Goal: Book appointment/travel/reservation: Book appointment/travel/reservation

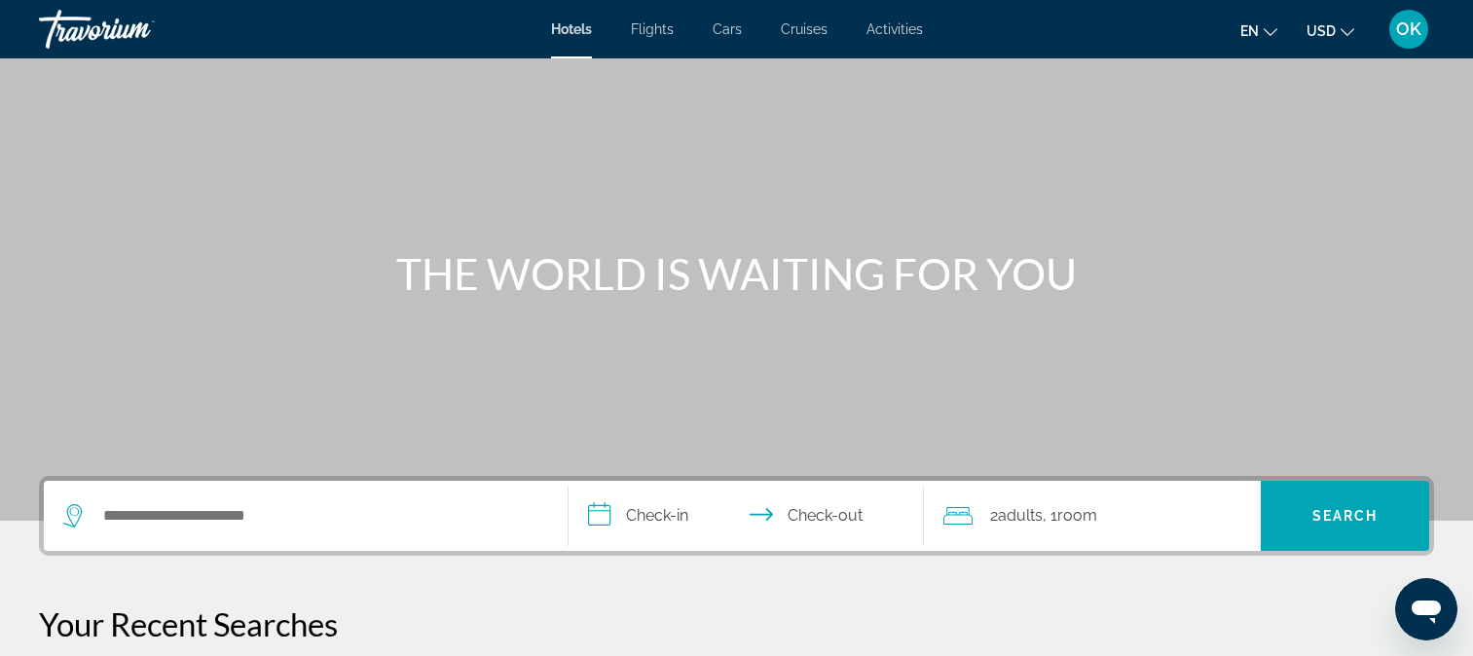
scroll to position [97, 0]
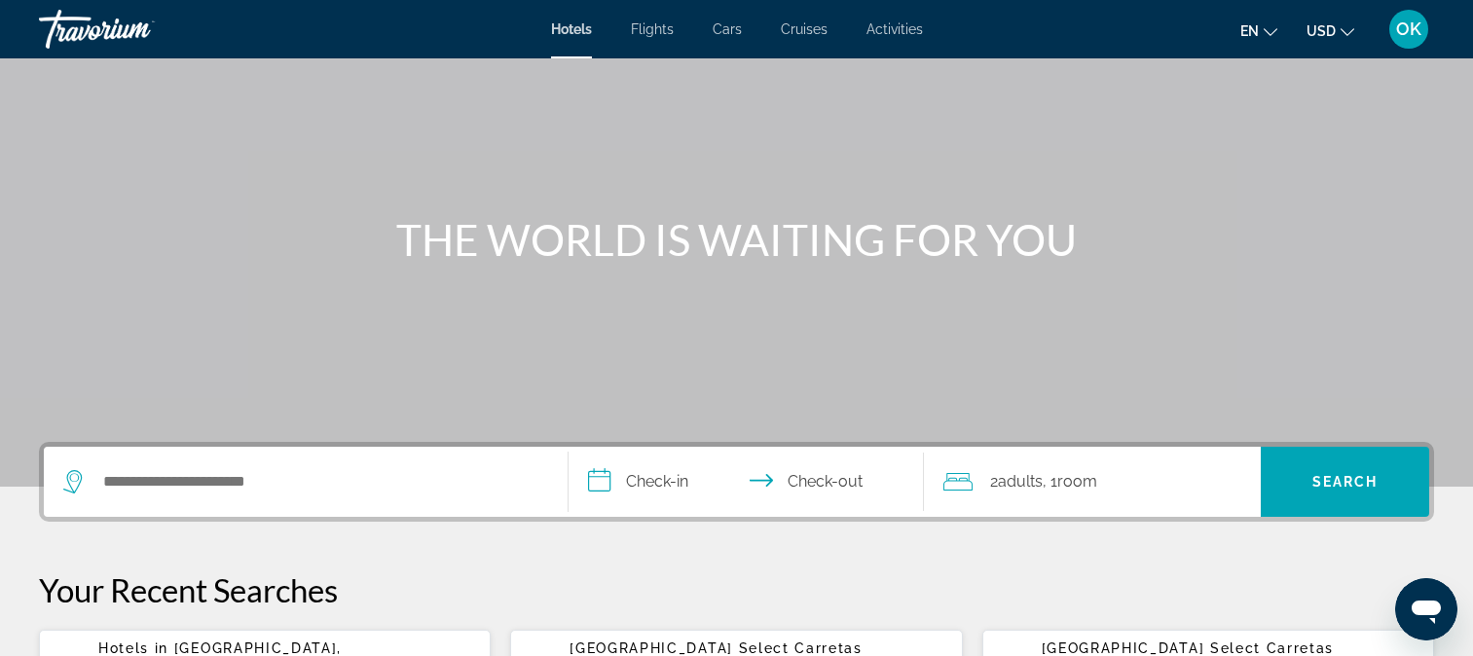
drag, startPoint x: 66, startPoint y: 472, endPoint x: 74, endPoint y: 481, distance: 11.7
click at [67, 474] on icon "Search widget" at bounding box center [74, 481] width 23 height 23
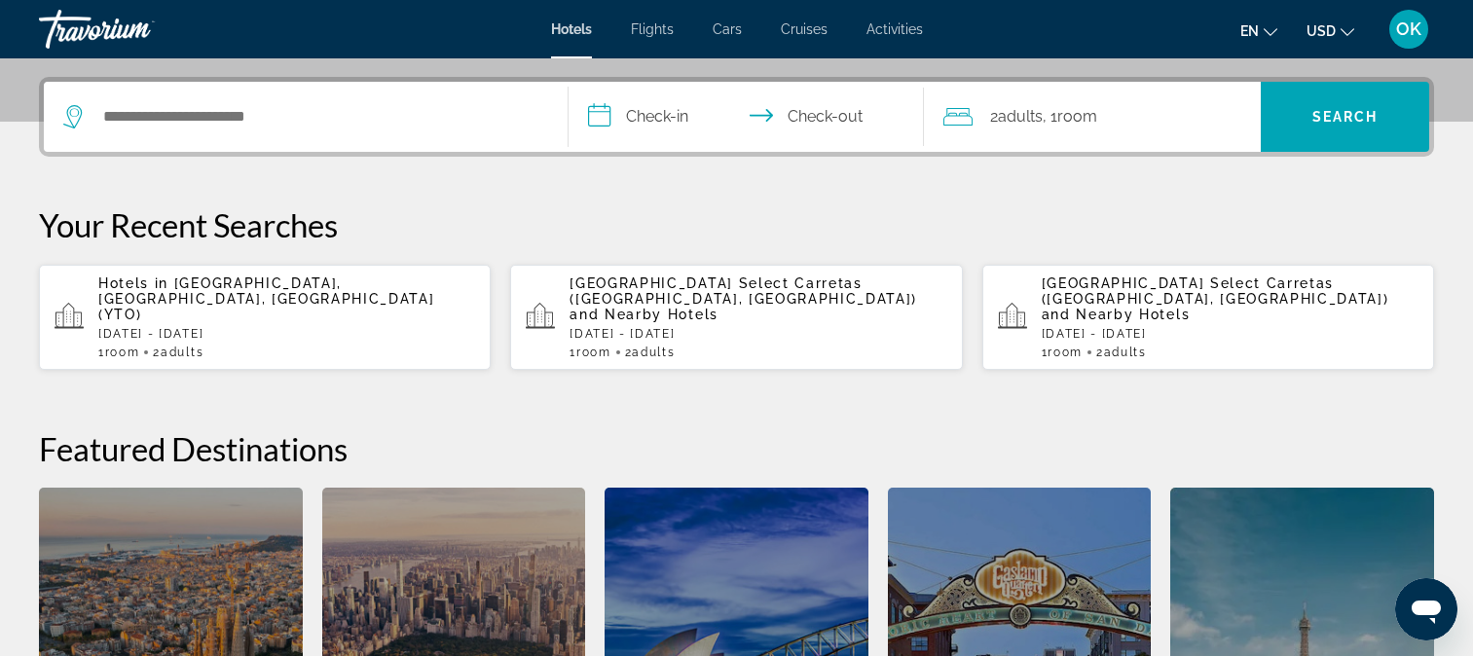
scroll to position [476, 0]
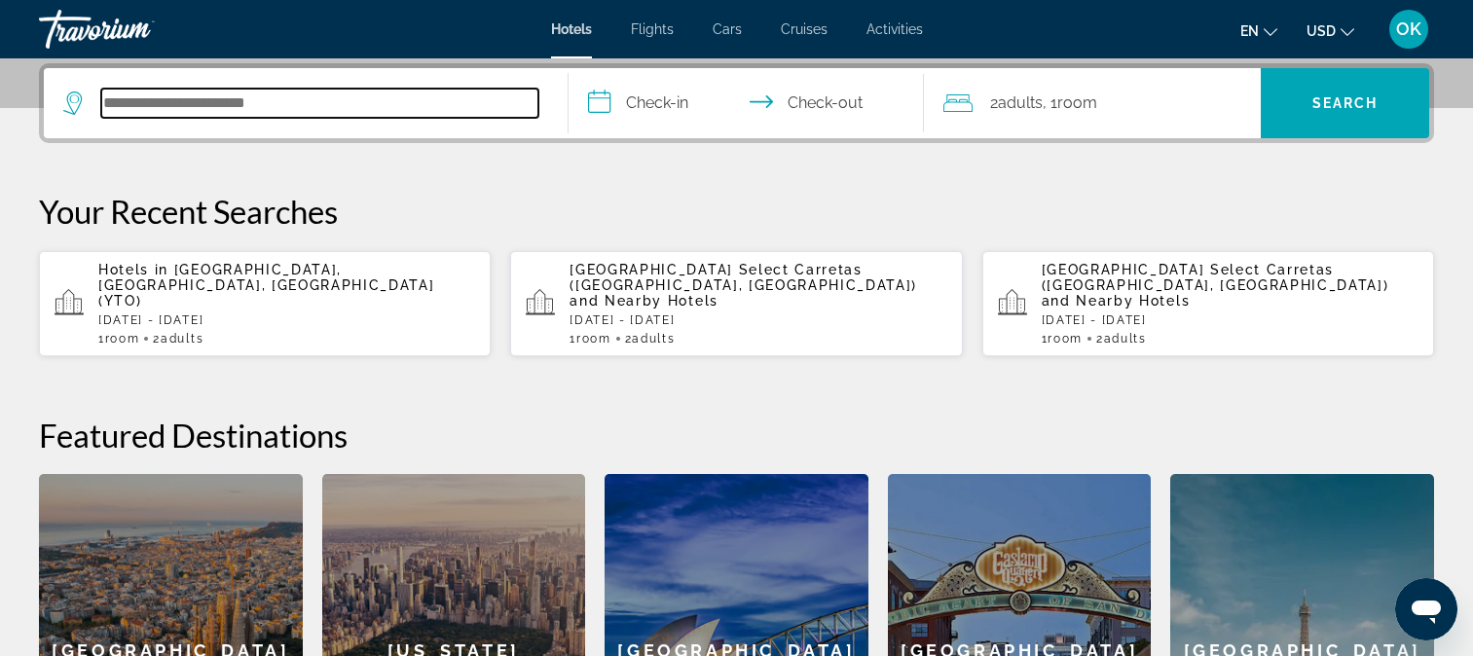
click at [223, 115] on input "Search hotel destination" at bounding box center [319, 103] width 437 height 29
click at [265, 113] on input "Search hotel destination" at bounding box center [319, 103] width 437 height 29
click at [268, 101] on input "Search hotel destination" at bounding box center [319, 103] width 437 height 29
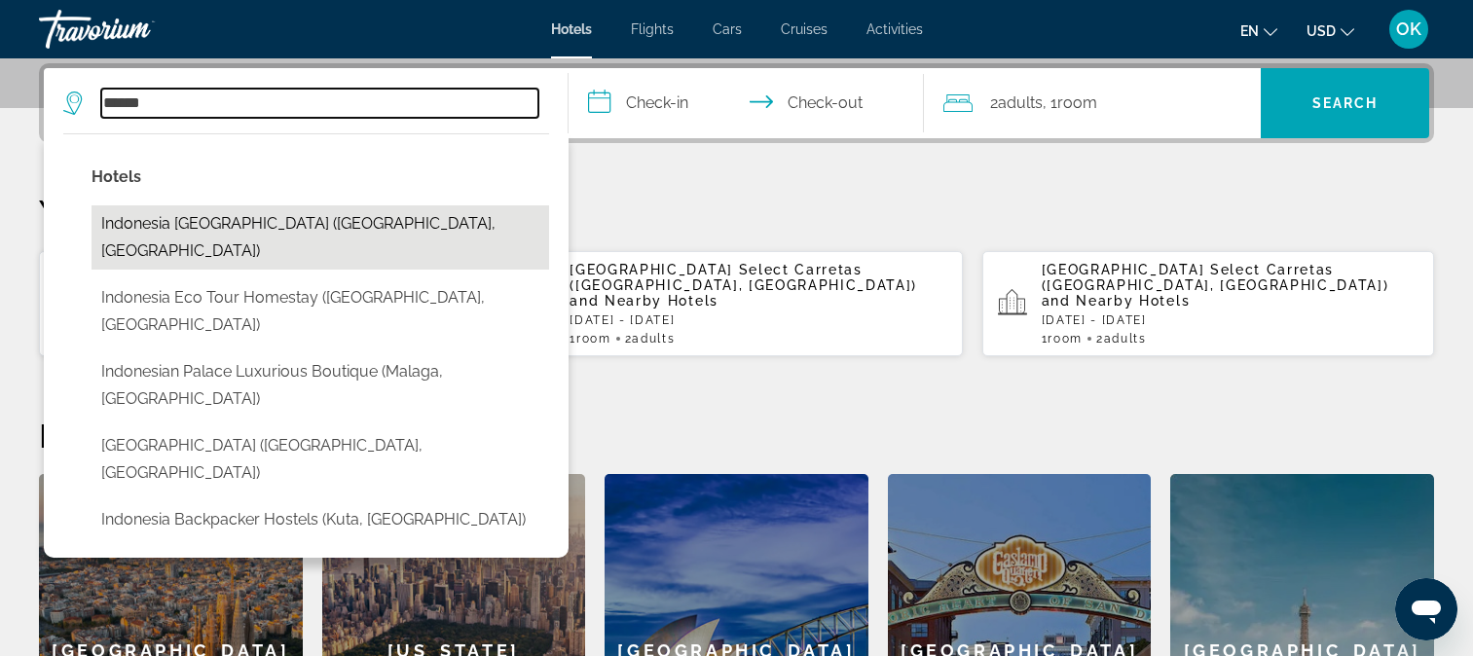
scroll to position [574, 0]
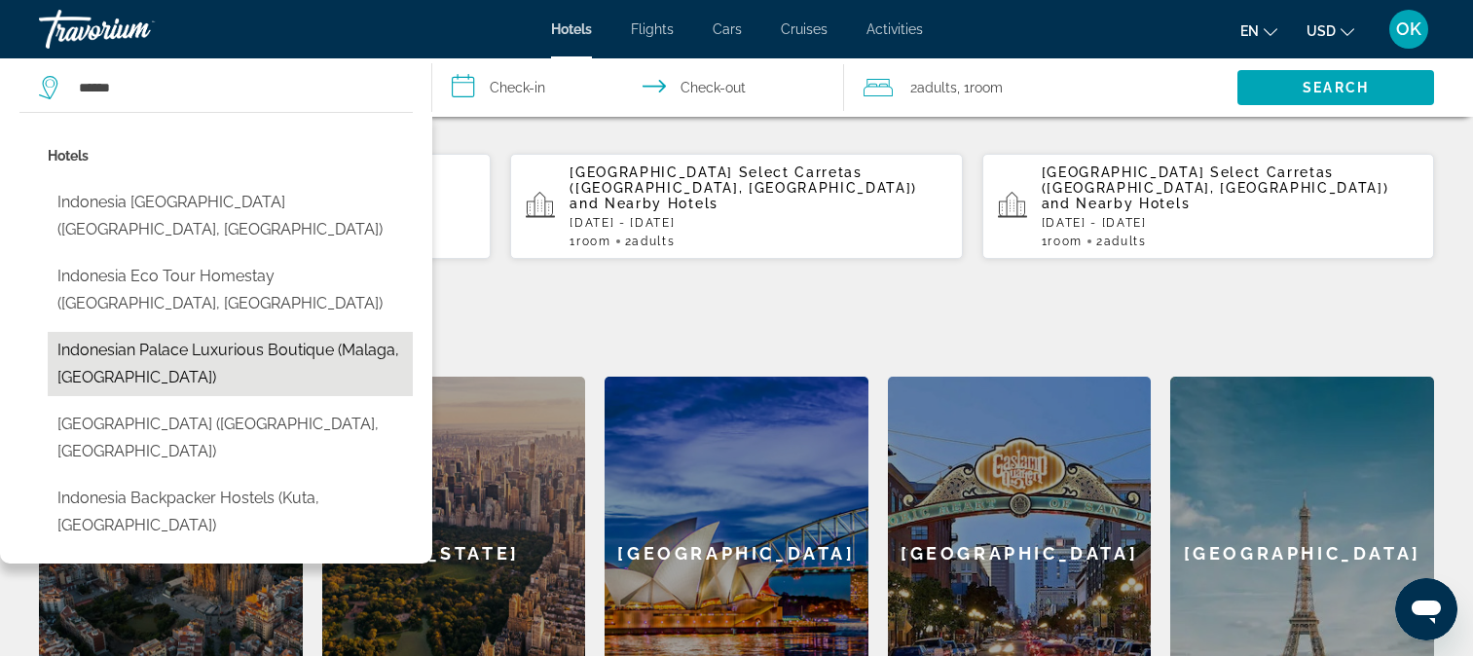
click at [142, 332] on button "Indonesian Palace Luxurious Boutique (Malaga, [GEOGRAPHIC_DATA])" at bounding box center [230, 364] width 365 height 64
type input "**********"
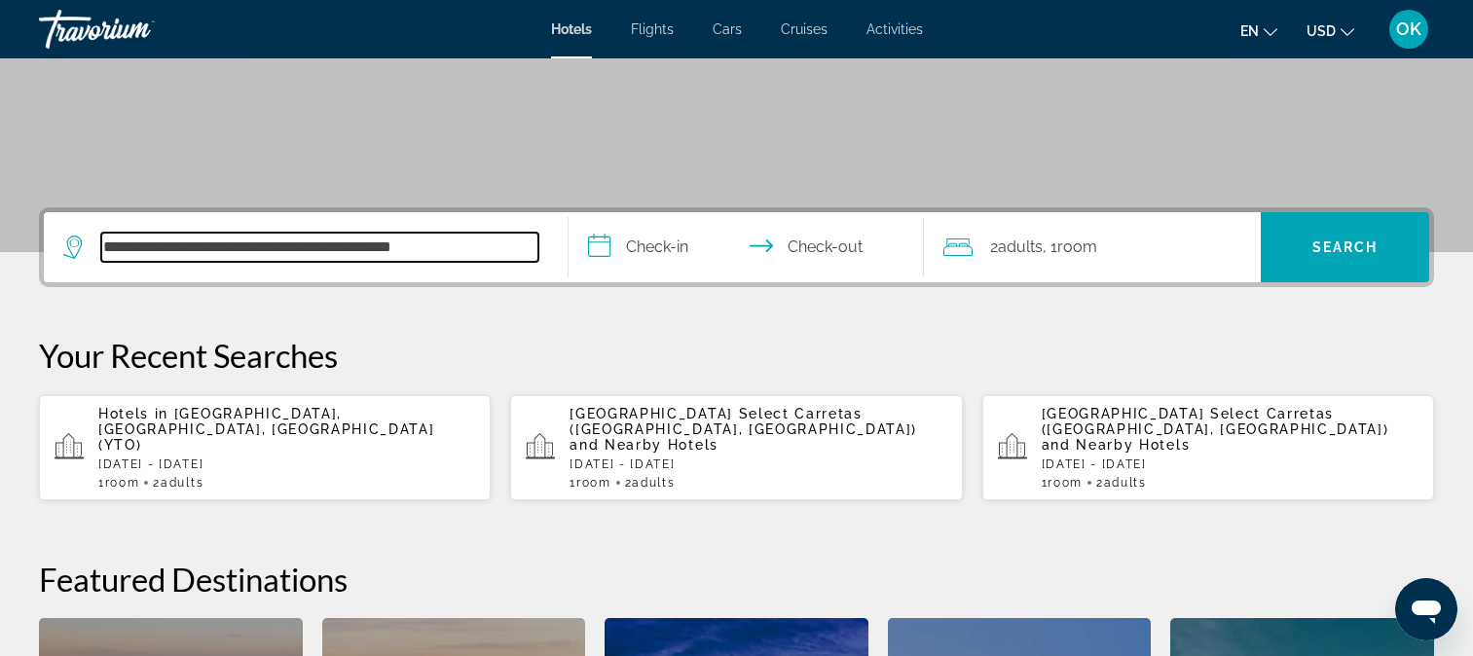
scroll to position [281, 0]
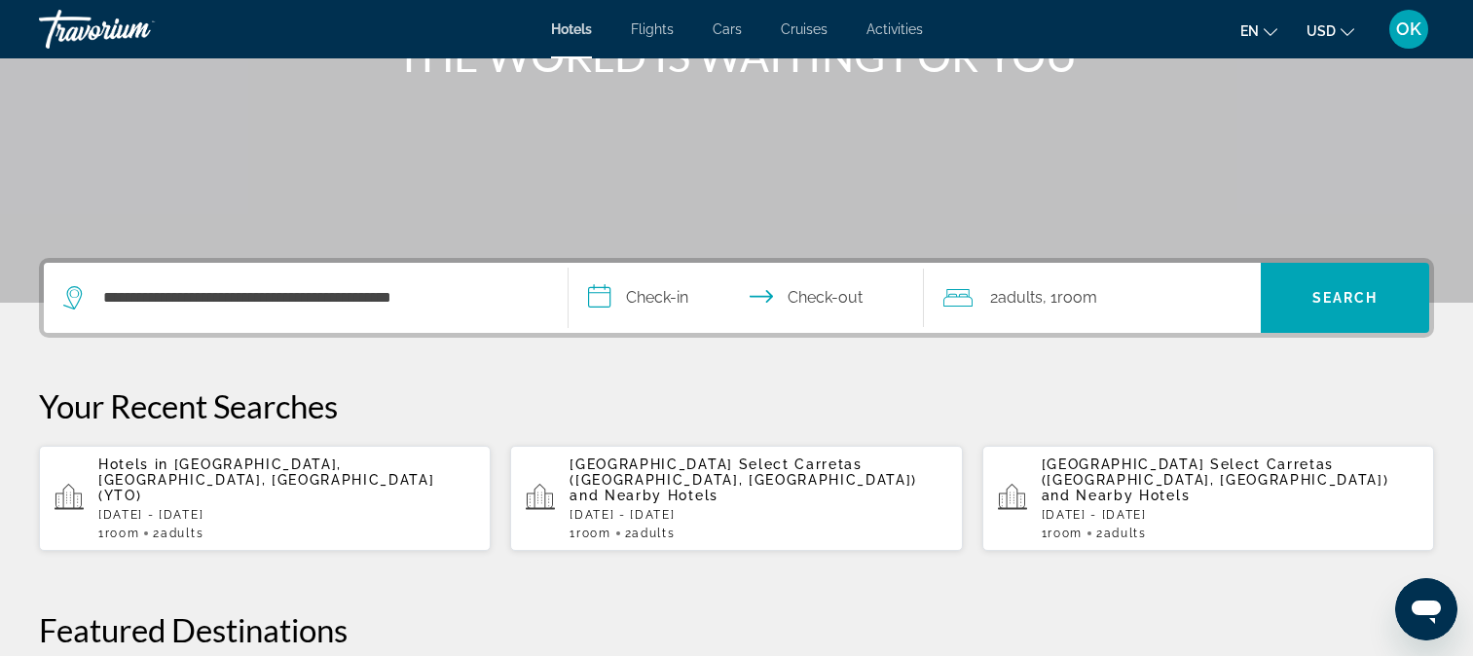
click at [673, 293] on input "**********" at bounding box center [751, 301] width 364 height 76
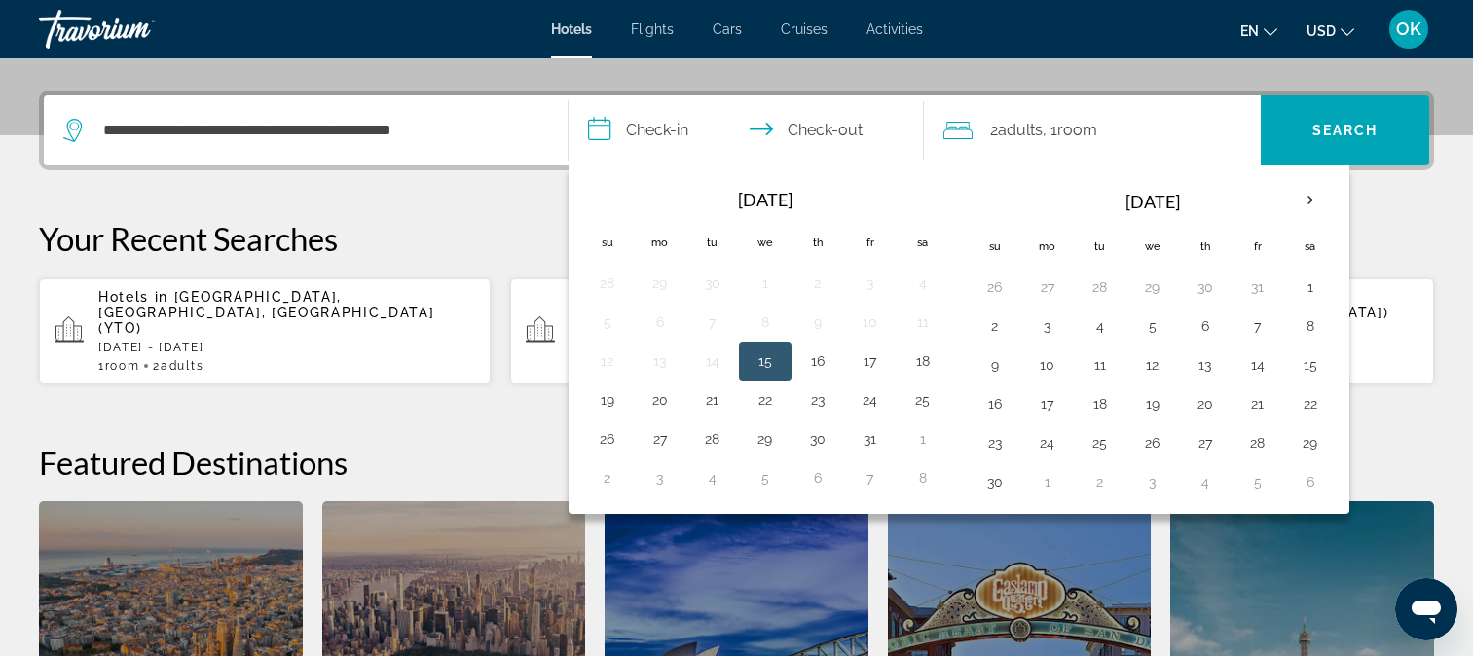
scroll to position [476, 0]
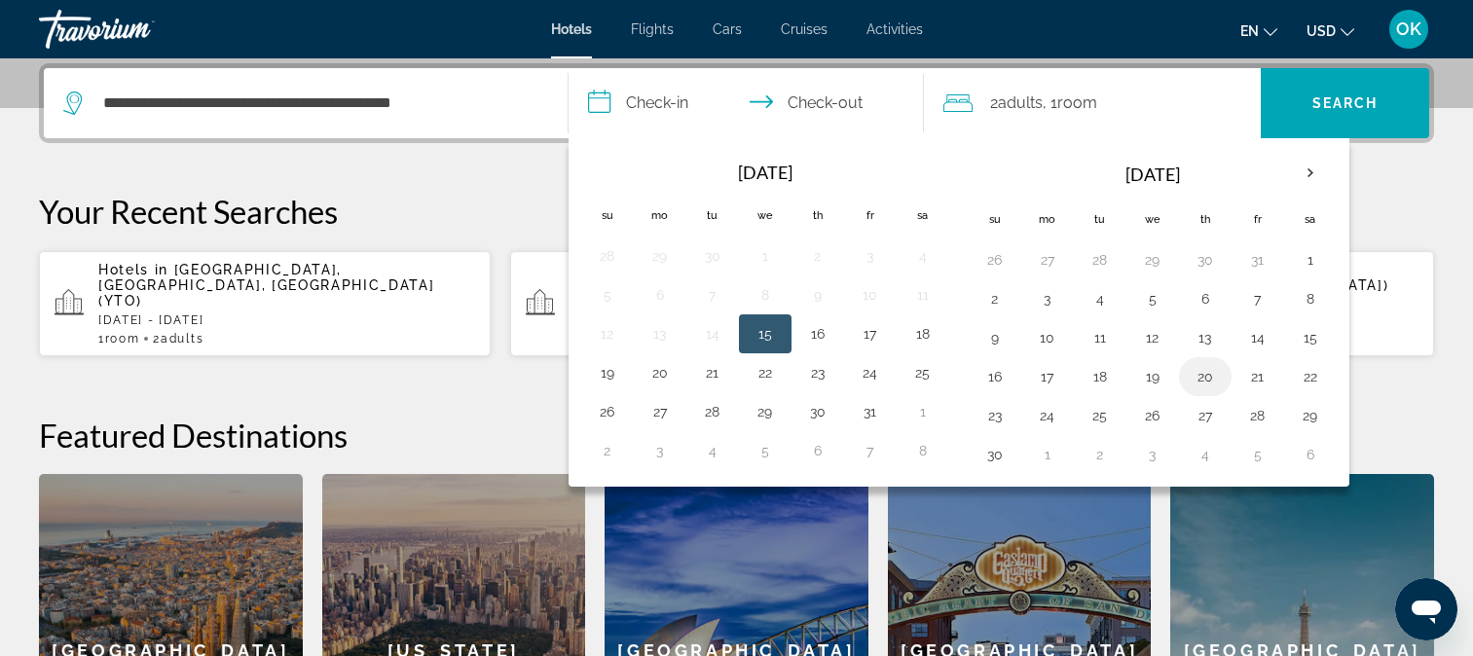
click at [1207, 380] on button "20" at bounding box center [1205, 376] width 31 height 27
click at [821, 100] on input "**********" at bounding box center [751, 106] width 364 height 76
click at [828, 96] on input "**********" at bounding box center [751, 106] width 364 height 76
drag, startPoint x: 833, startPoint y: 100, endPoint x: 819, endPoint y: 98, distance: 13.8
click at [819, 98] on input "**********" at bounding box center [751, 106] width 364 height 76
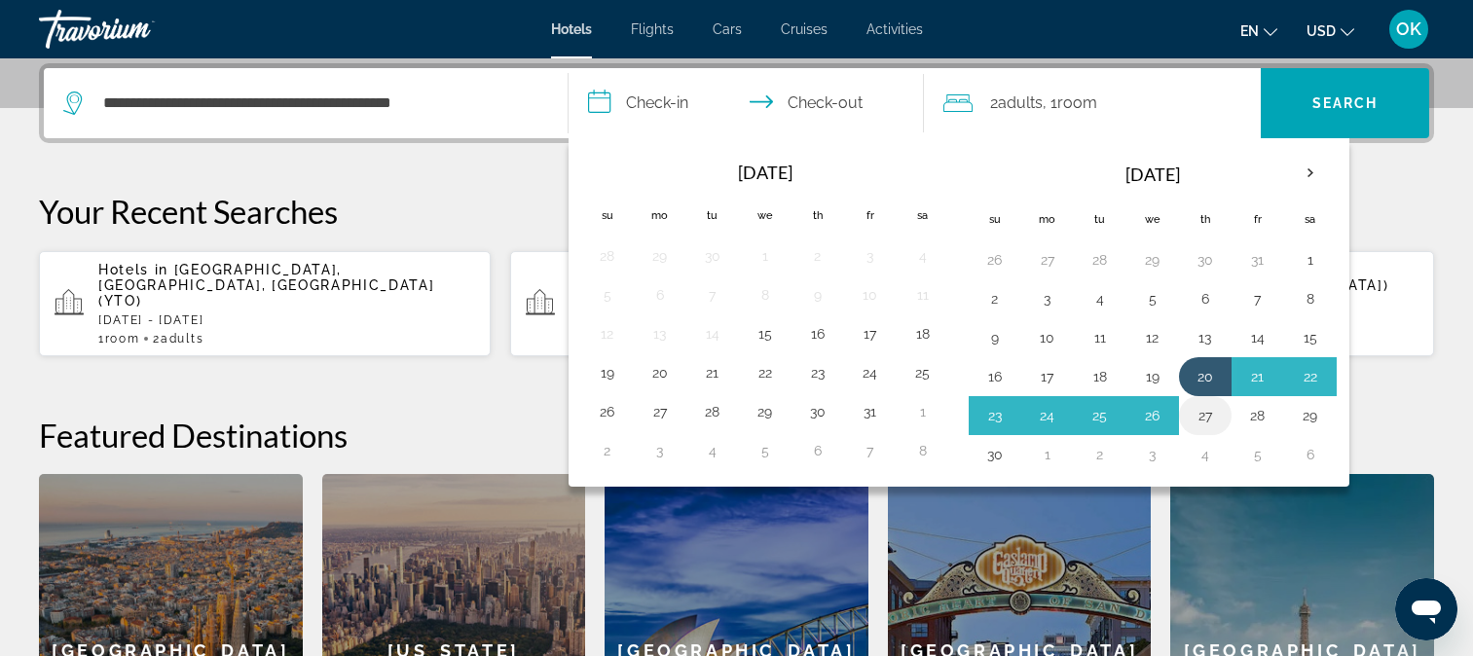
click at [1205, 415] on button "27" at bounding box center [1205, 415] width 31 height 27
type input "**********"
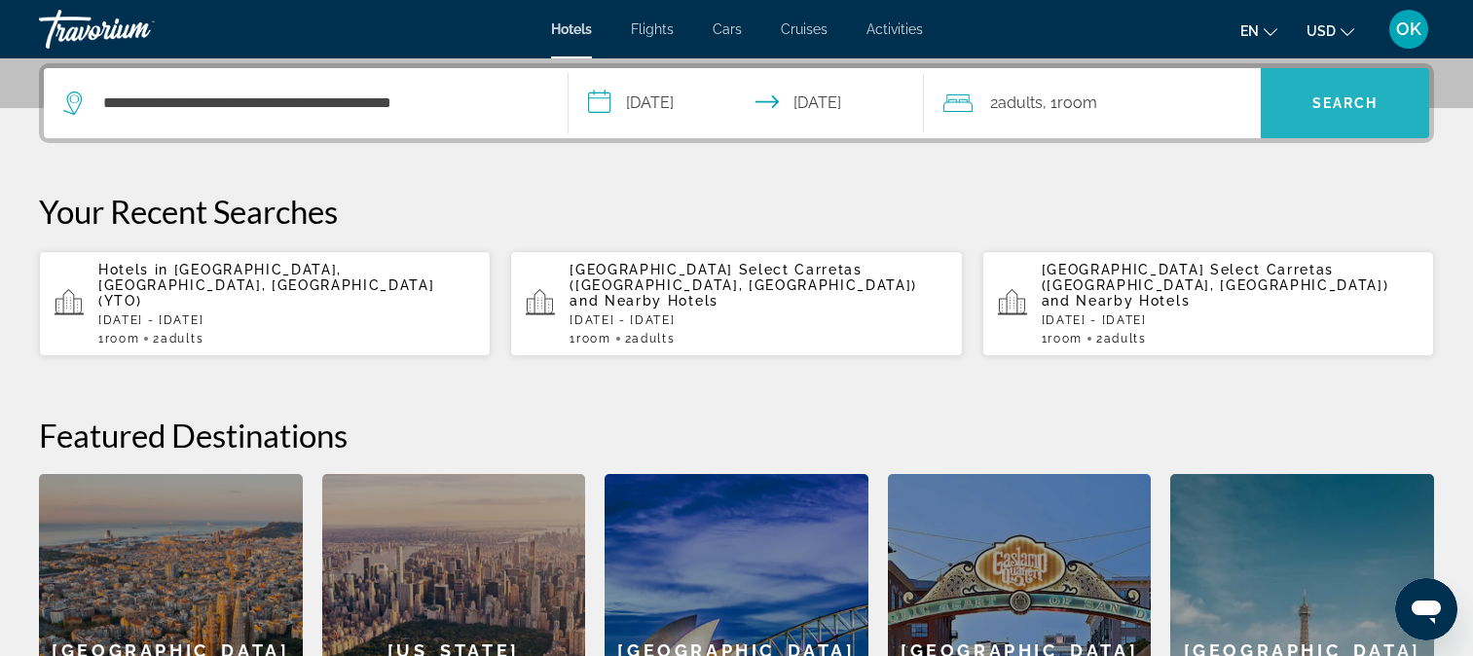
click at [1338, 86] on span "Search" at bounding box center [1345, 103] width 168 height 47
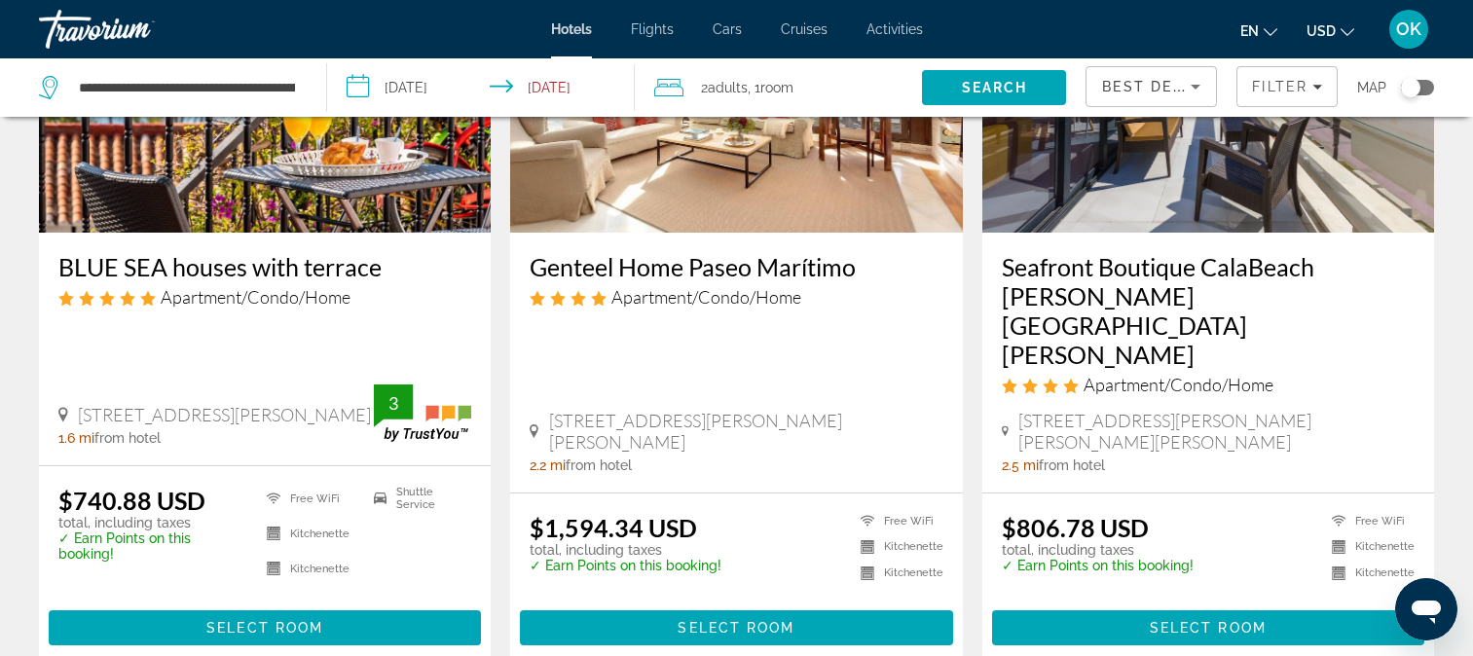
scroll to position [2724, 0]
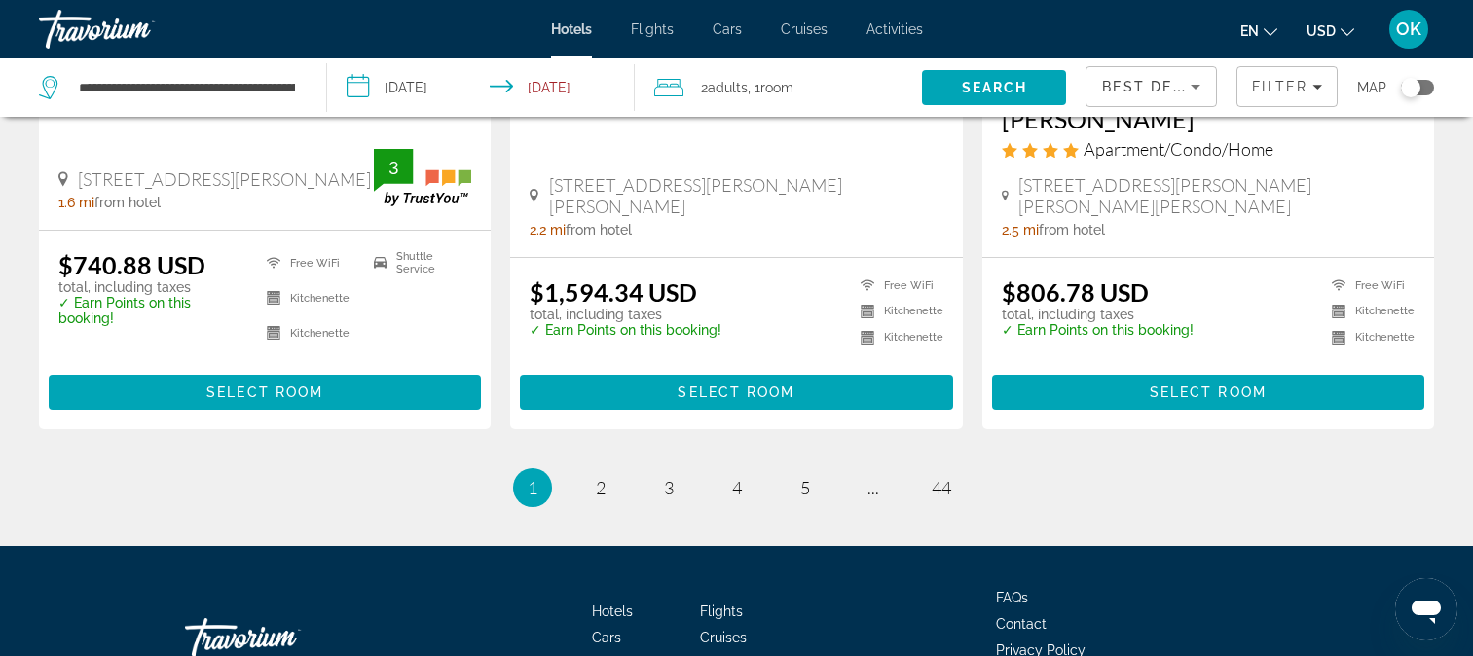
click at [54, 80] on icon "Search widget" at bounding box center [50, 87] width 23 height 23
click at [161, 85] on input "**********" at bounding box center [187, 87] width 220 height 29
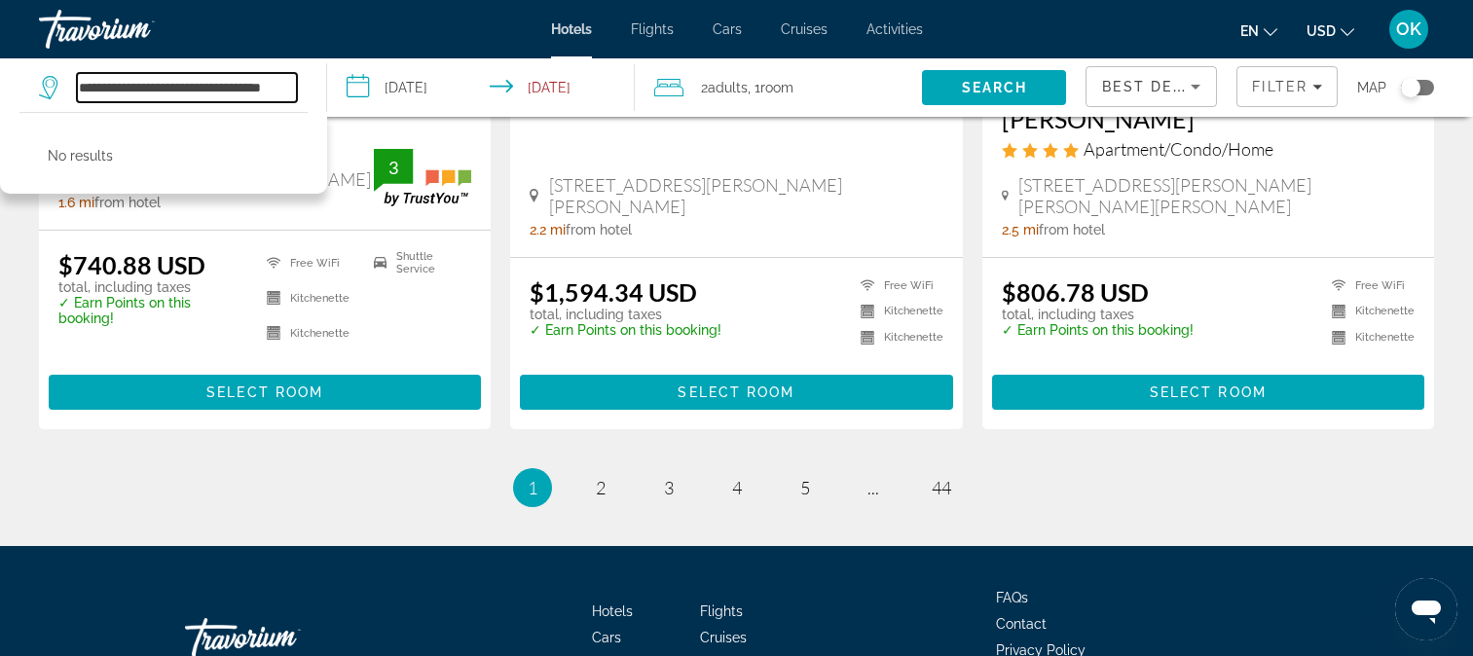
click at [295, 89] on input "**********" at bounding box center [187, 87] width 220 height 29
click at [124, 87] on input "***" at bounding box center [187, 87] width 220 height 29
type input "*"
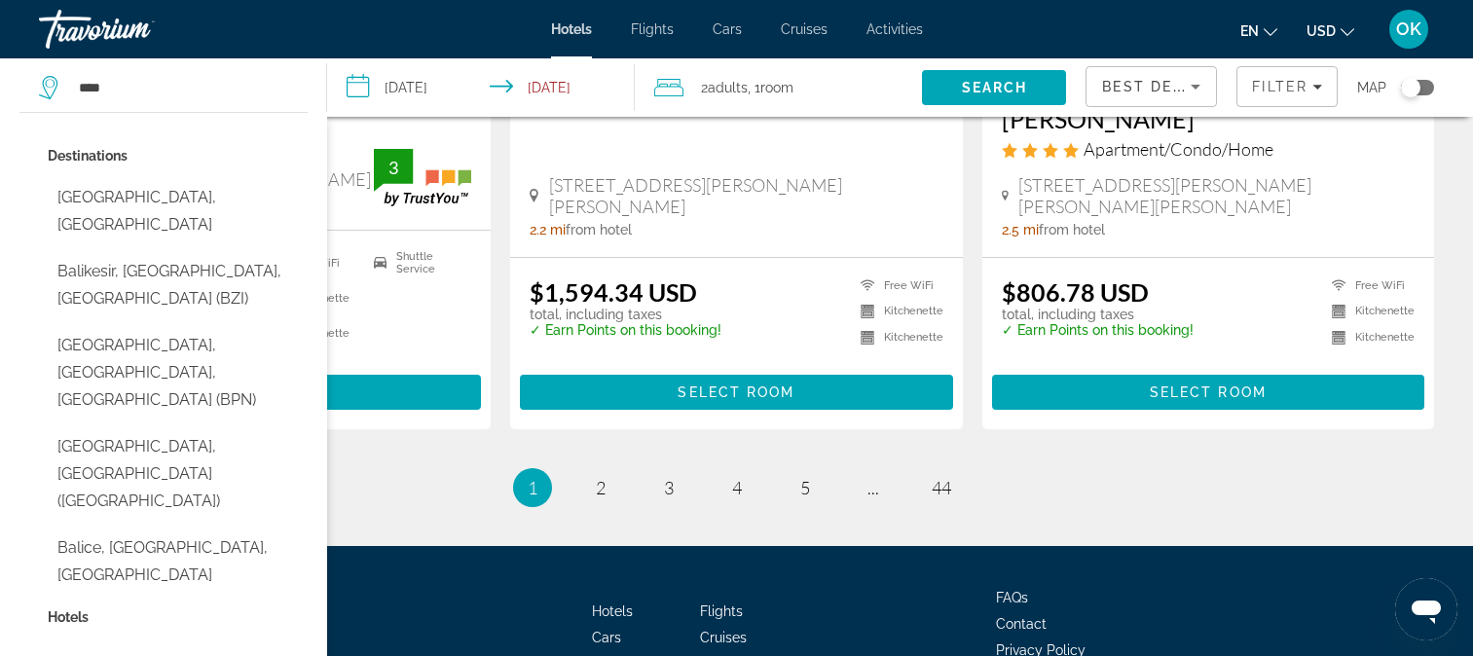
click at [189, 185] on button "[GEOGRAPHIC_DATA], [GEOGRAPHIC_DATA]" at bounding box center [178, 211] width 260 height 64
type input "**********"
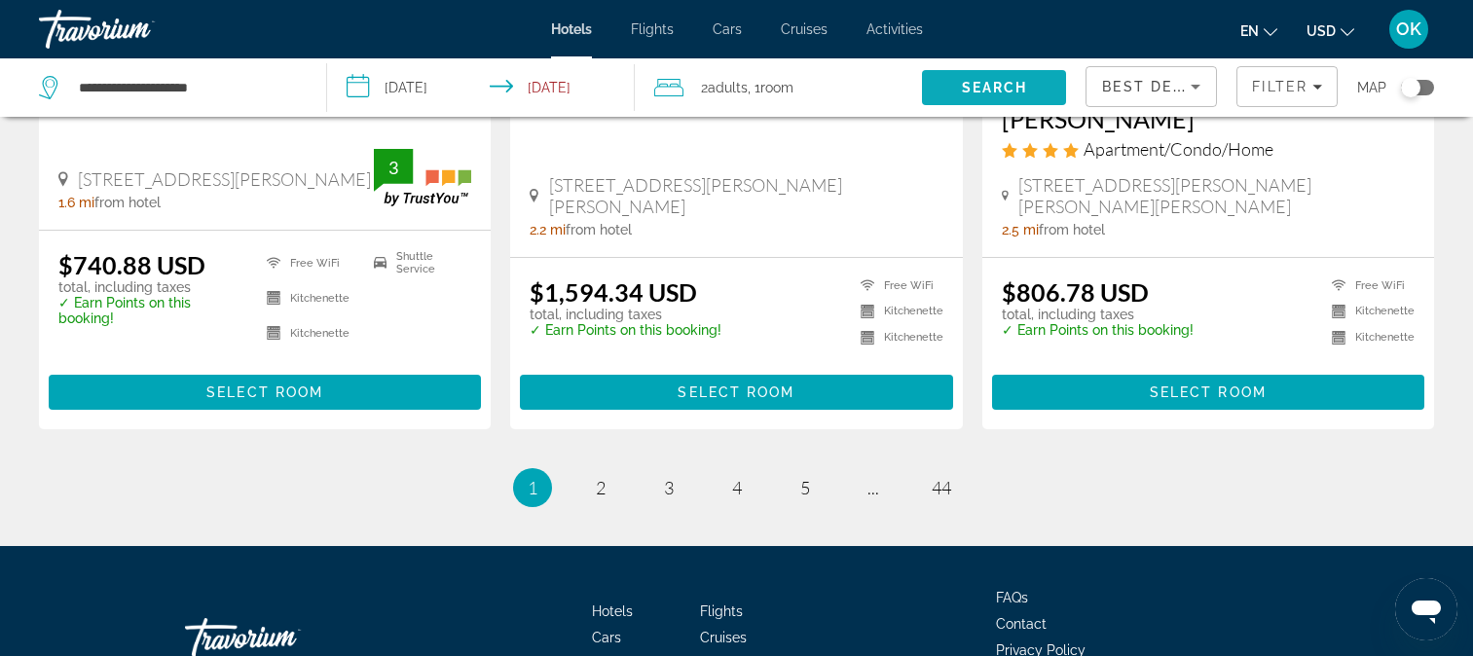
click at [990, 78] on span "Search" at bounding box center [994, 87] width 144 height 47
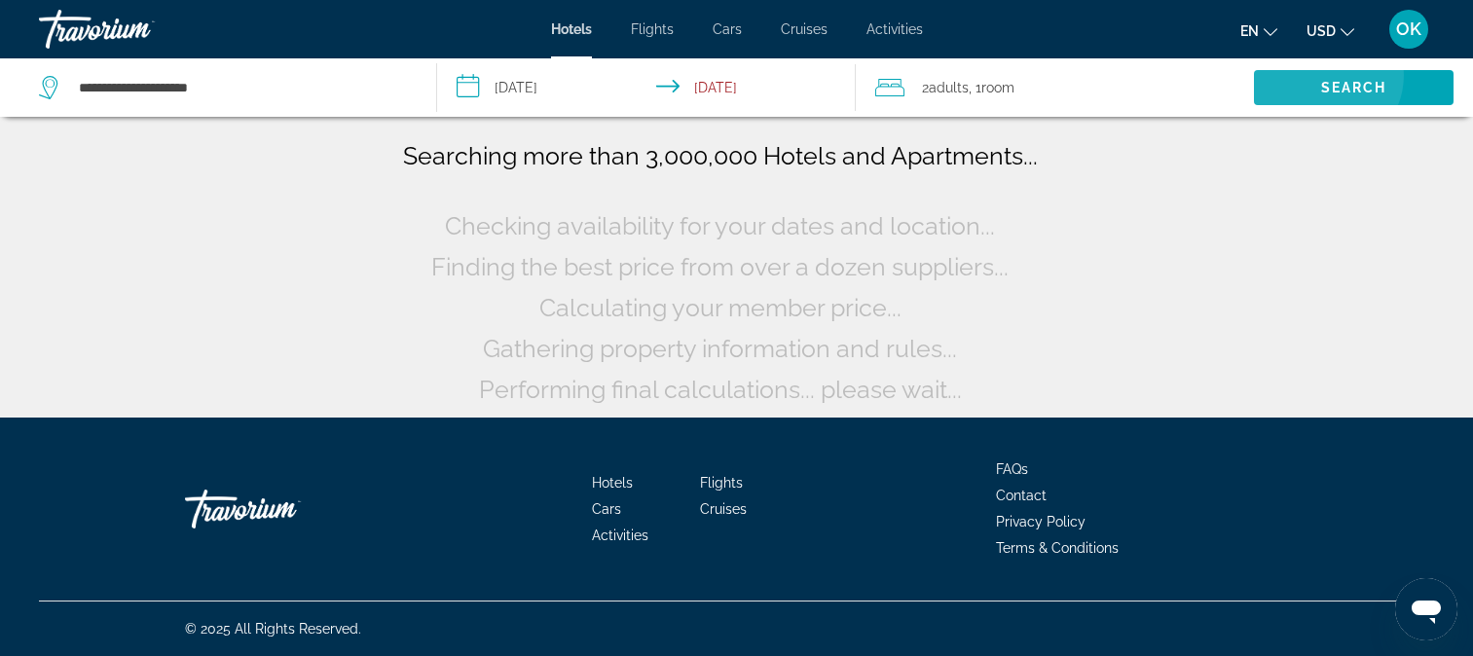
scroll to position [0, 0]
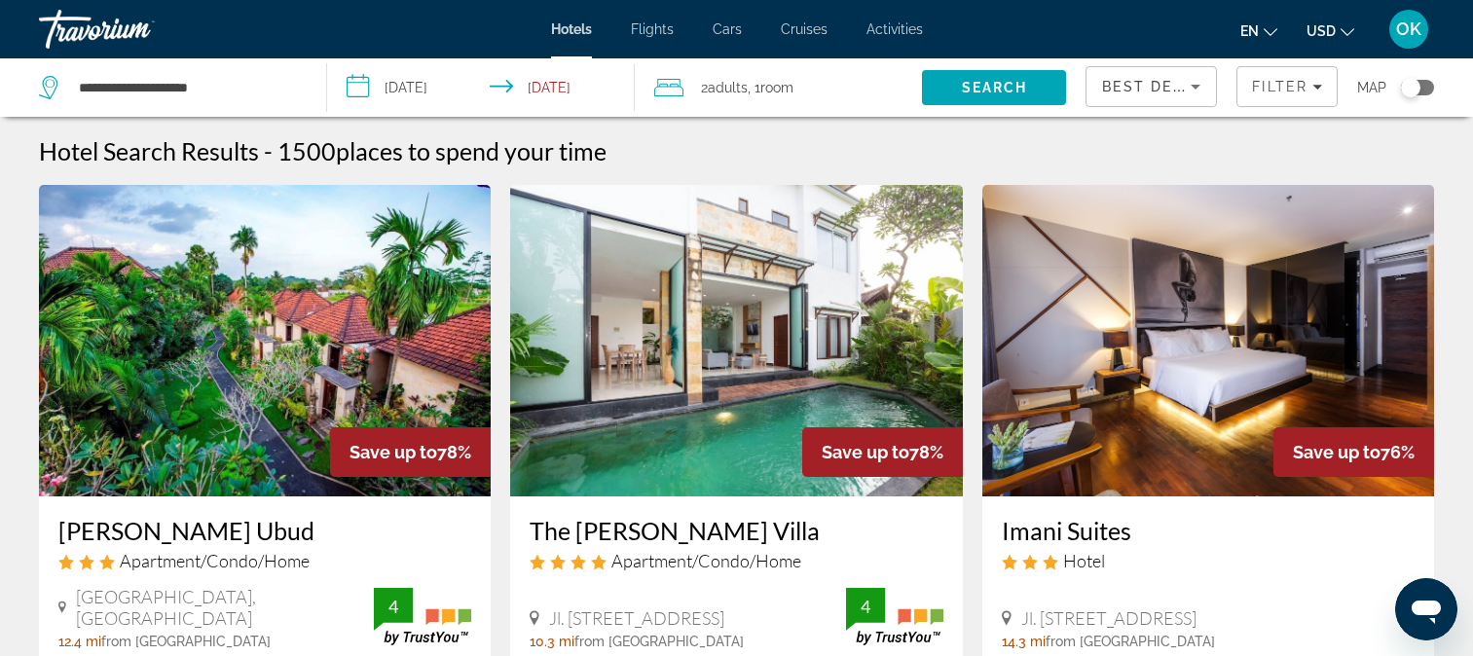
click at [1296, 375] on img "Main content" at bounding box center [1209, 341] width 452 height 312
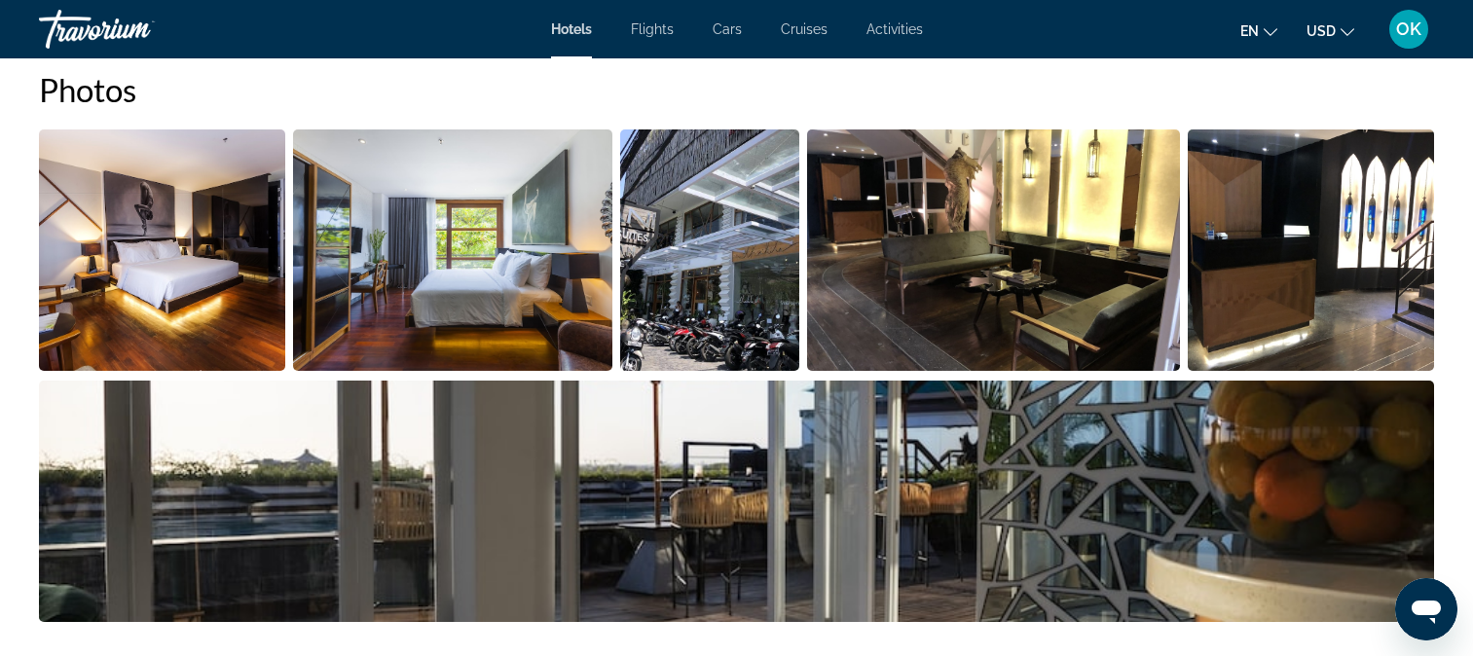
scroll to position [1071, 0]
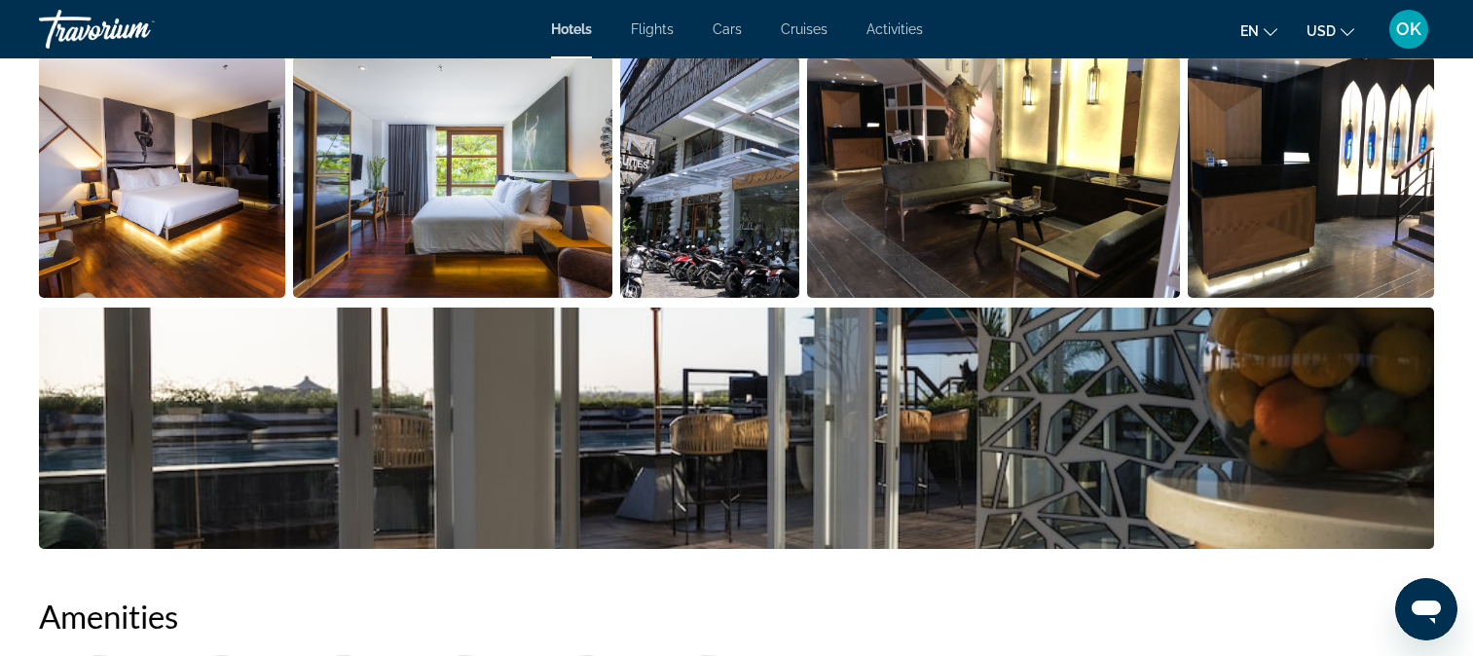
click at [127, 198] on img "Open full-screen image slider" at bounding box center [162, 177] width 246 height 242
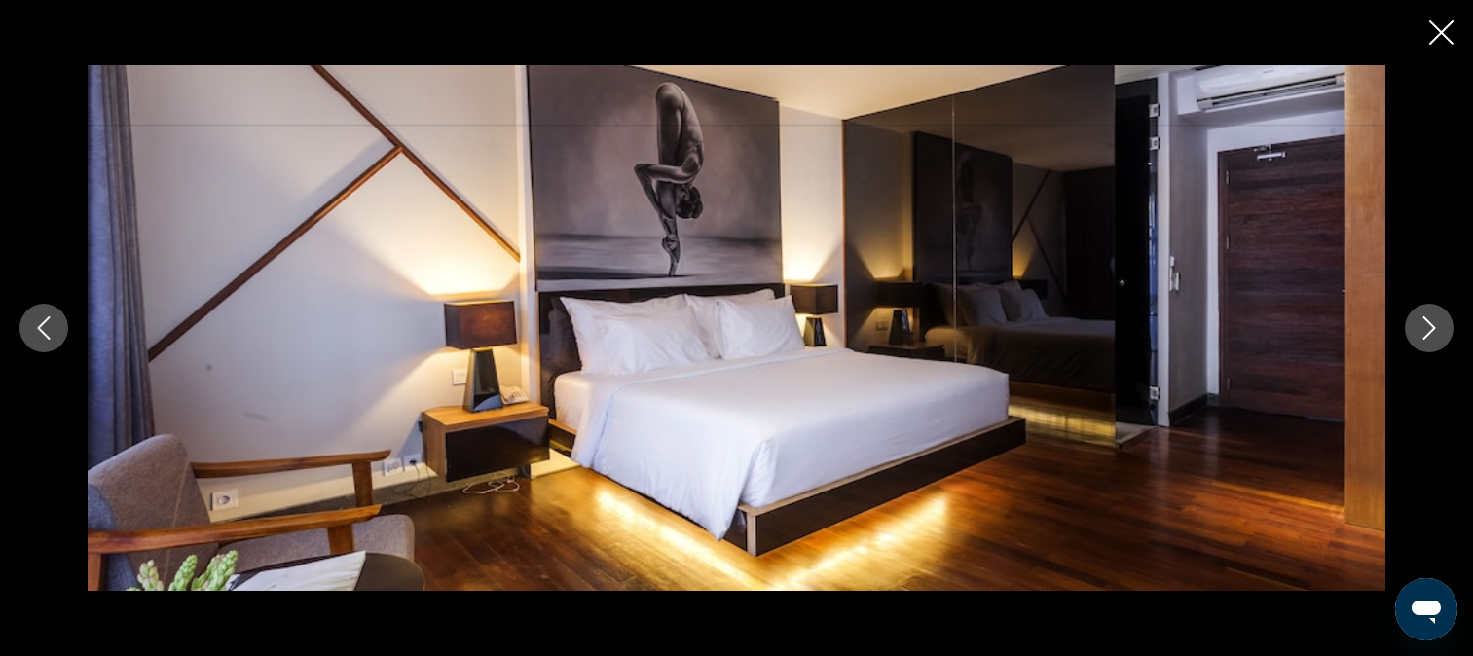
click at [1446, 327] on button "Next image" at bounding box center [1429, 328] width 49 height 49
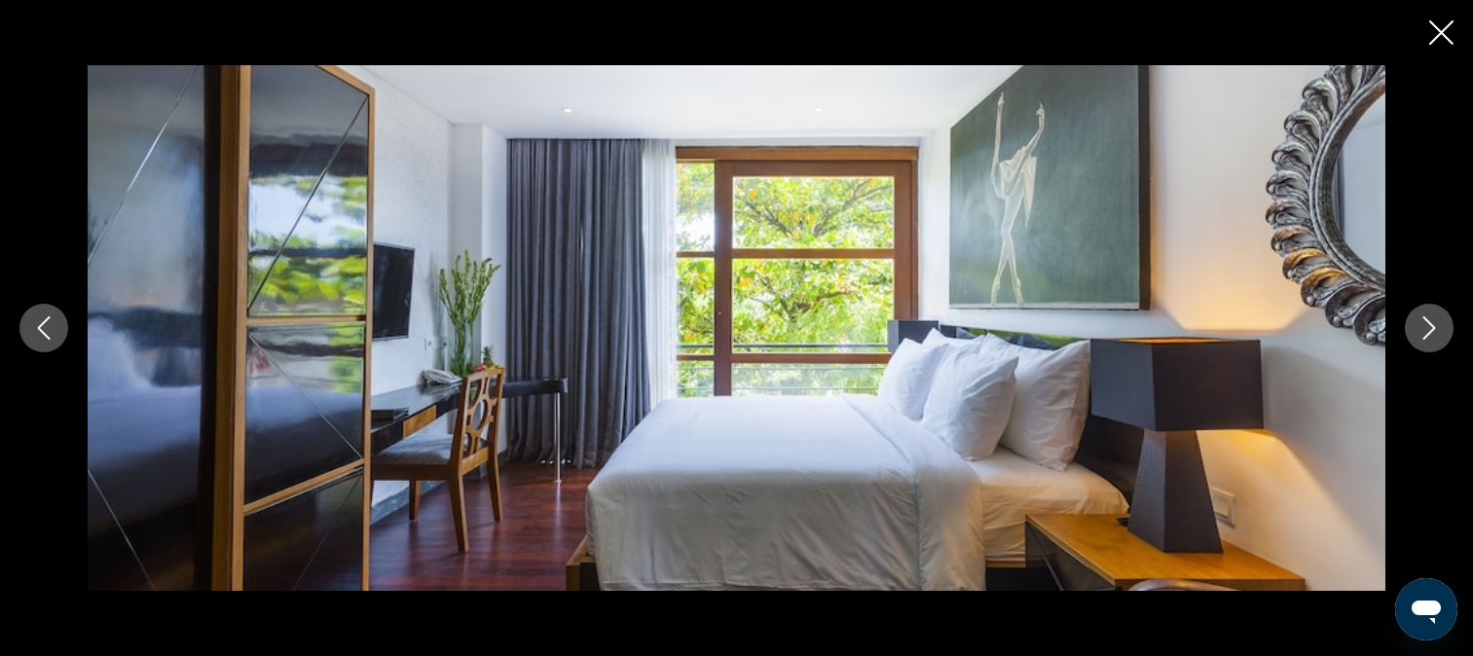
click at [1446, 328] on button "Next image" at bounding box center [1429, 328] width 49 height 49
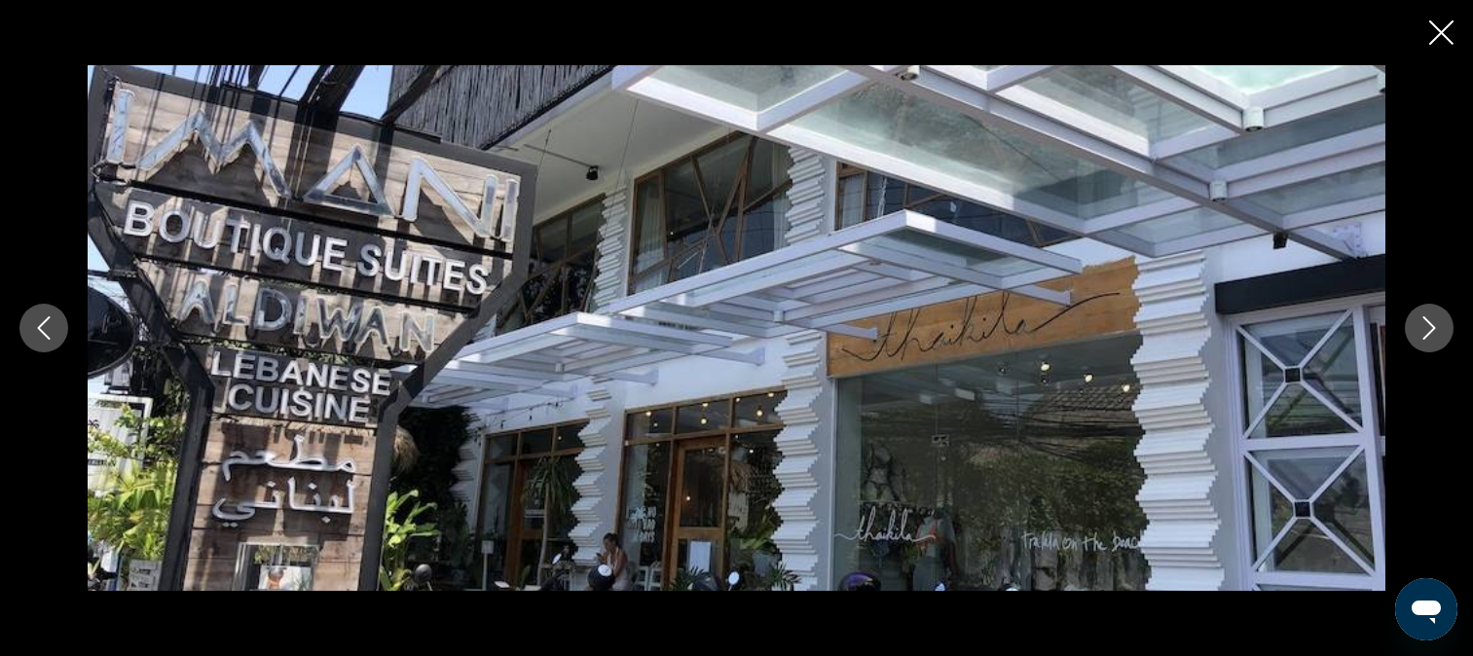
click at [1446, 328] on button "Next image" at bounding box center [1429, 328] width 49 height 49
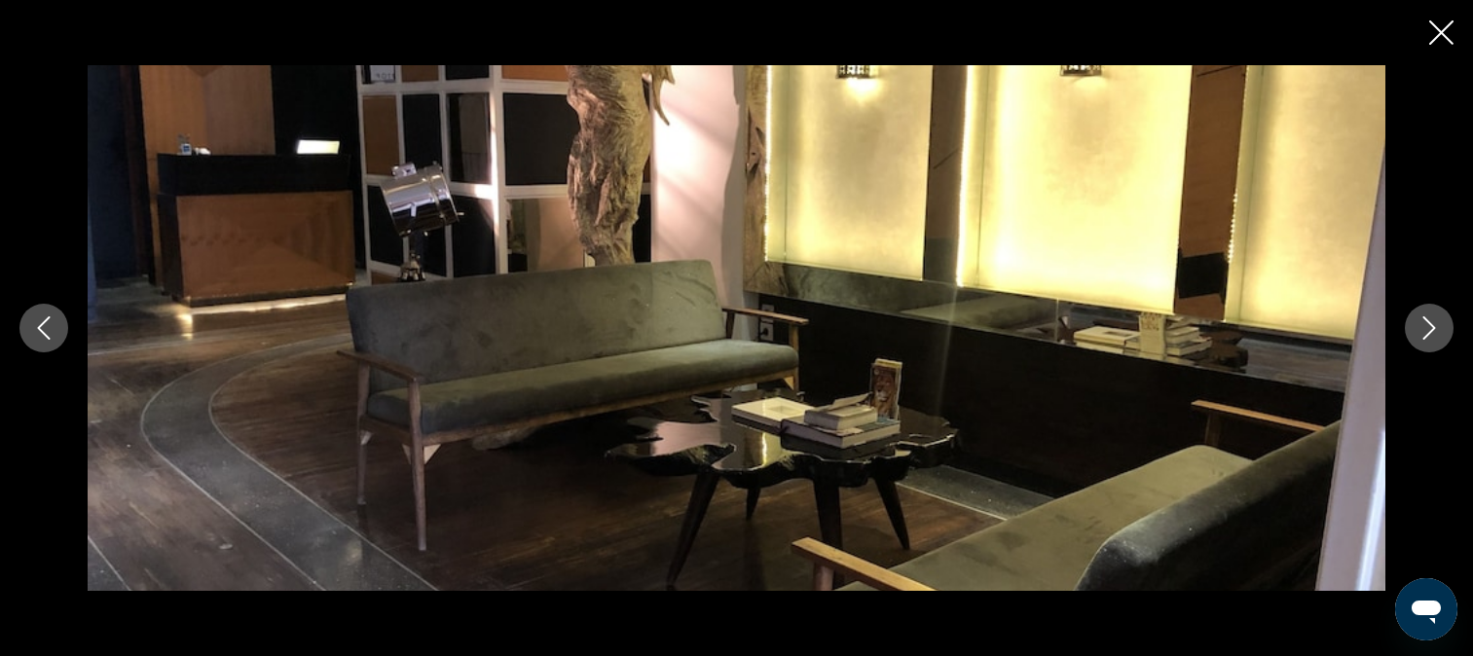
click at [1446, 328] on button "Next image" at bounding box center [1429, 328] width 49 height 49
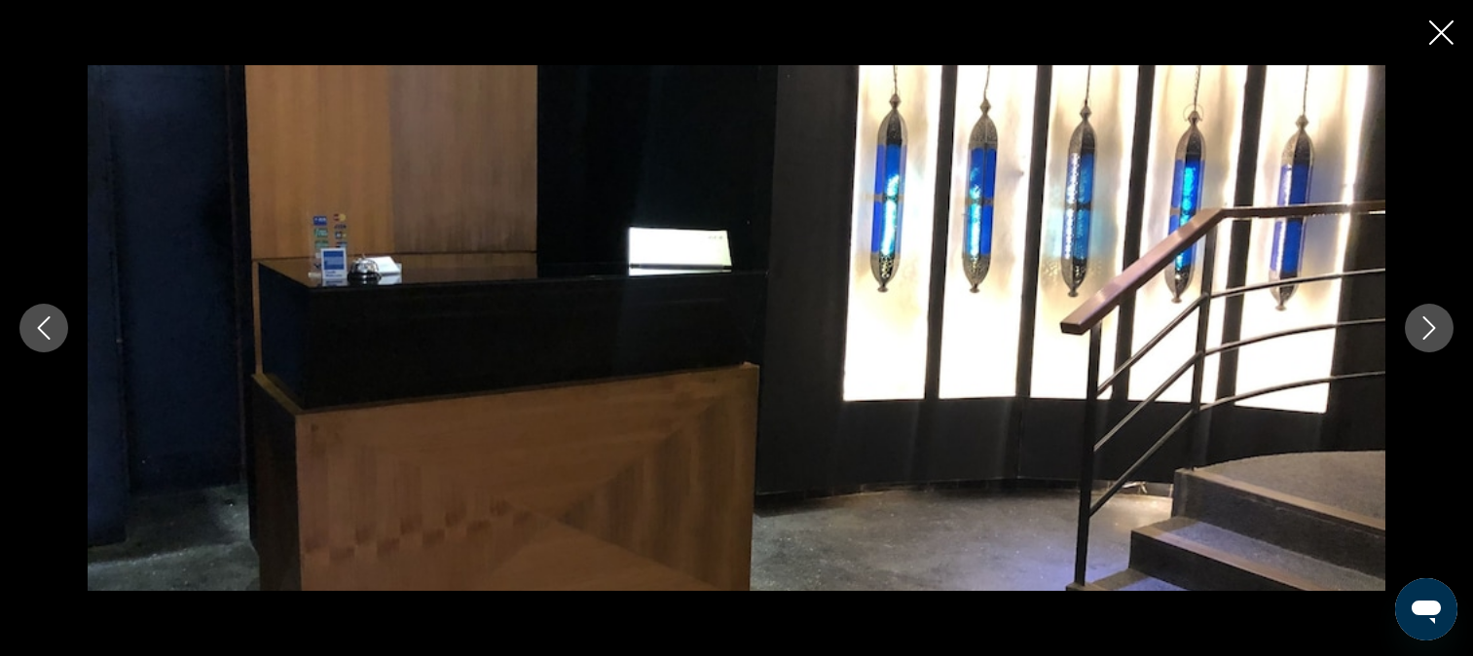
click at [1446, 328] on button "Next image" at bounding box center [1429, 328] width 49 height 49
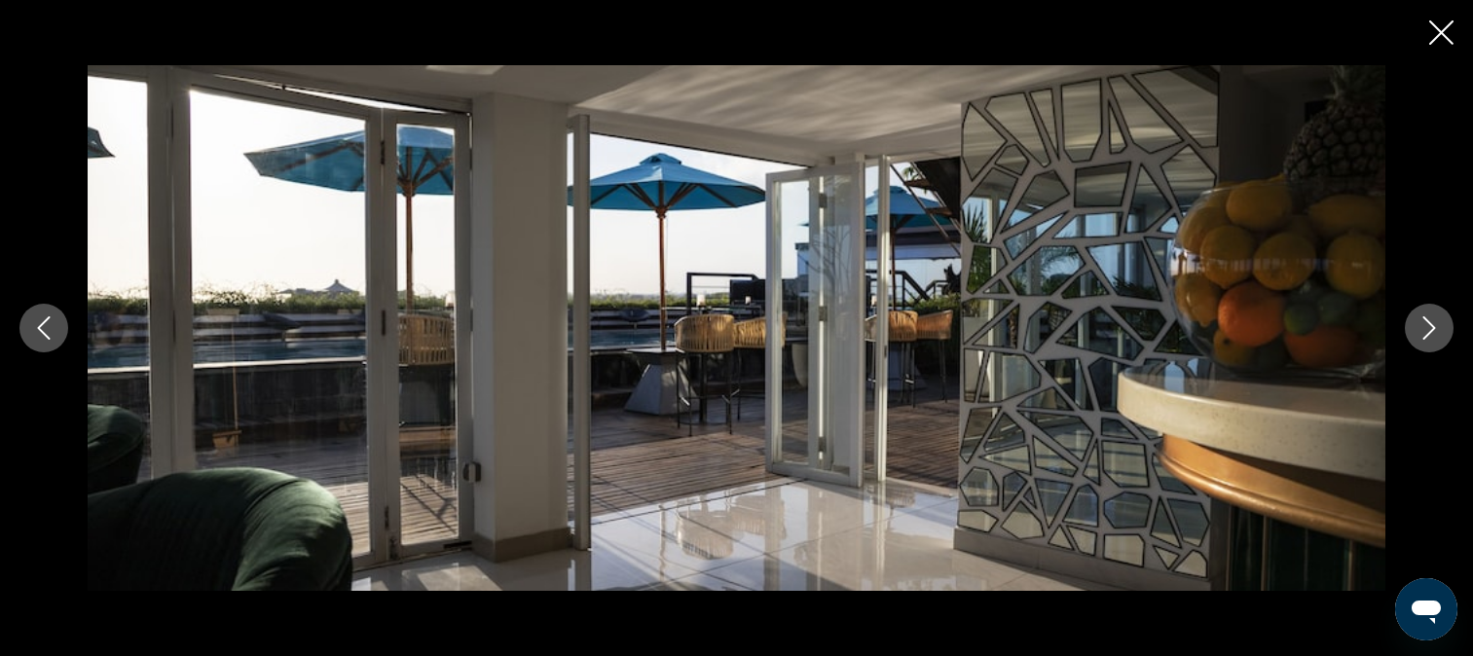
click at [1446, 328] on button "Next image" at bounding box center [1429, 328] width 49 height 49
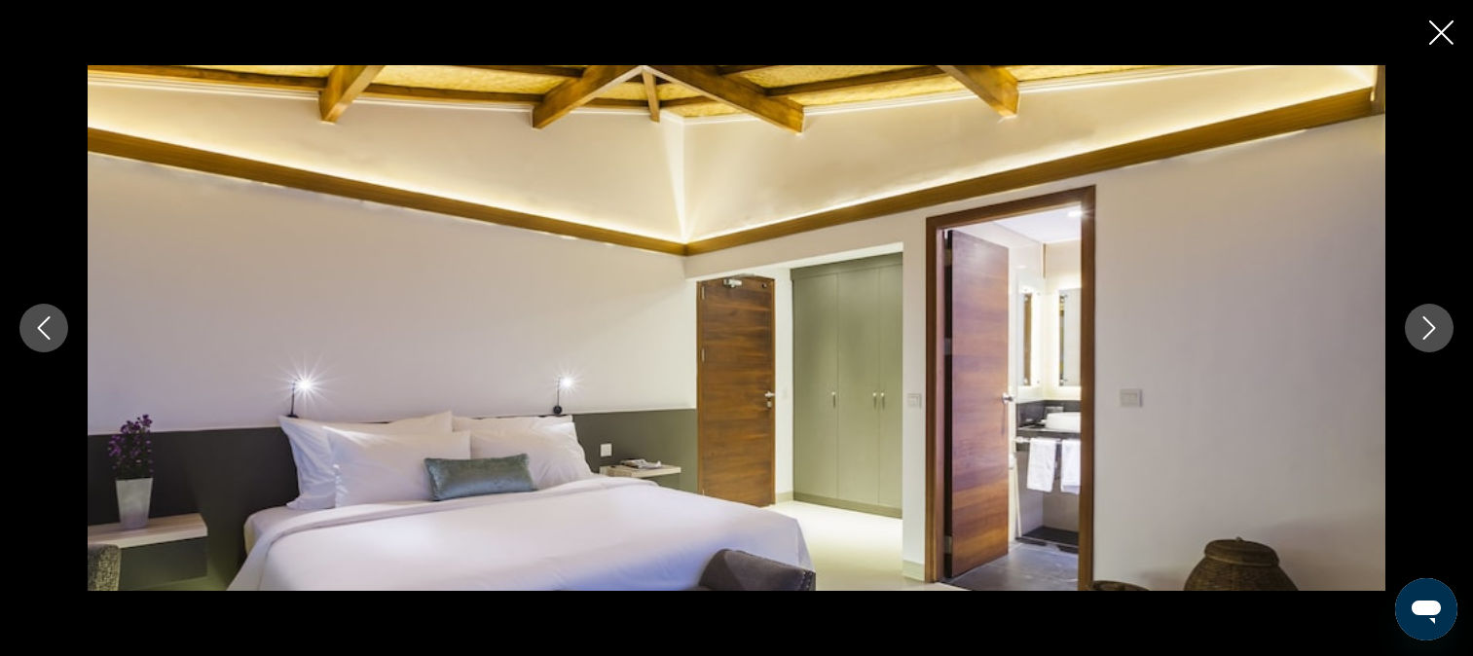
click at [1446, 328] on button "Next image" at bounding box center [1429, 328] width 49 height 49
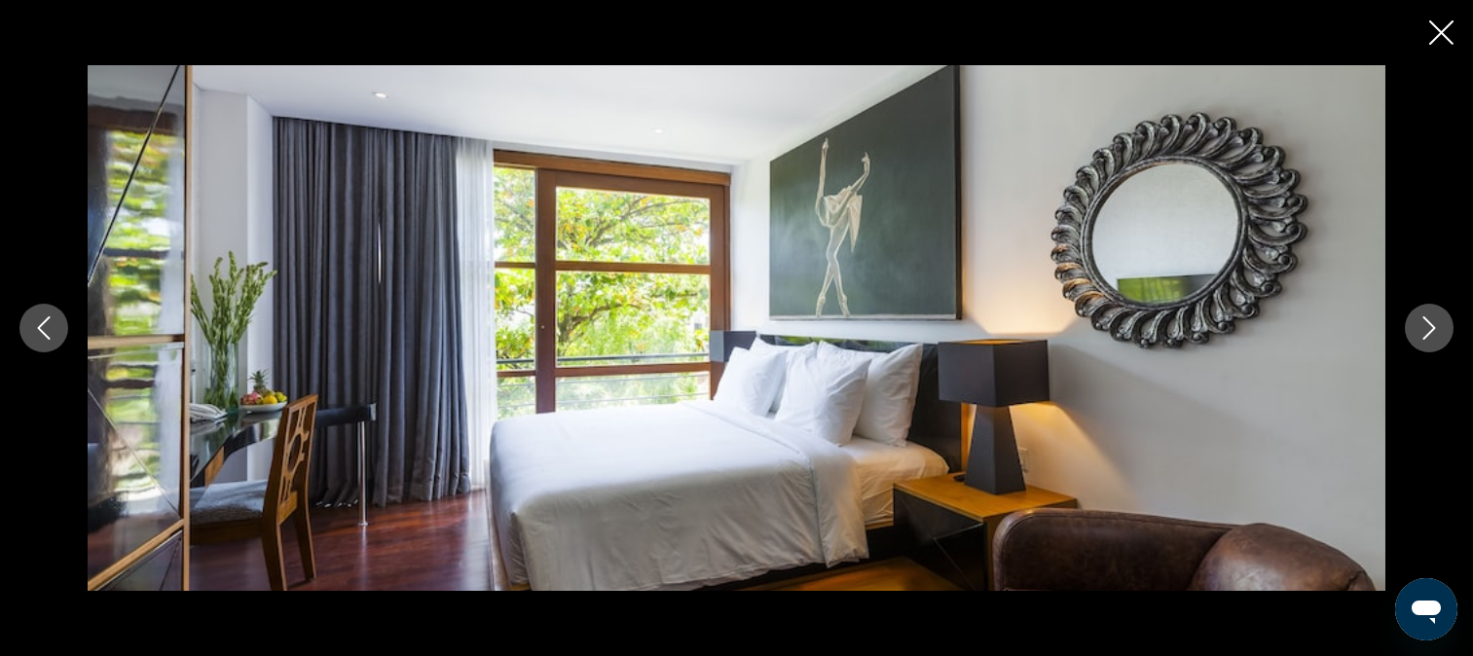
click at [1446, 328] on button "Next image" at bounding box center [1429, 328] width 49 height 49
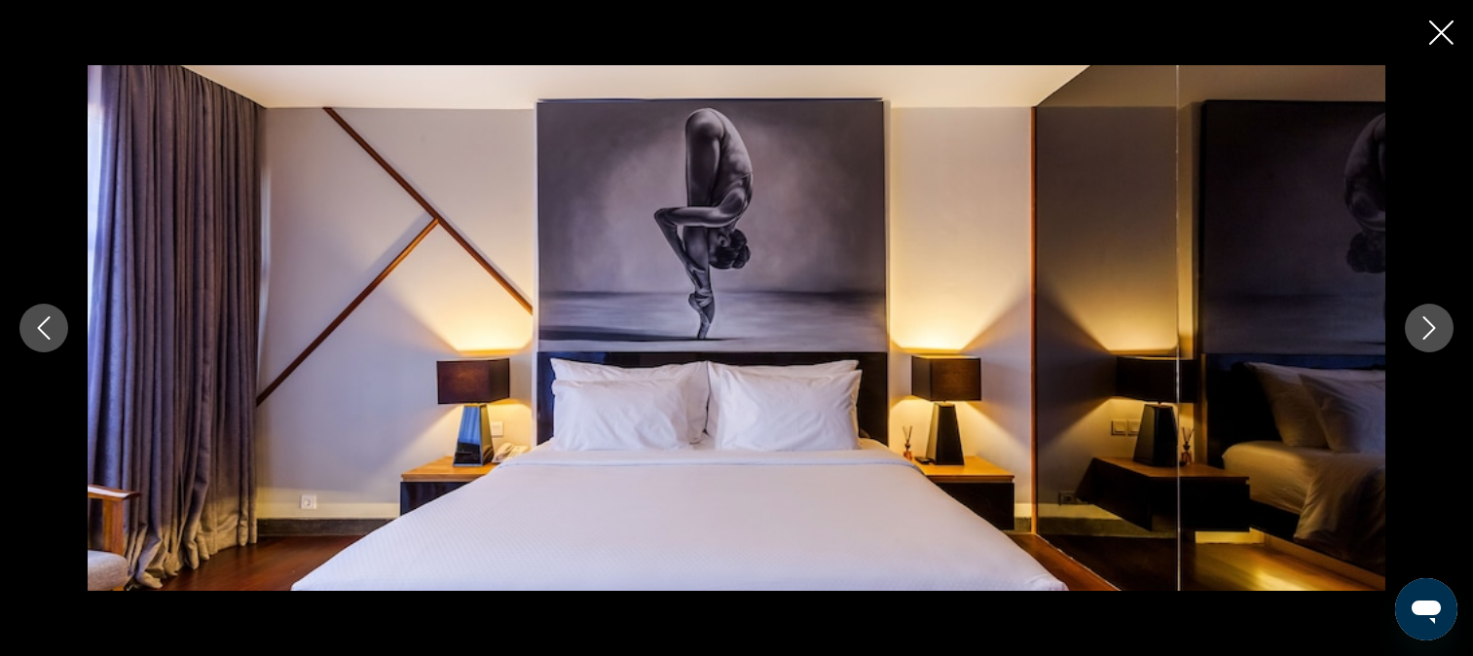
click at [1446, 328] on button "Next image" at bounding box center [1429, 328] width 49 height 49
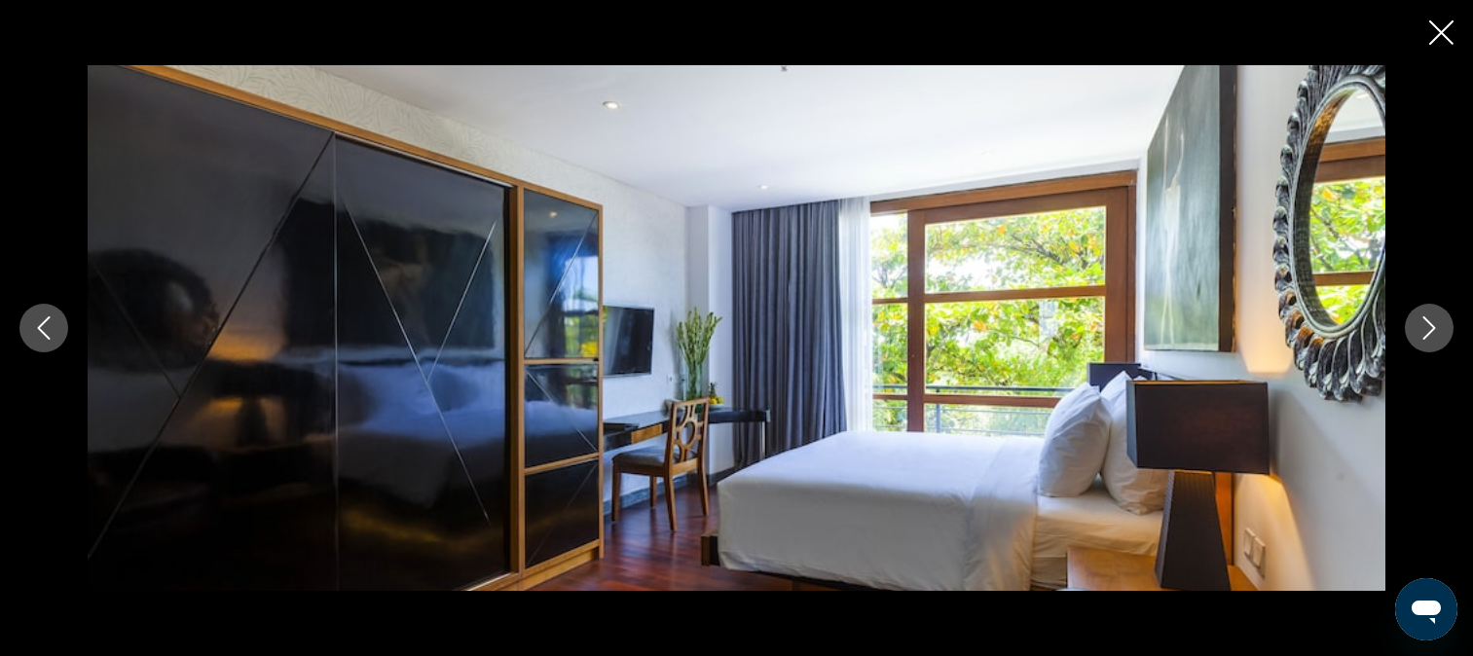
click at [1446, 328] on button "Next image" at bounding box center [1429, 328] width 49 height 49
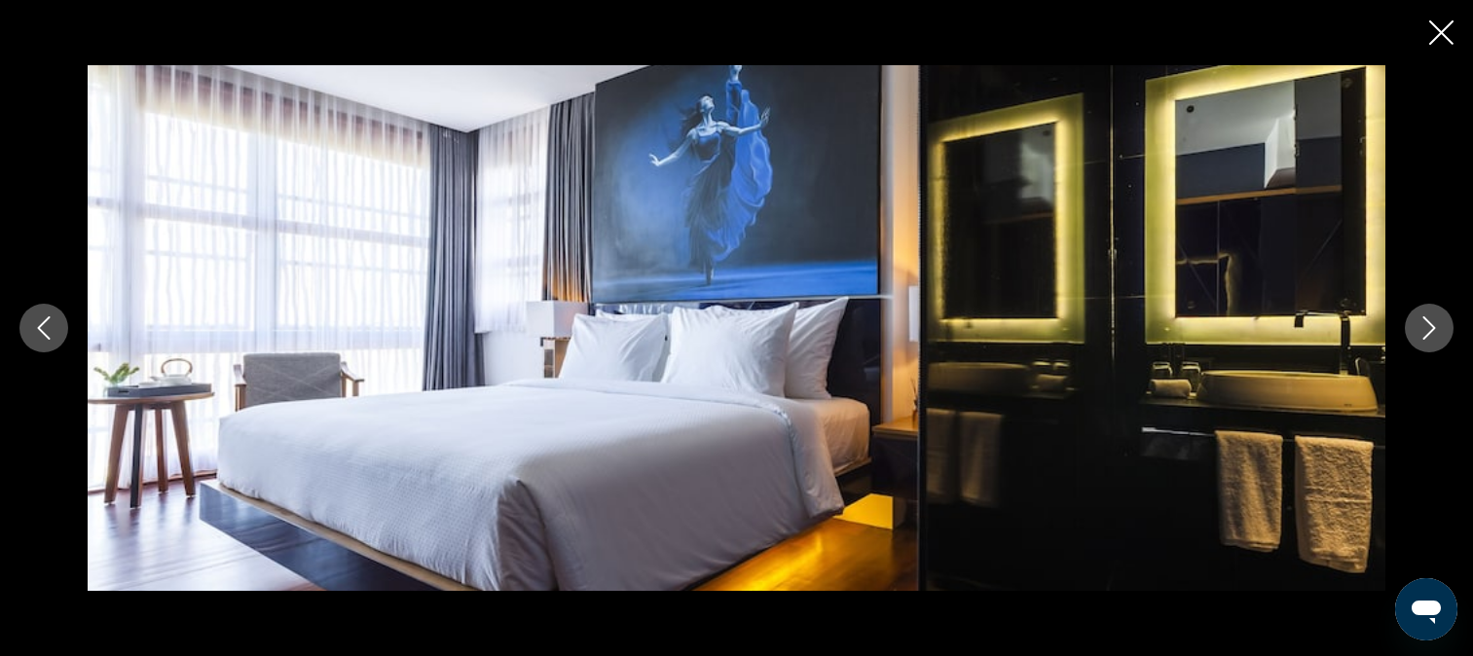
click at [1446, 328] on button "Next image" at bounding box center [1429, 328] width 49 height 49
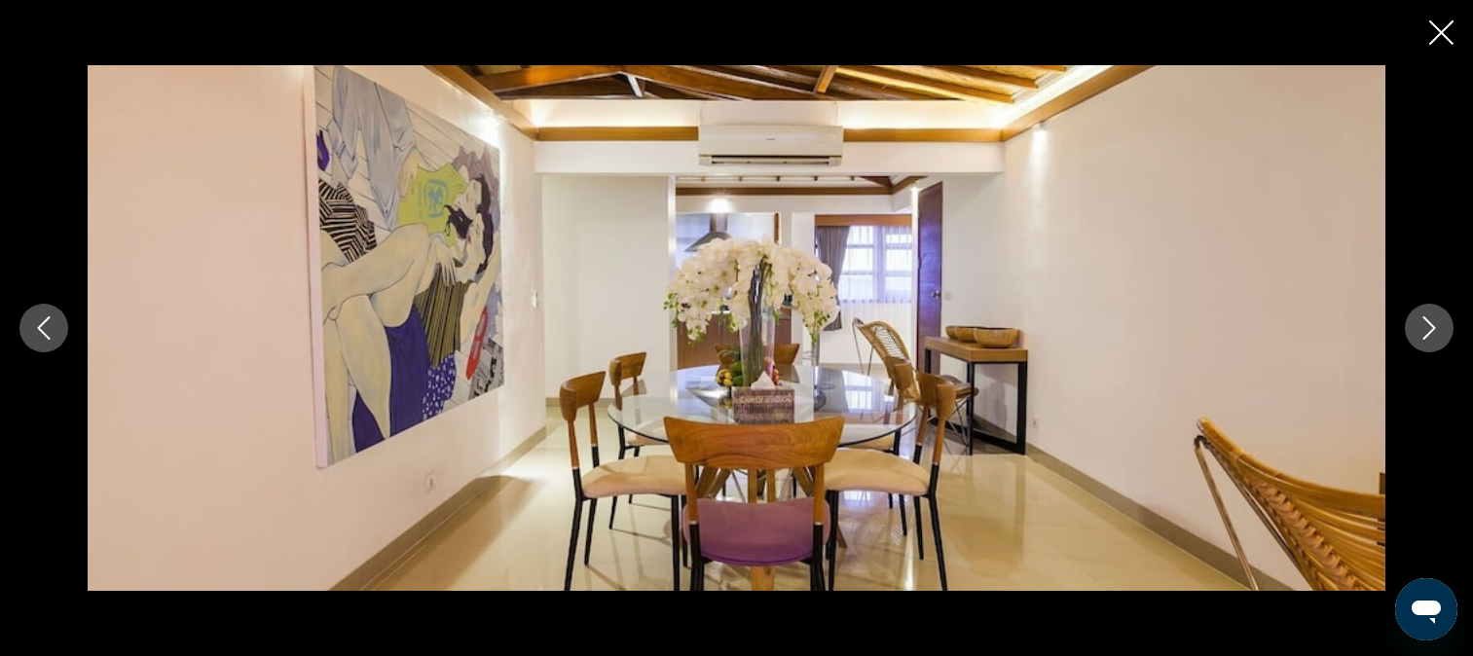
click at [1446, 328] on button "Next image" at bounding box center [1429, 328] width 49 height 49
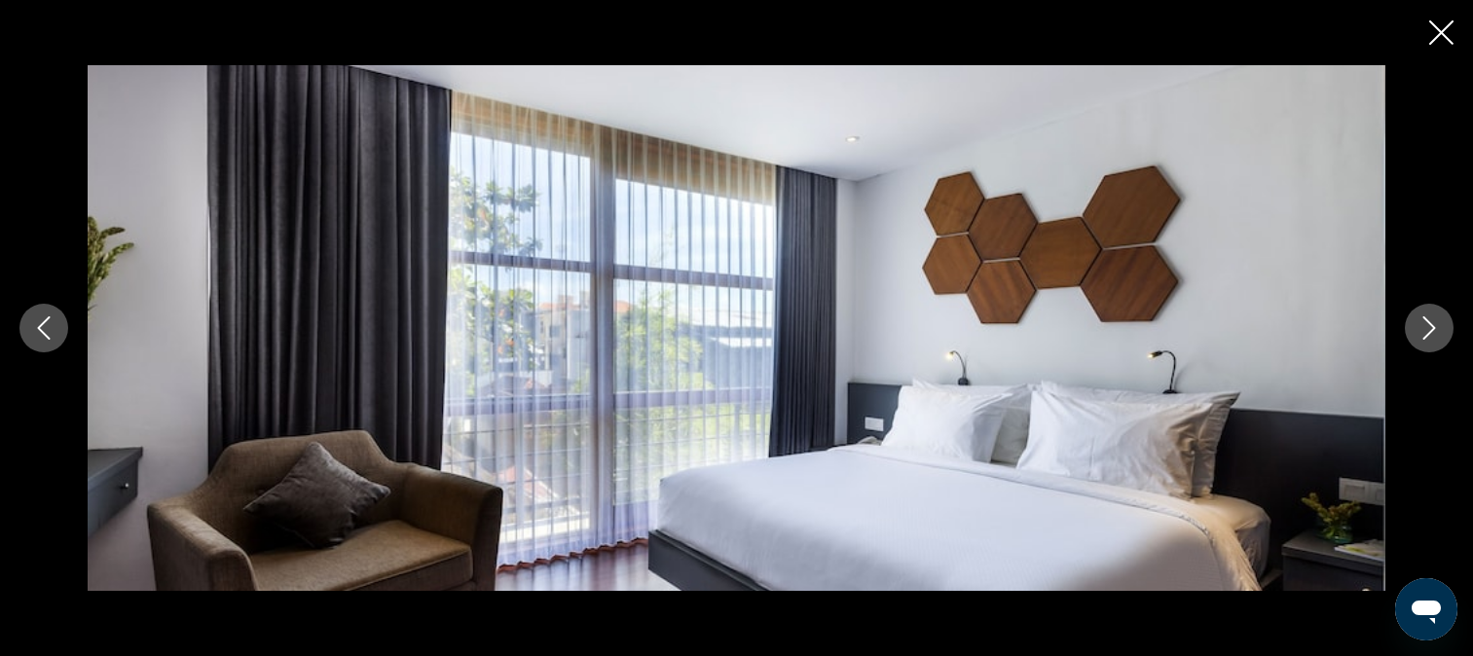
click at [1436, 317] on icon "Next image" at bounding box center [1429, 328] width 23 height 23
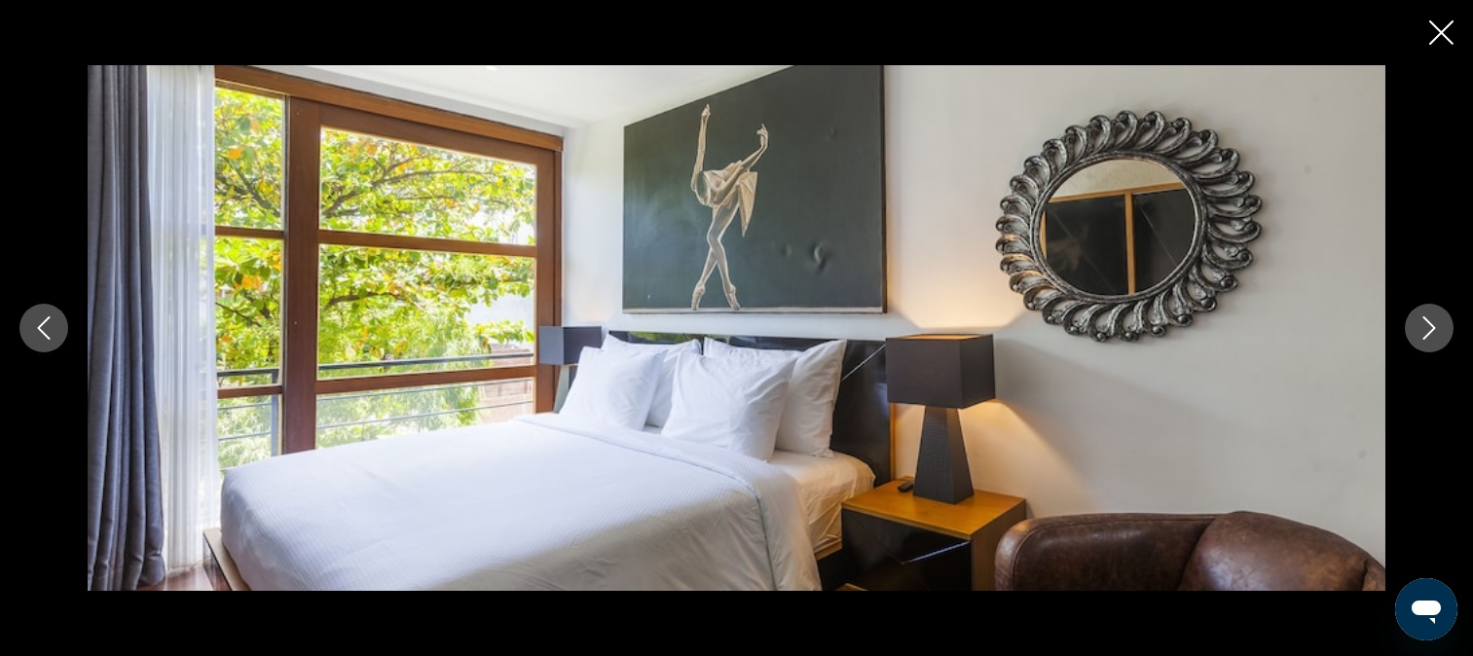
click at [1454, 324] on div "prev next" at bounding box center [736, 327] width 1473 height 525
click at [1437, 327] on icon "Next image" at bounding box center [1429, 328] width 23 height 23
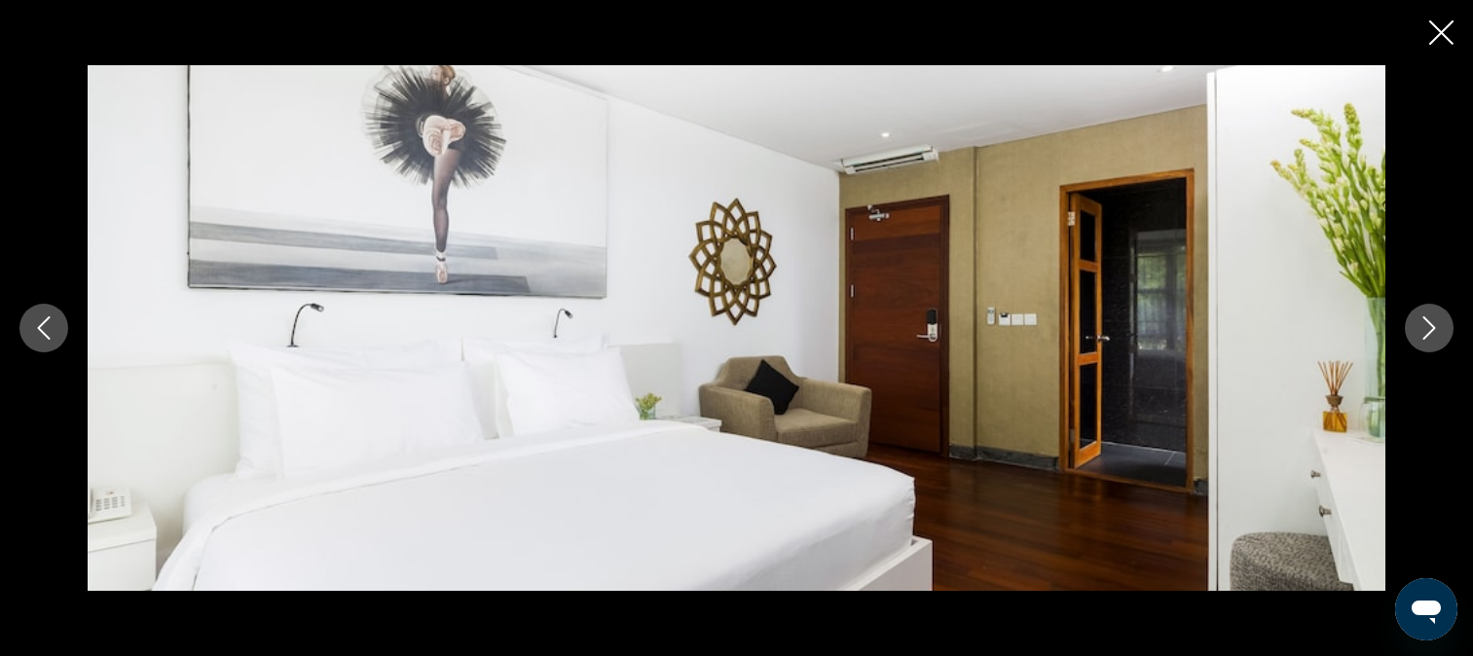
click at [1437, 327] on icon "Next image" at bounding box center [1429, 328] width 23 height 23
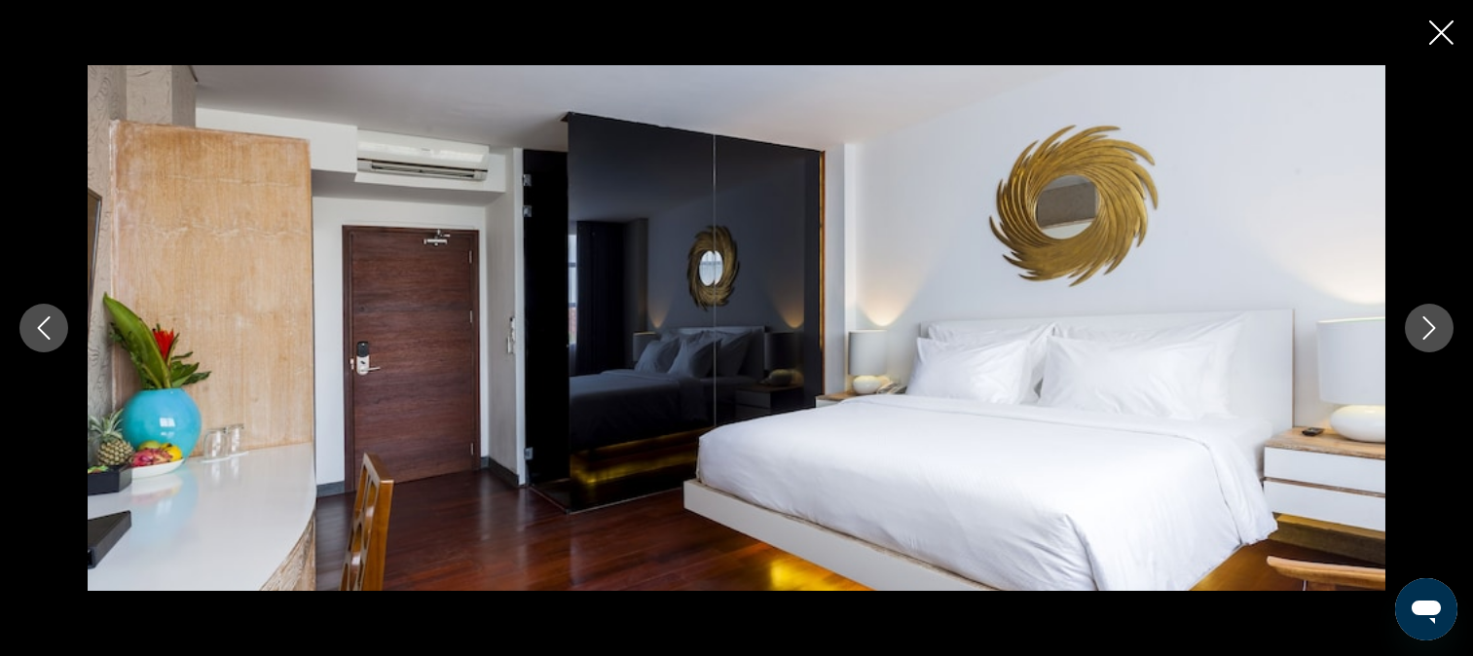
click at [1437, 327] on icon "Next image" at bounding box center [1429, 328] width 23 height 23
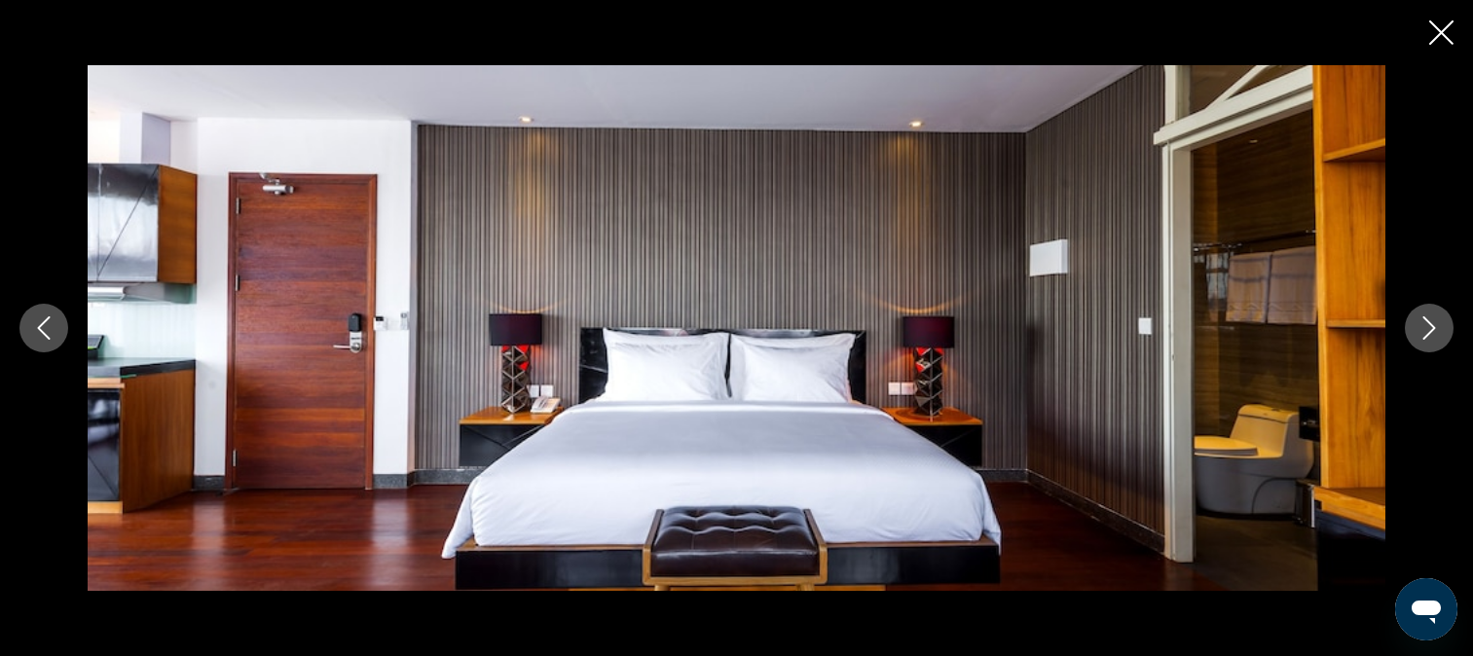
click at [1437, 327] on icon "Next image" at bounding box center [1429, 328] width 23 height 23
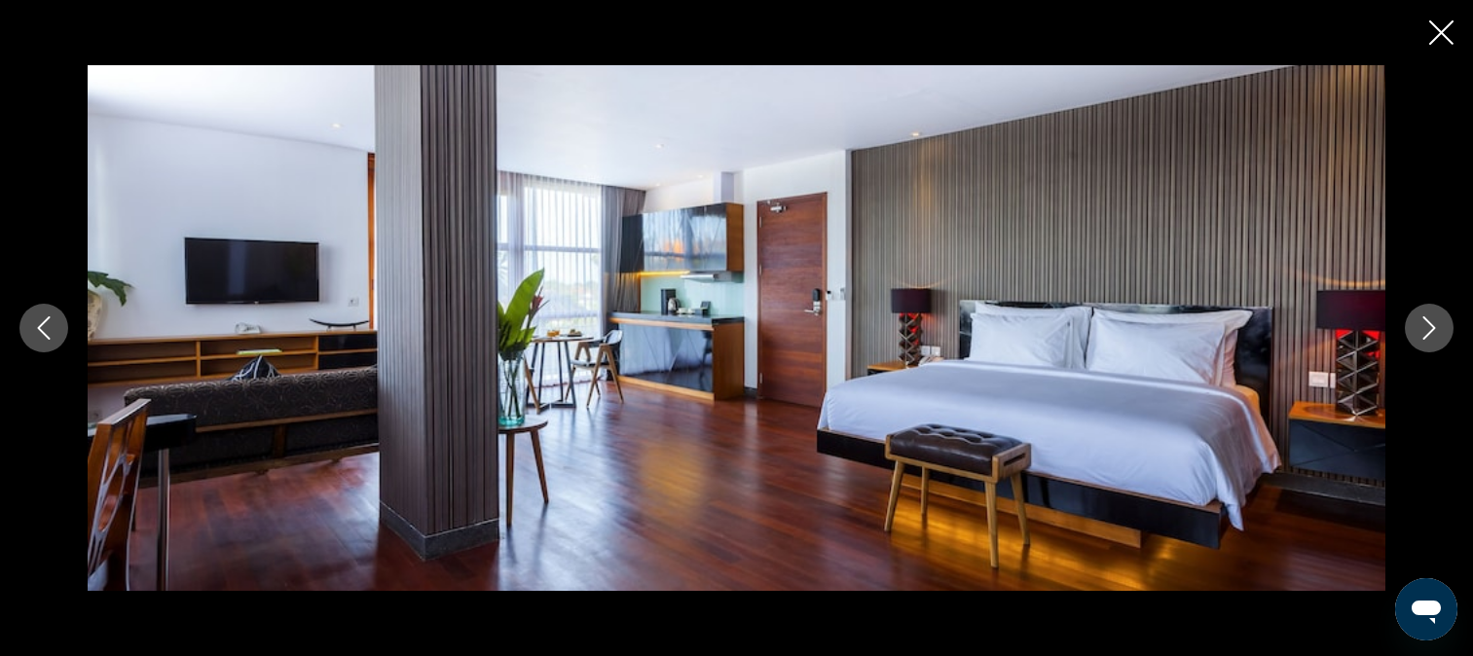
click at [1437, 327] on icon "Next image" at bounding box center [1429, 328] width 23 height 23
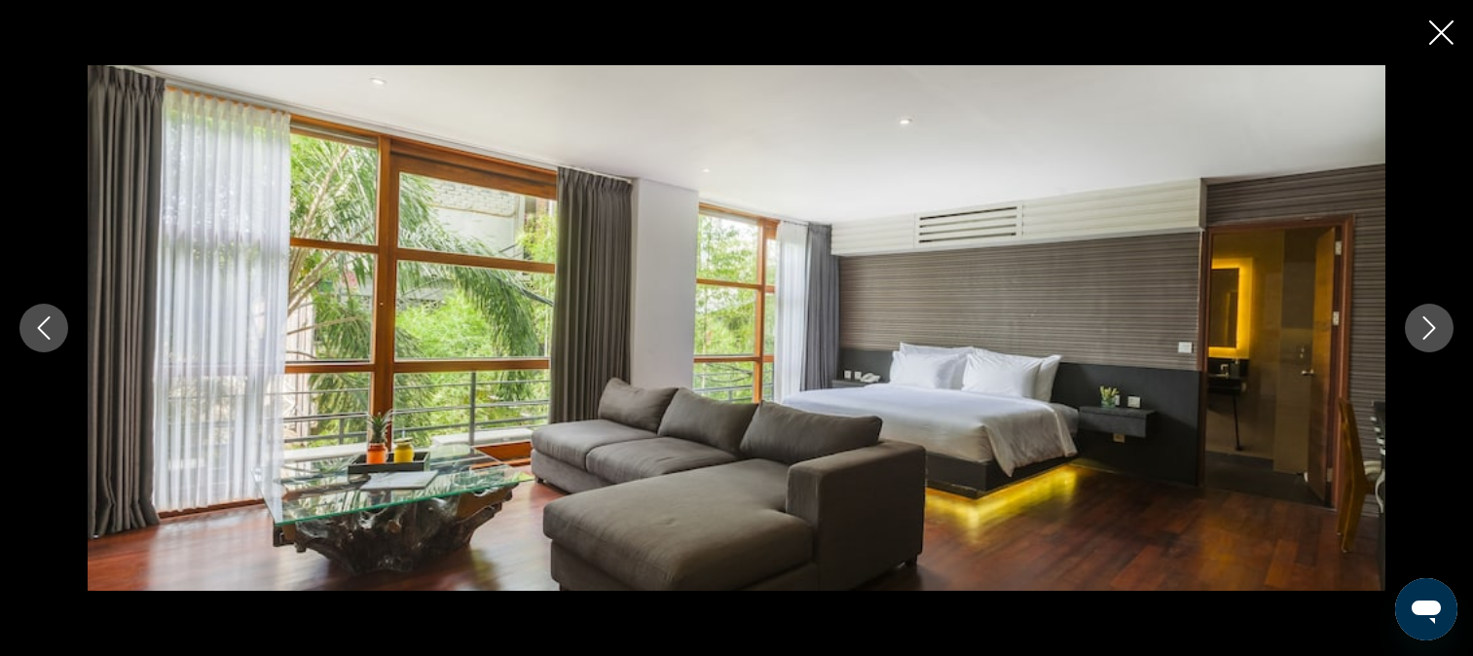
click at [1437, 327] on icon "Next image" at bounding box center [1429, 328] width 23 height 23
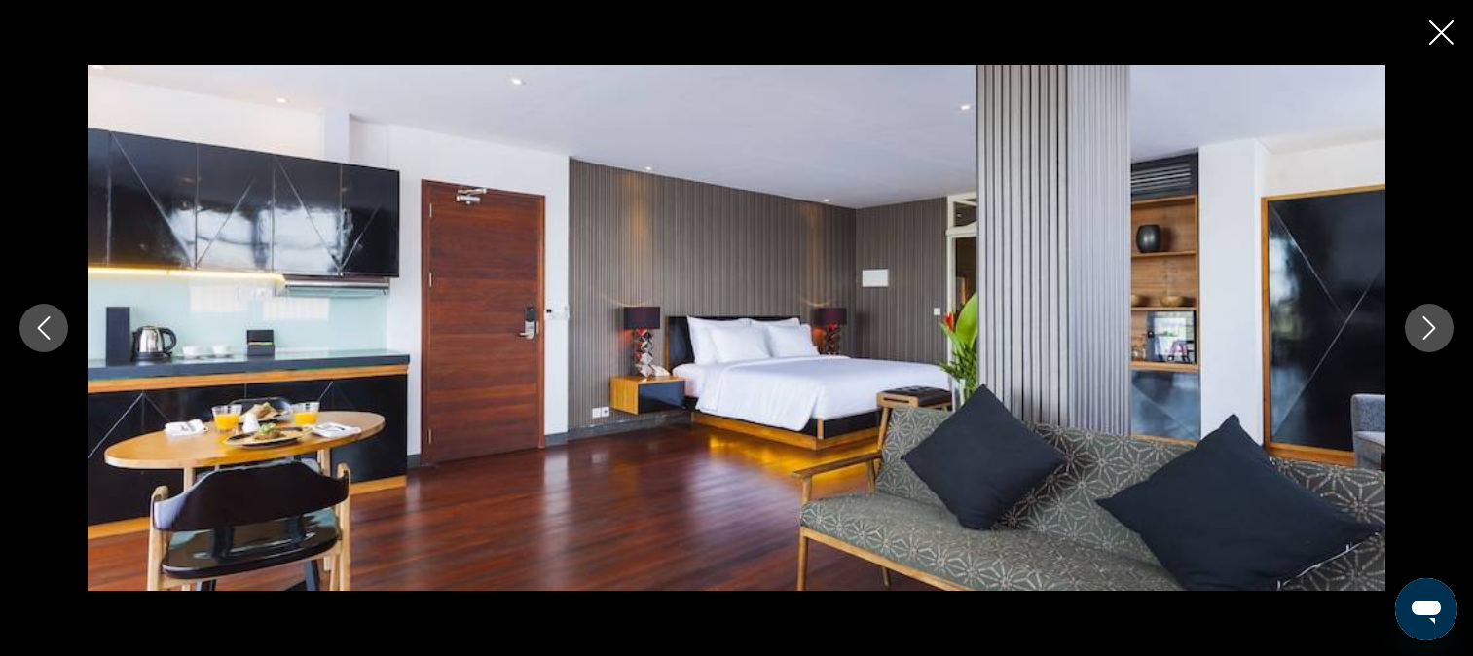
click at [1437, 327] on icon "Next image" at bounding box center [1429, 328] width 23 height 23
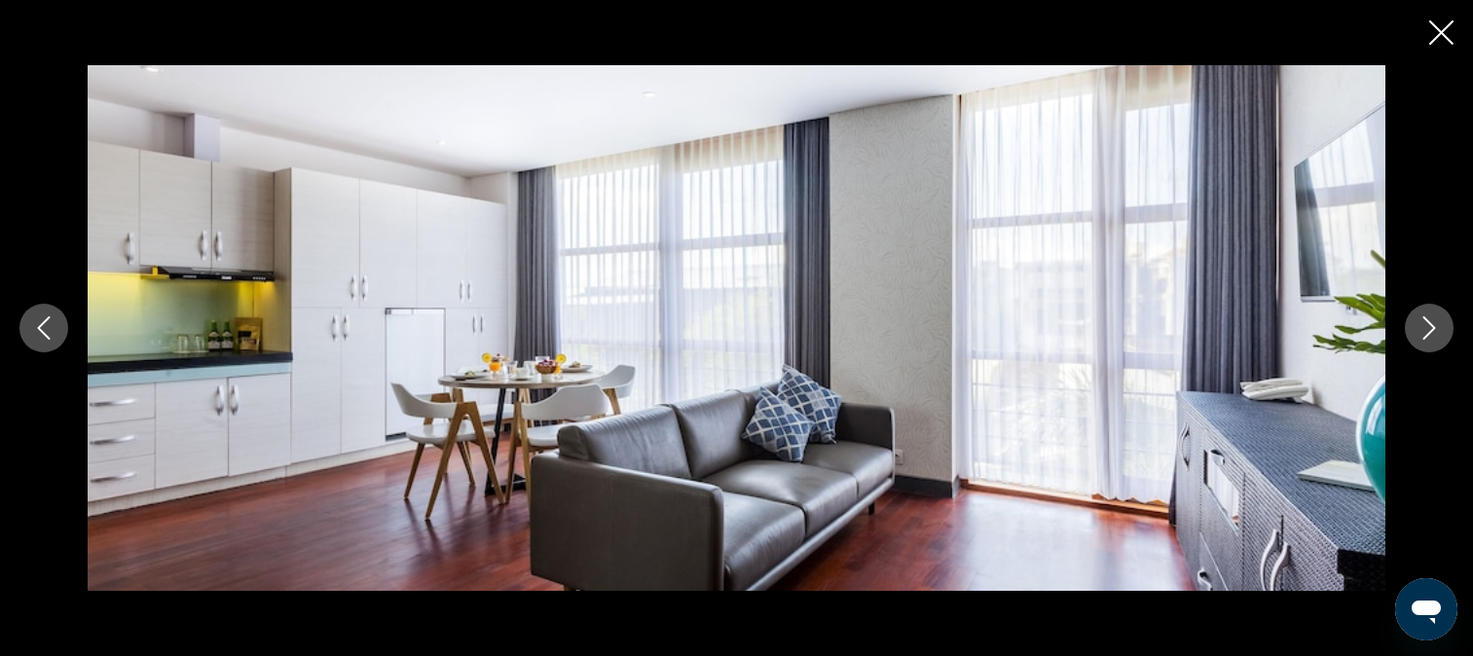
click at [1437, 327] on icon "Next image" at bounding box center [1429, 328] width 23 height 23
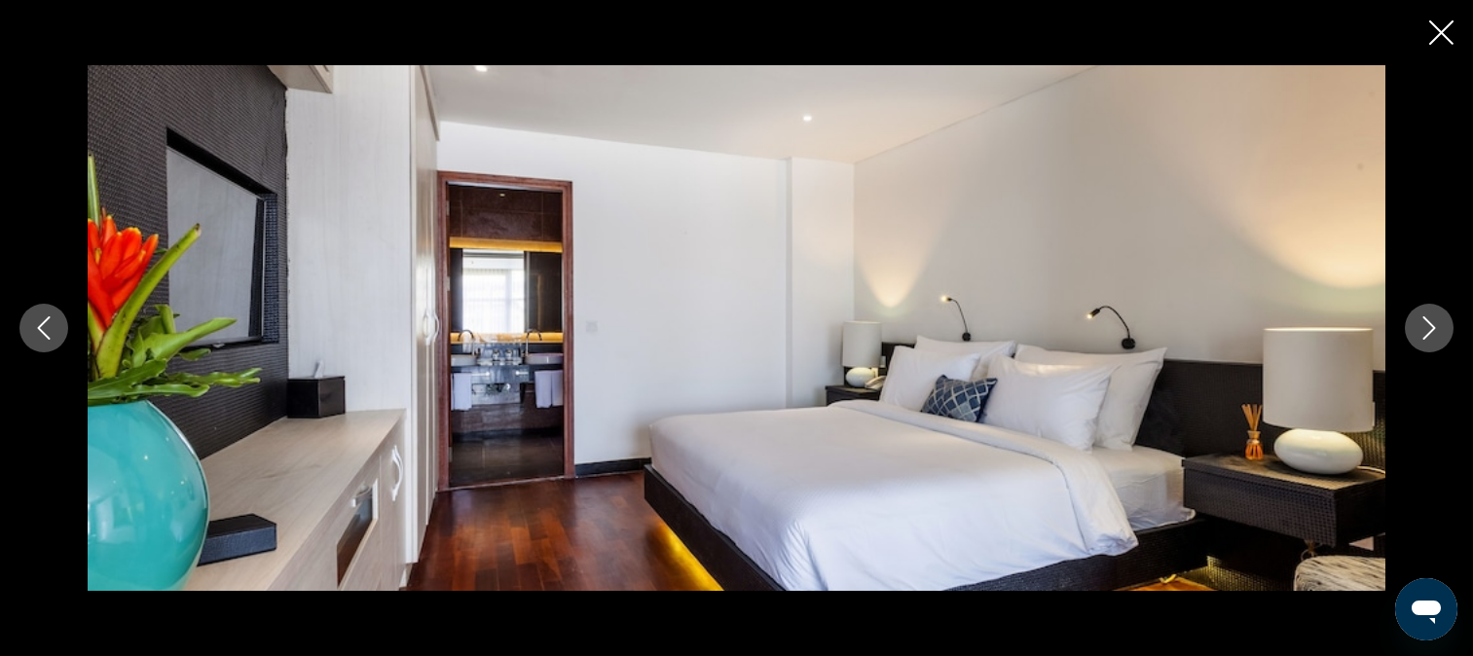
click at [1437, 327] on icon "Next image" at bounding box center [1429, 328] width 23 height 23
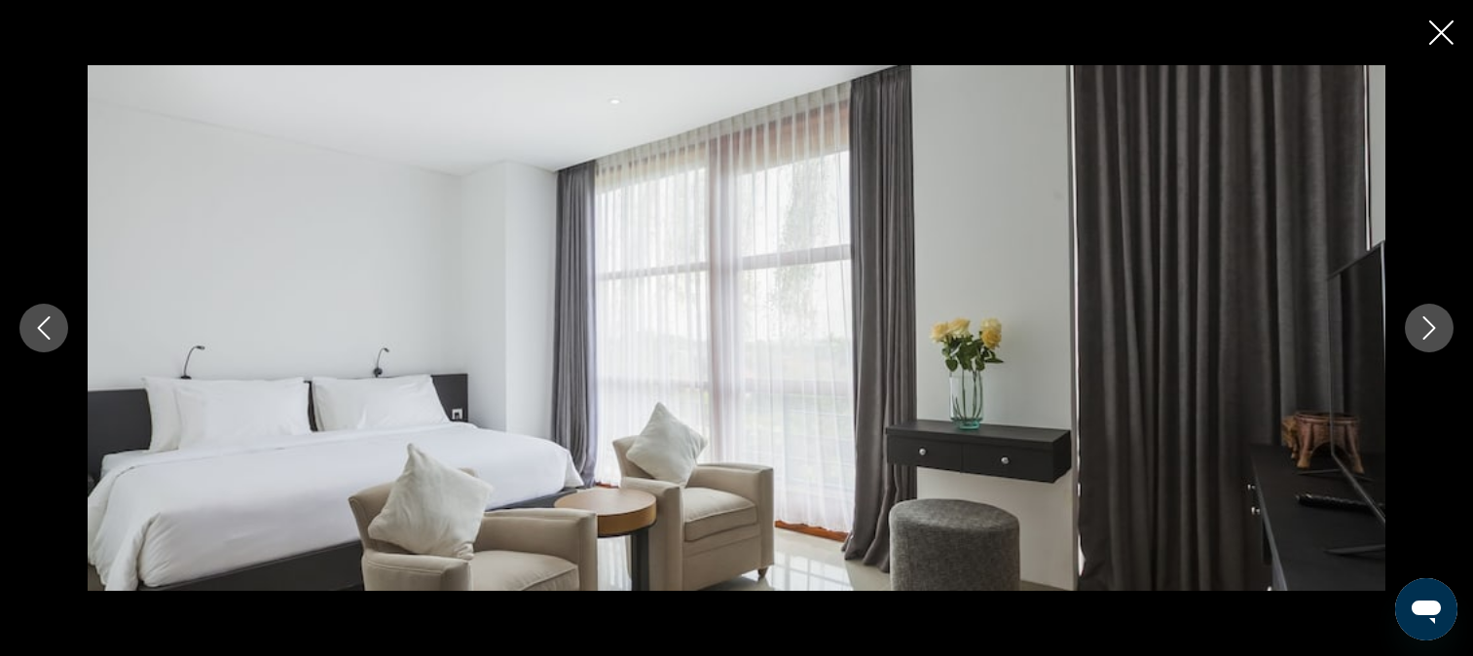
click at [1437, 327] on icon "Next image" at bounding box center [1429, 328] width 23 height 23
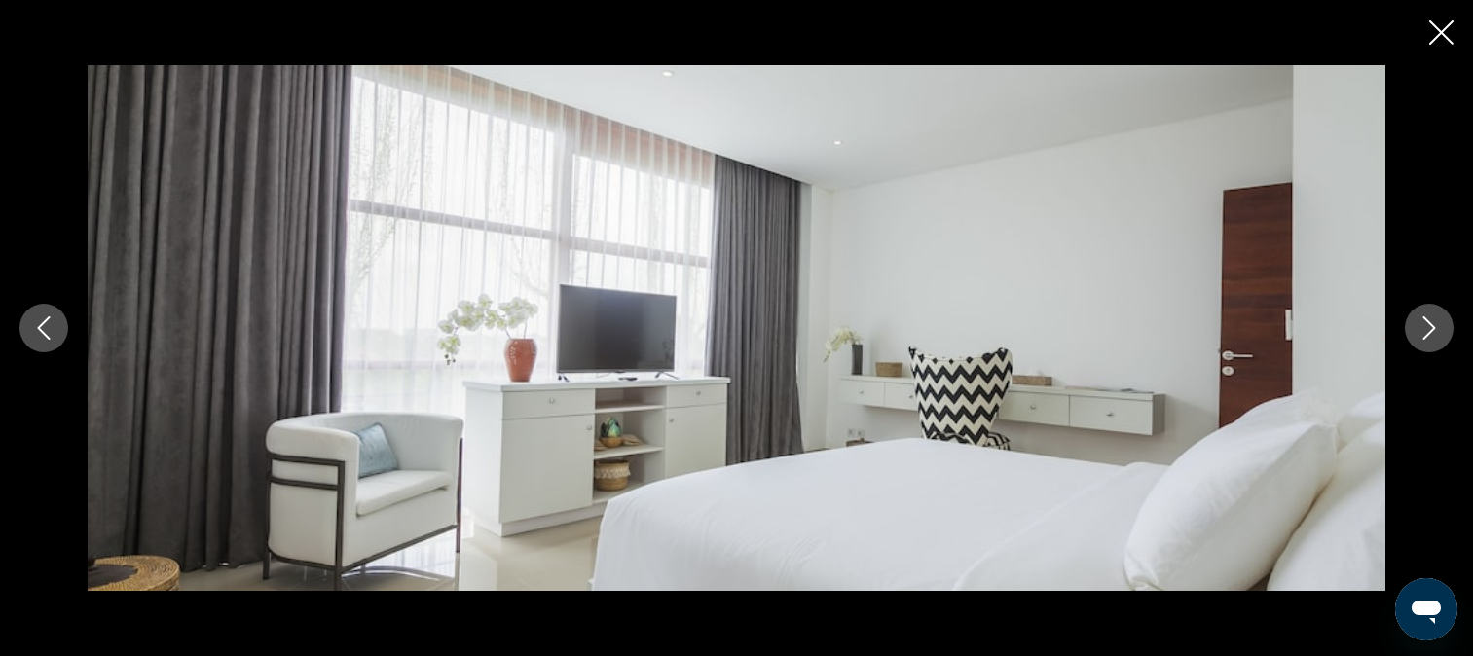
click at [1437, 327] on icon "Next image" at bounding box center [1429, 328] width 23 height 23
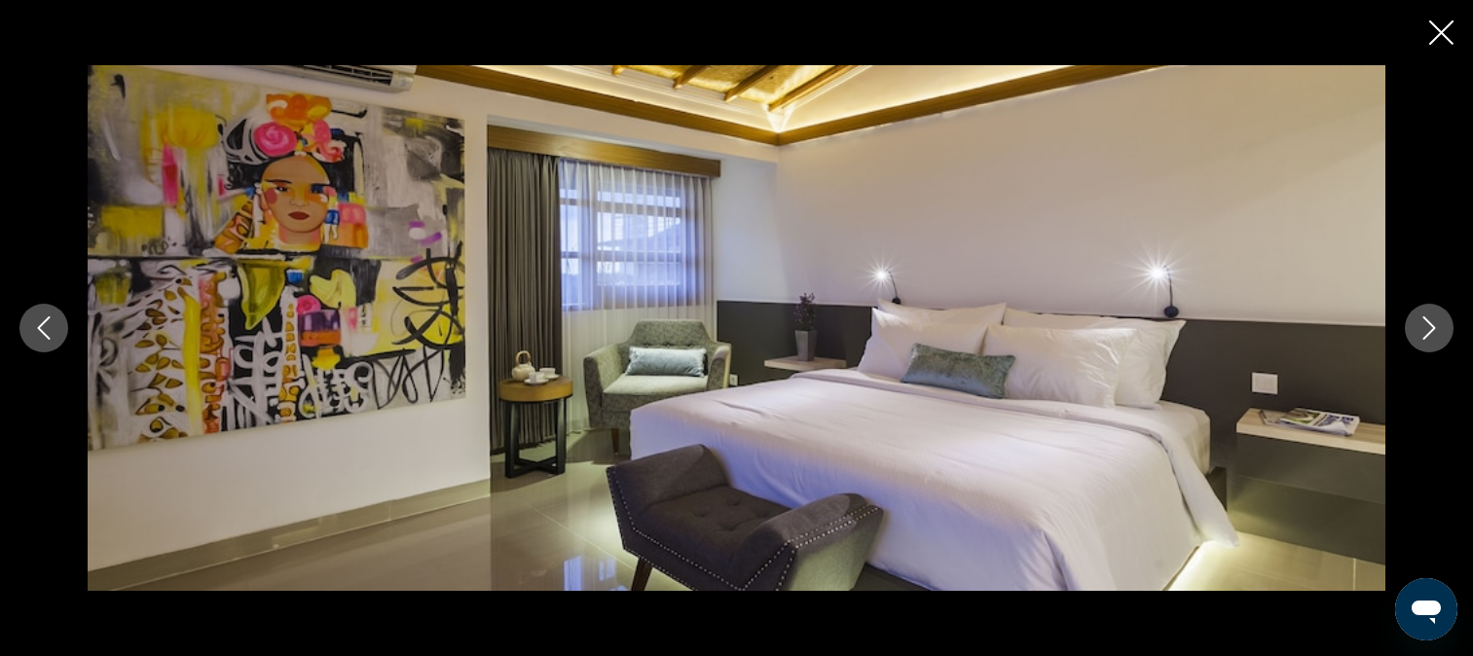
click at [1437, 327] on icon "Next image" at bounding box center [1429, 328] width 23 height 23
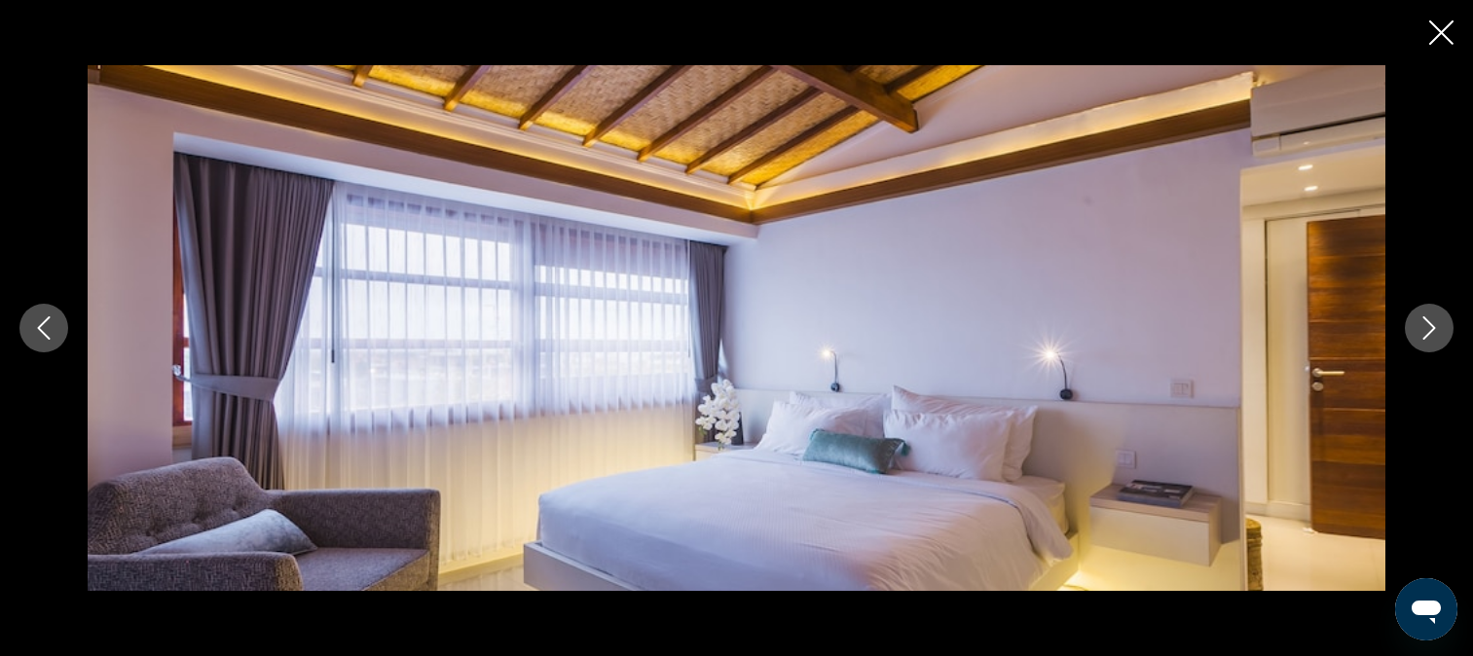
click at [1437, 327] on icon "Next image" at bounding box center [1429, 328] width 23 height 23
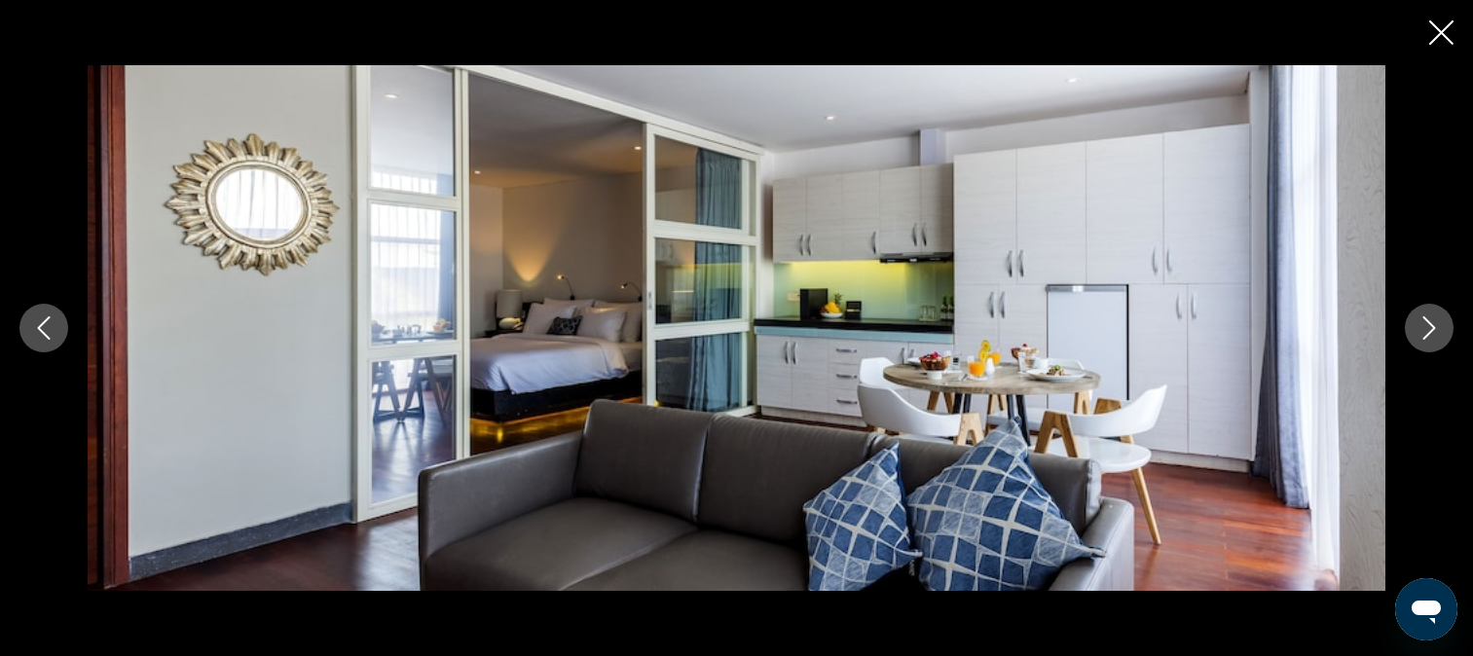
click at [1437, 327] on icon "Next image" at bounding box center [1429, 328] width 23 height 23
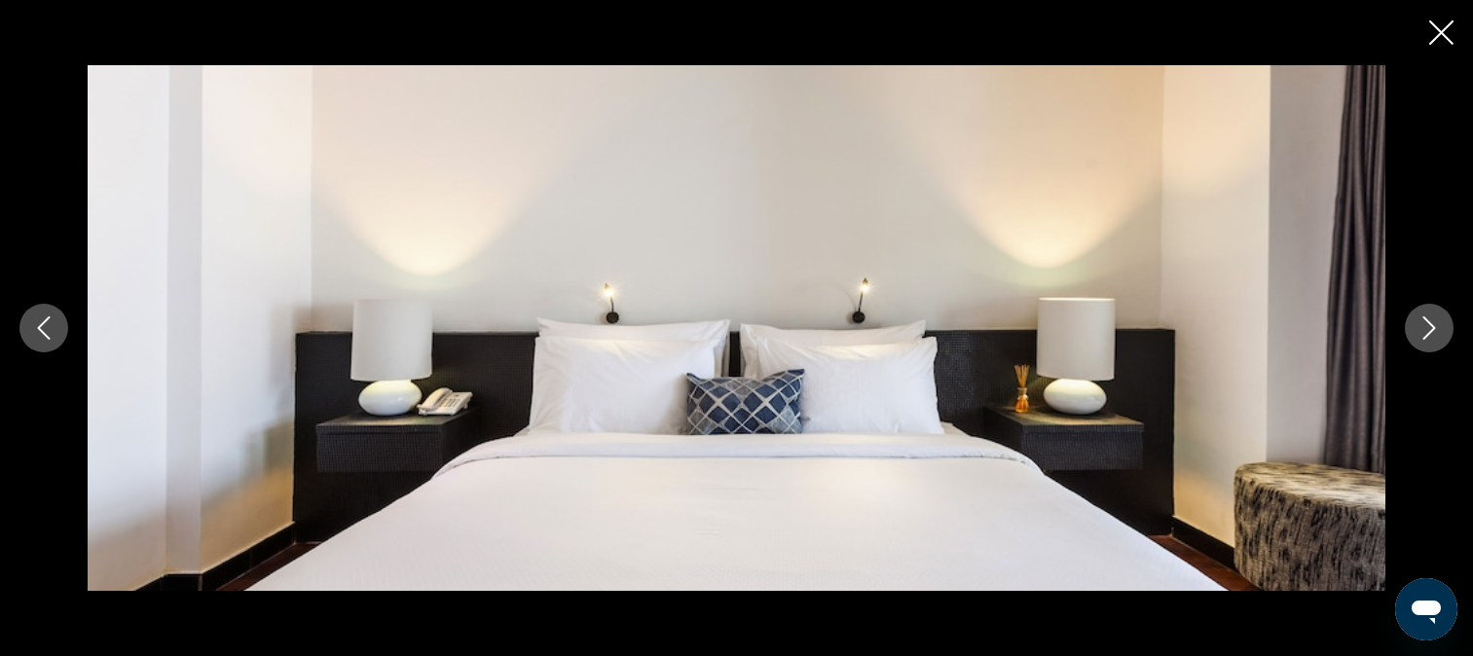
click at [1437, 327] on icon "Next image" at bounding box center [1429, 328] width 23 height 23
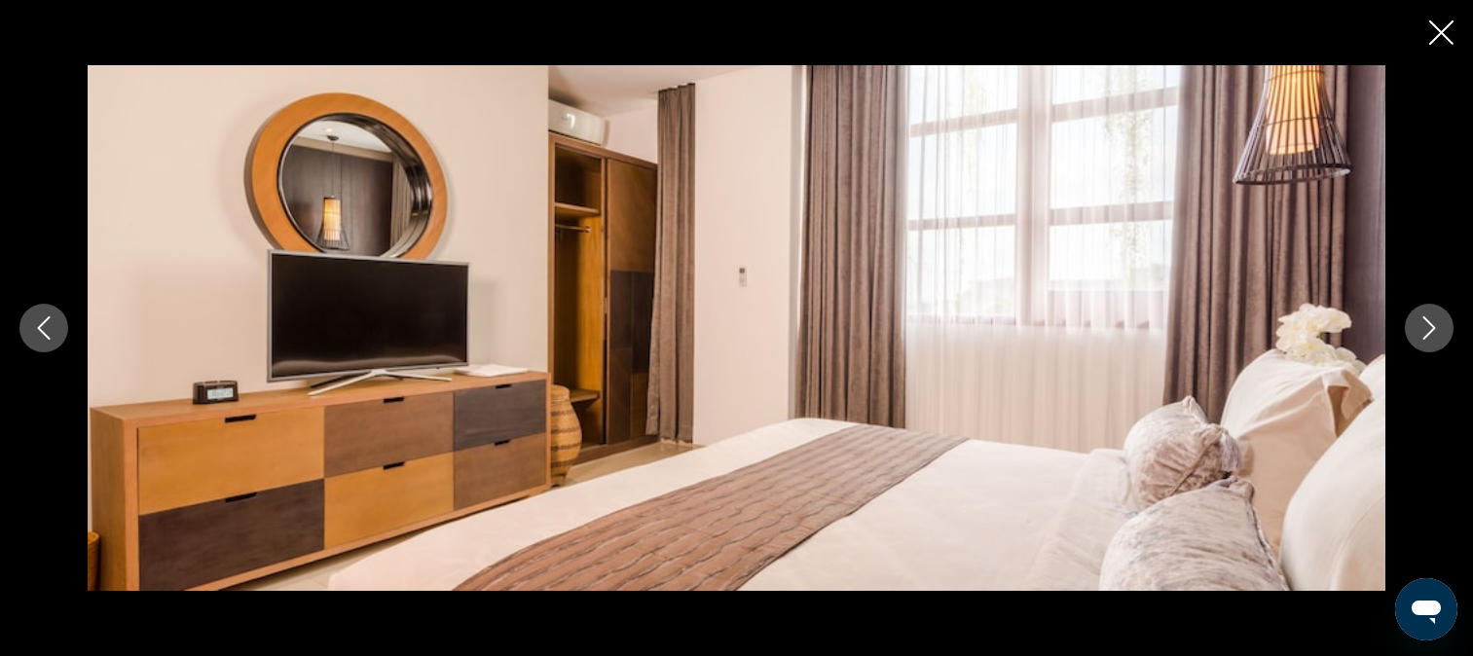
click at [1437, 327] on icon "Next image" at bounding box center [1429, 328] width 23 height 23
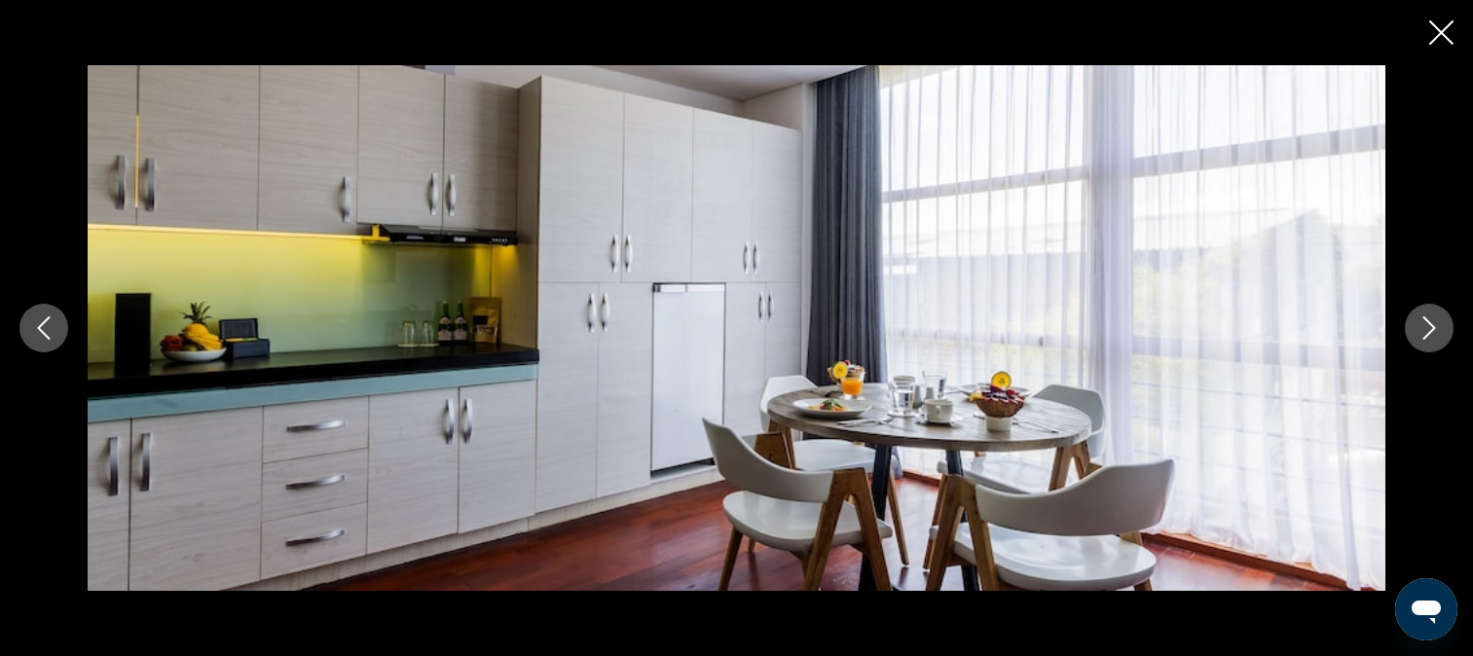
click at [1437, 327] on icon "Next image" at bounding box center [1429, 328] width 23 height 23
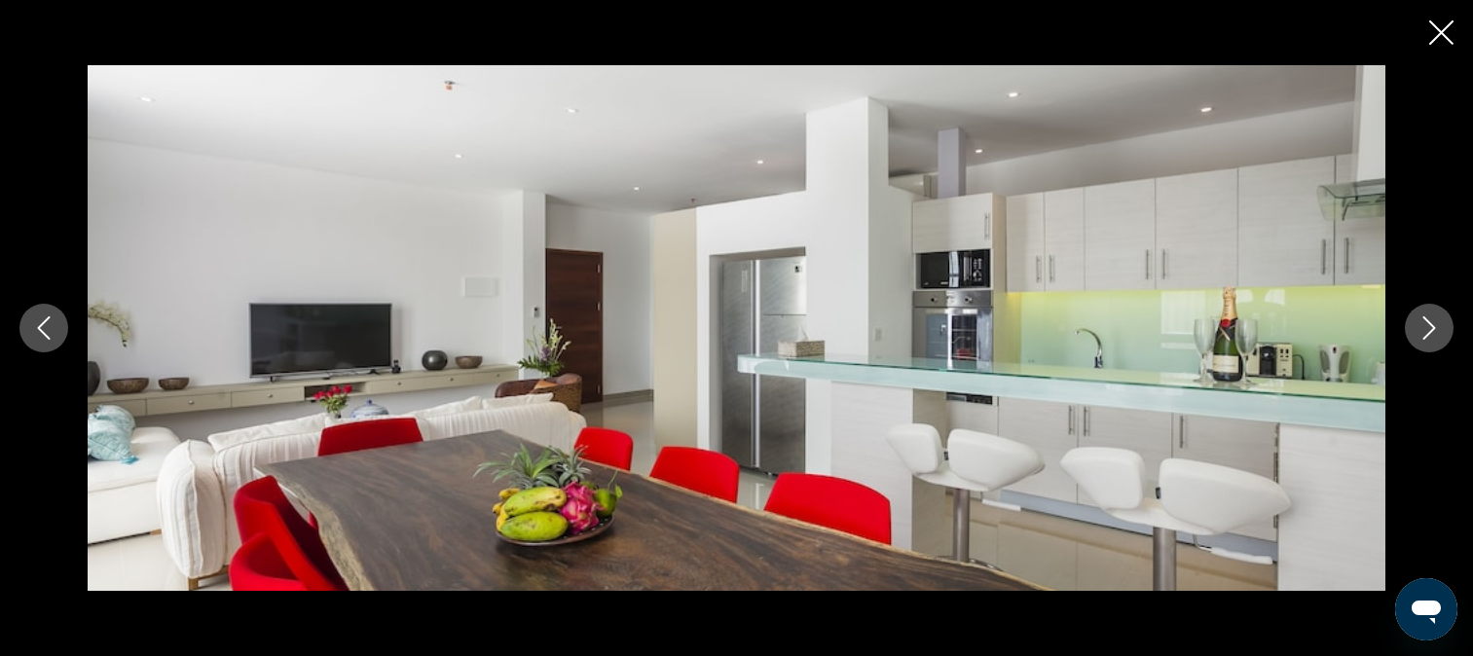
click at [1437, 327] on icon "Next image" at bounding box center [1429, 328] width 23 height 23
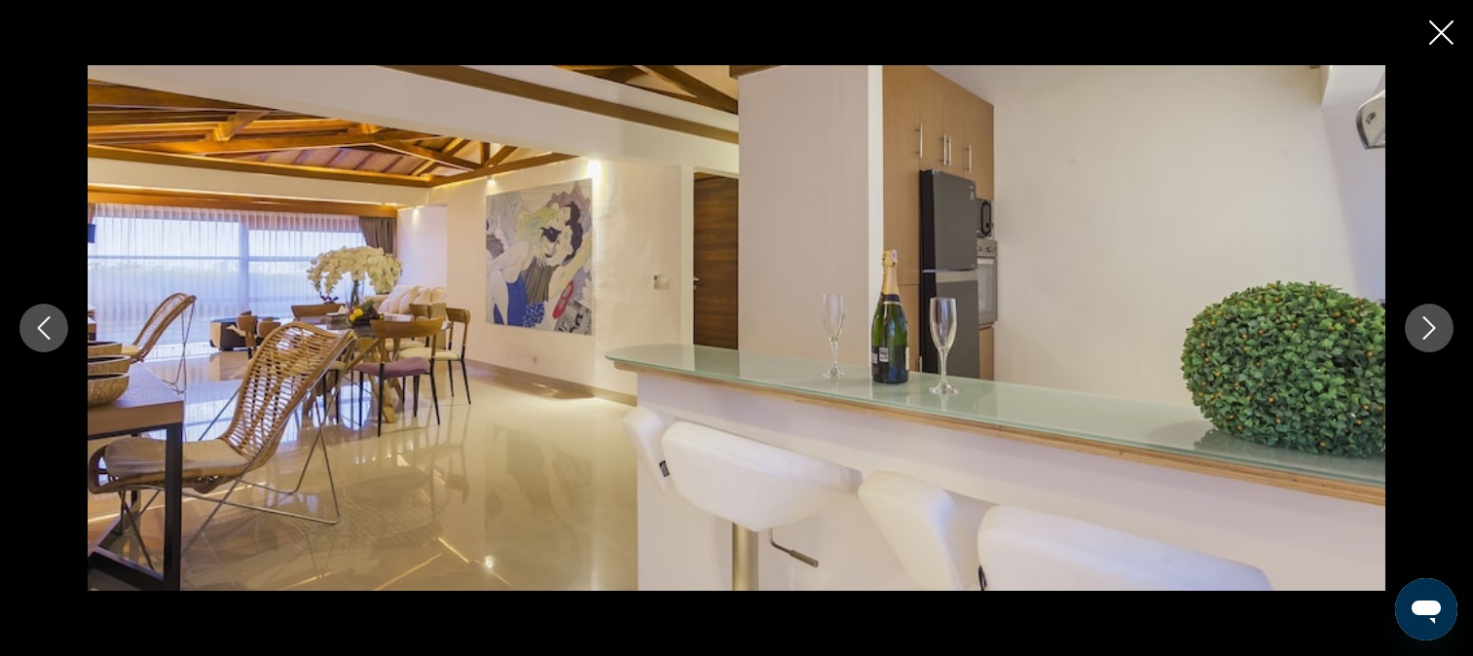
click at [1437, 327] on icon "Next image" at bounding box center [1429, 328] width 23 height 23
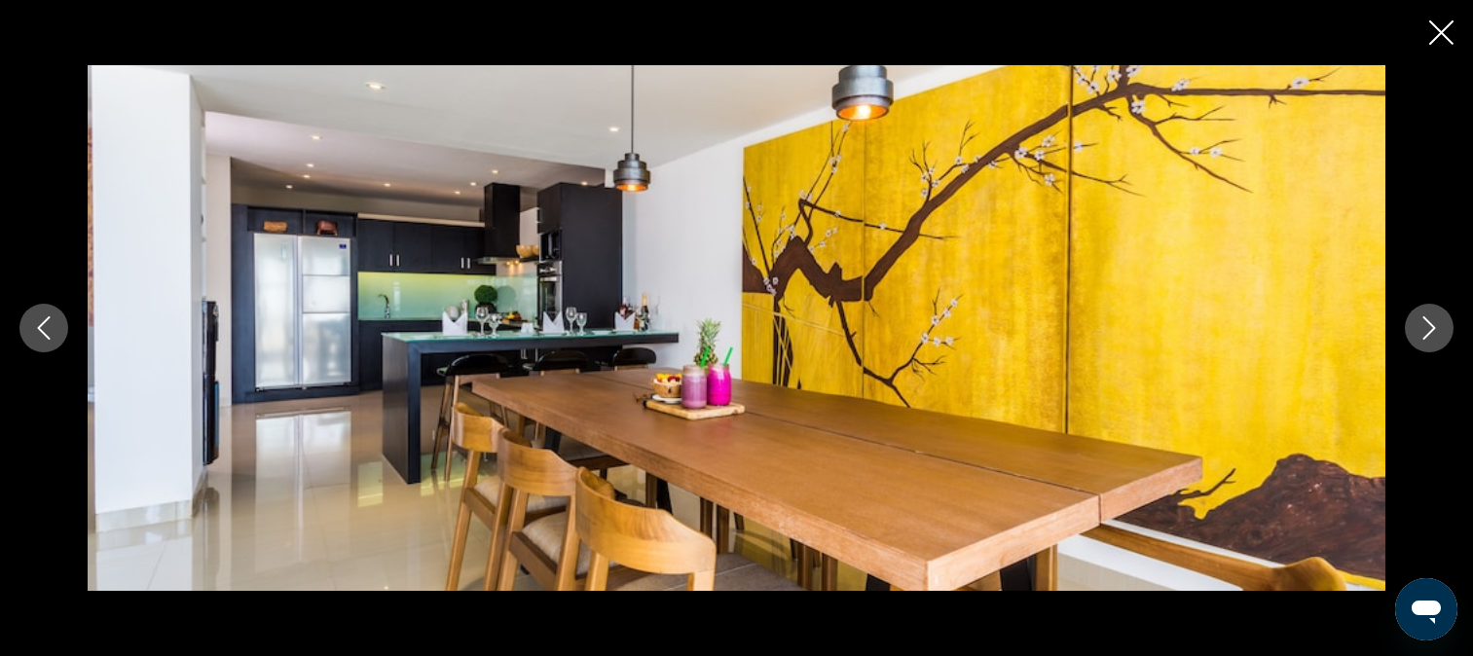
click at [1437, 327] on icon "Next image" at bounding box center [1429, 328] width 23 height 23
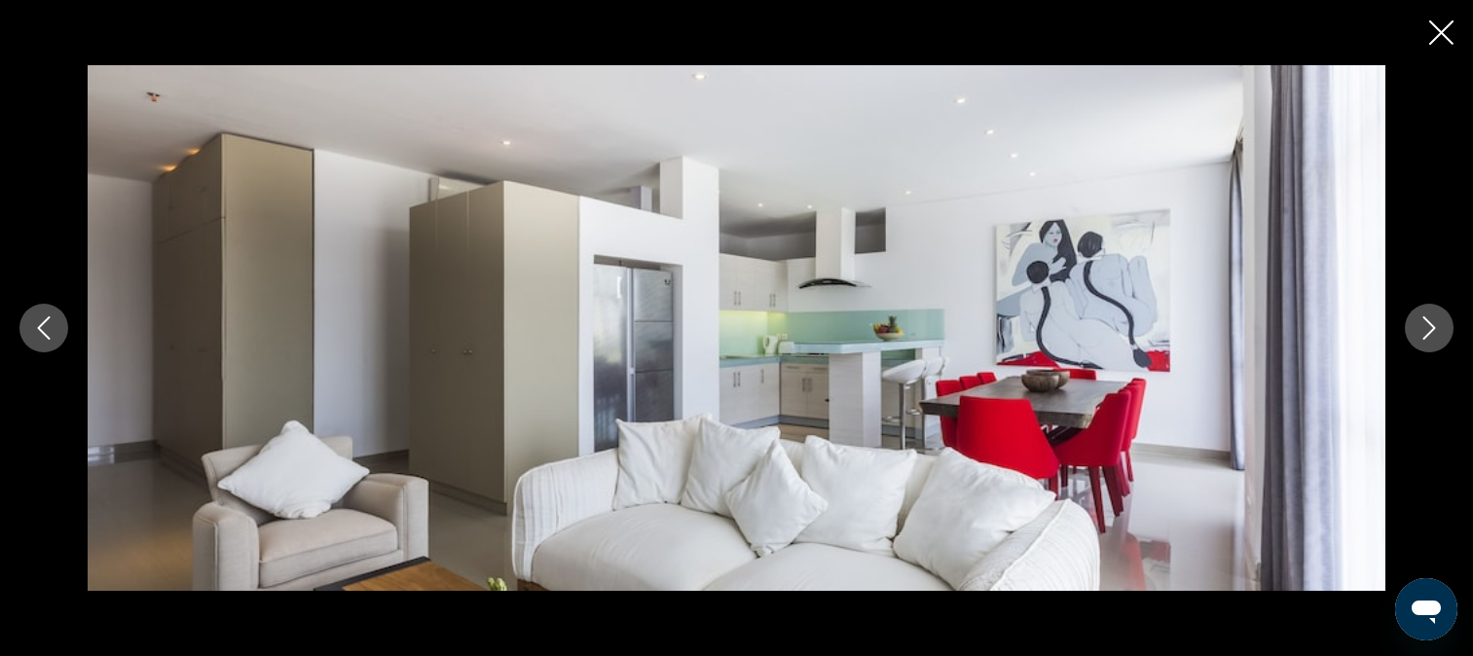
click at [1437, 327] on icon "Next image" at bounding box center [1429, 328] width 23 height 23
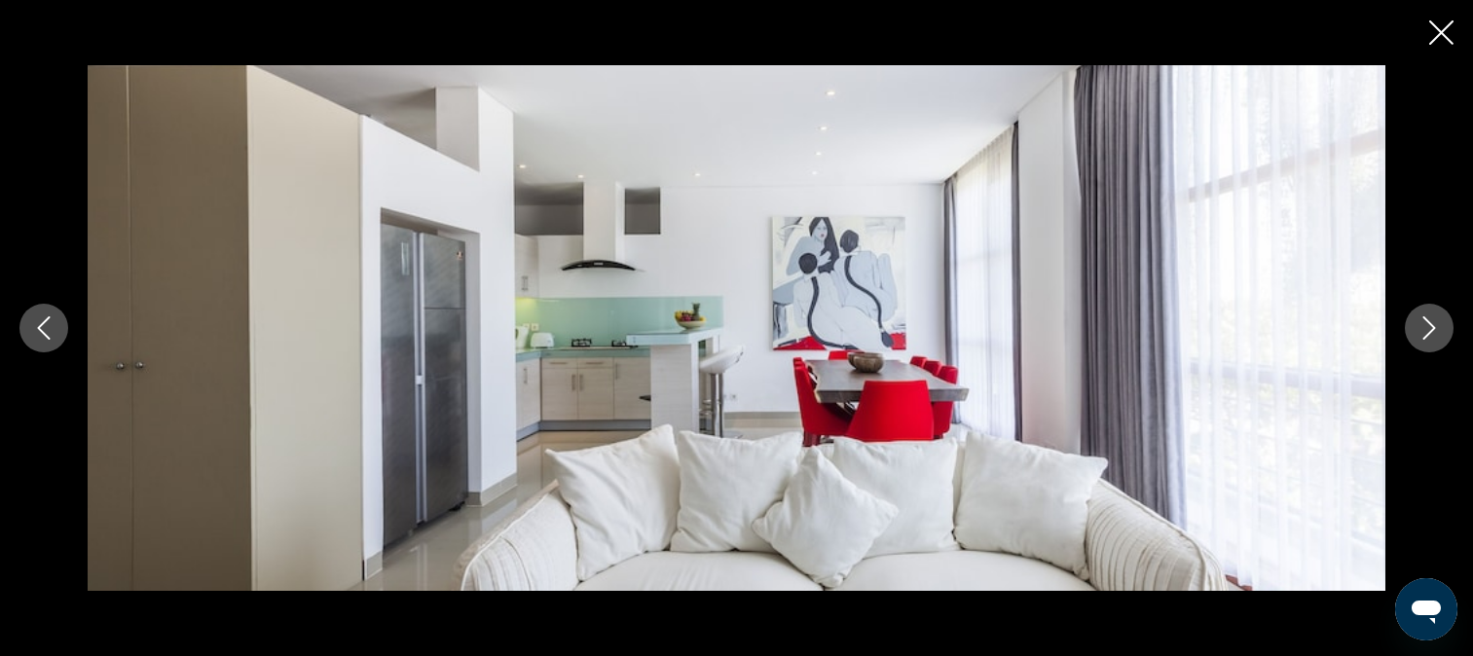
click at [1437, 327] on icon "Next image" at bounding box center [1429, 328] width 23 height 23
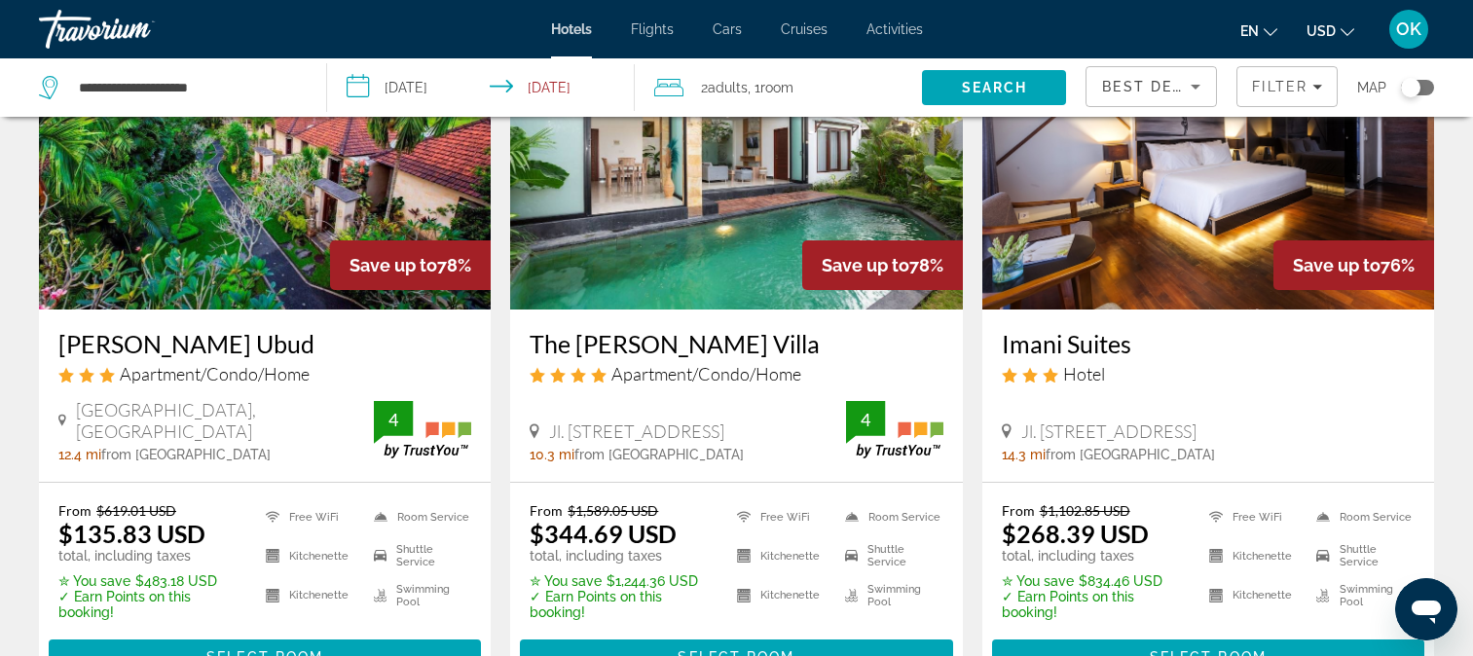
scroll to position [195, 0]
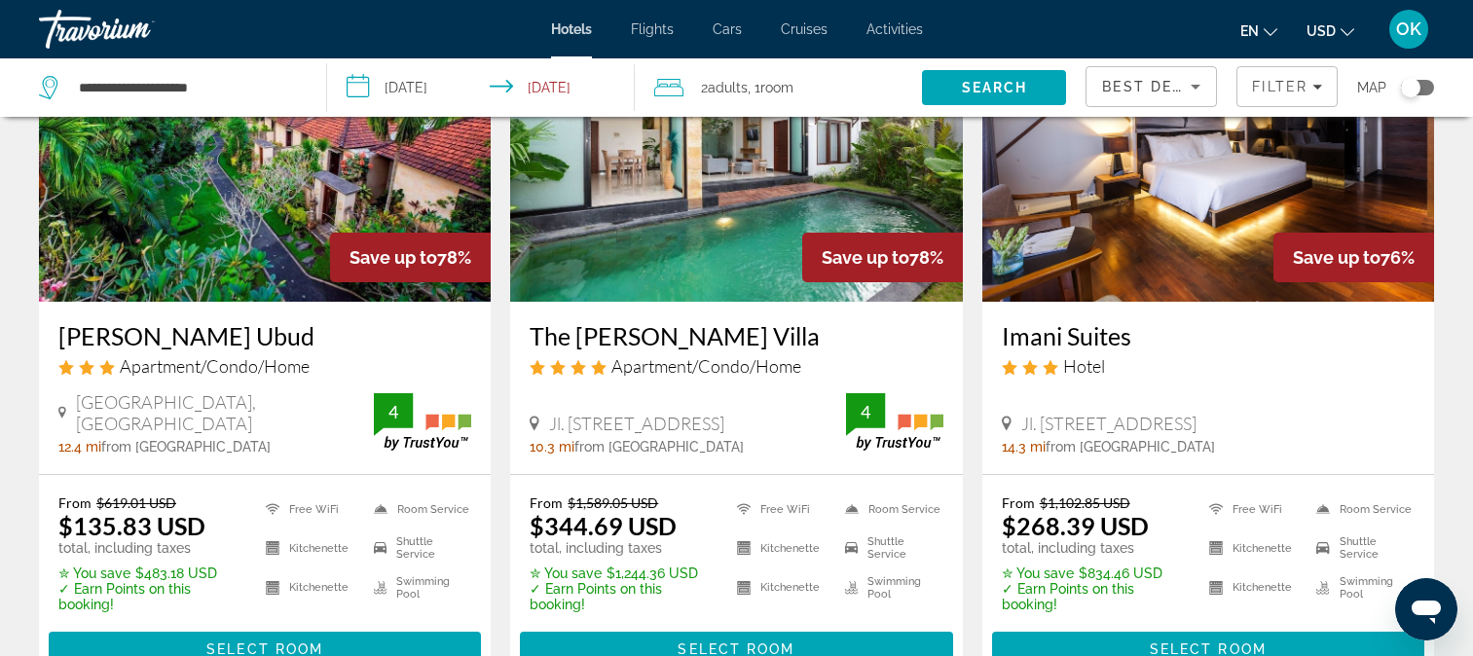
click at [687, 237] on img "Main content" at bounding box center [736, 146] width 452 height 312
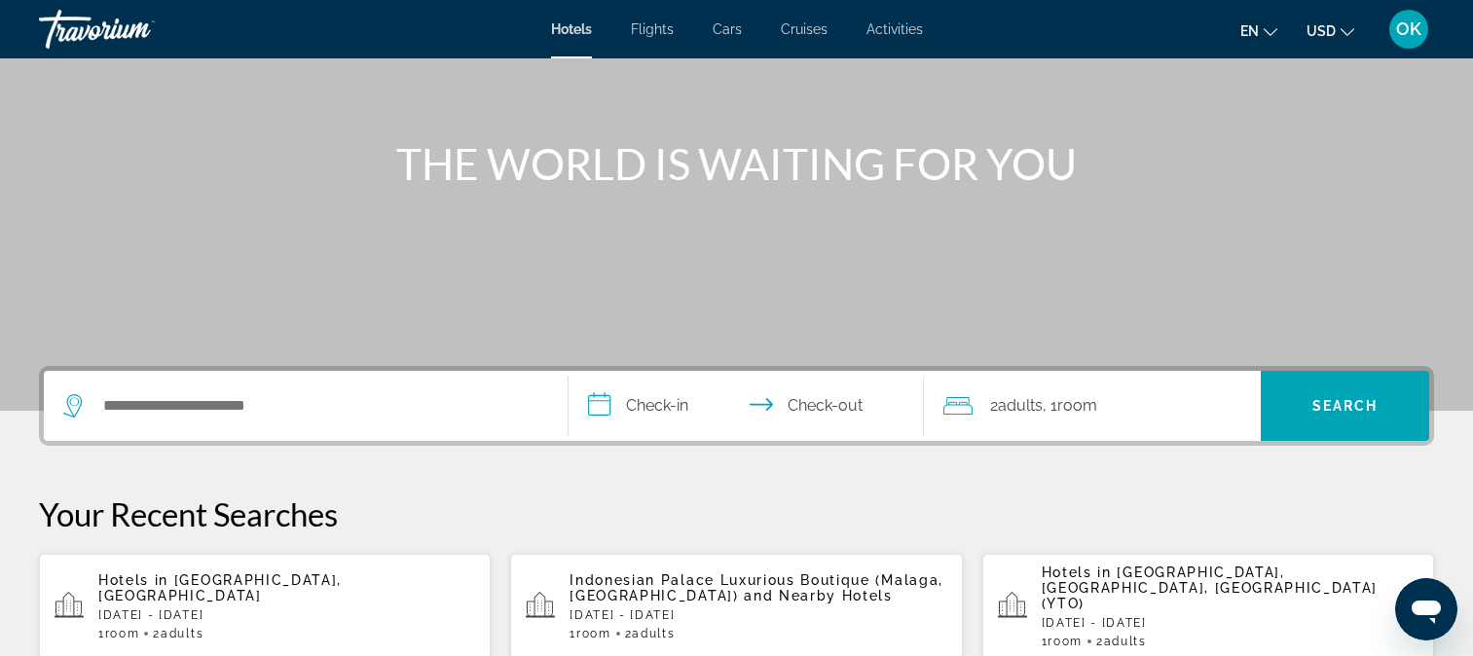
scroll to position [195, 0]
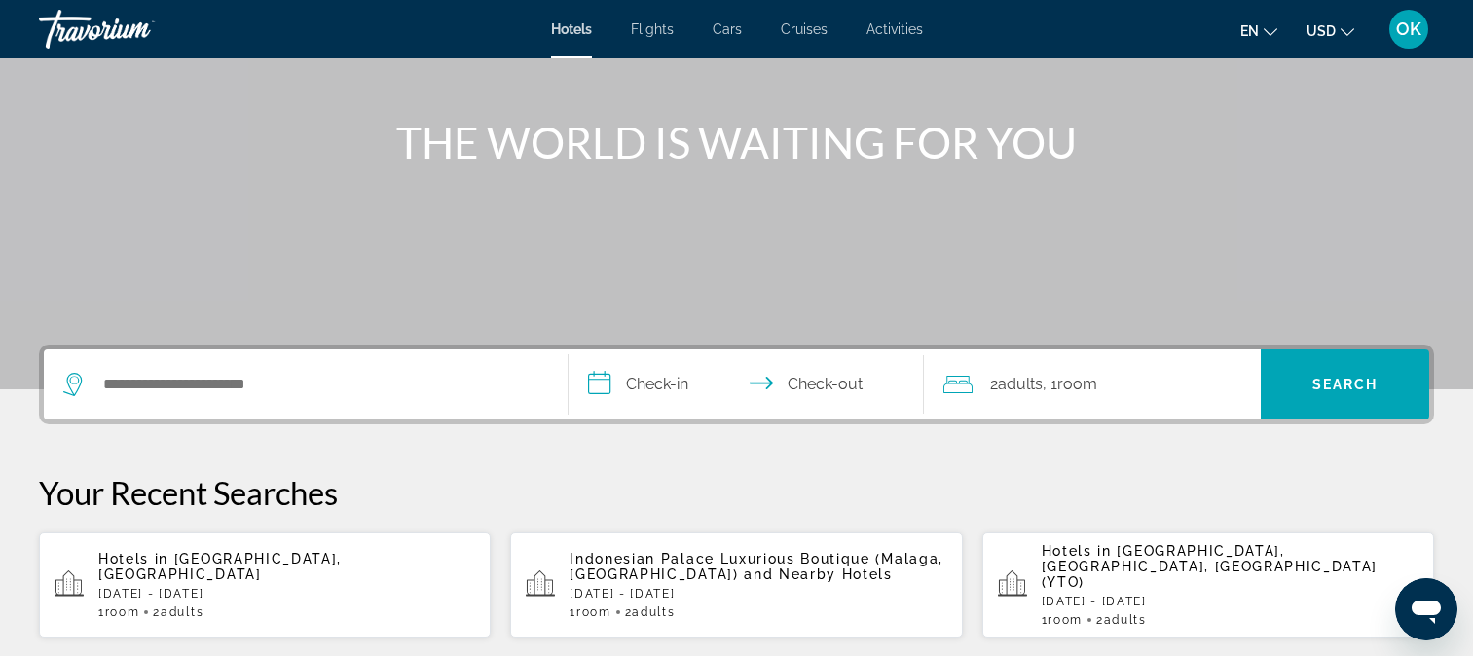
click at [77, 386] on icon "Search widget" at bounding box center [74, 384] width 23 height 23
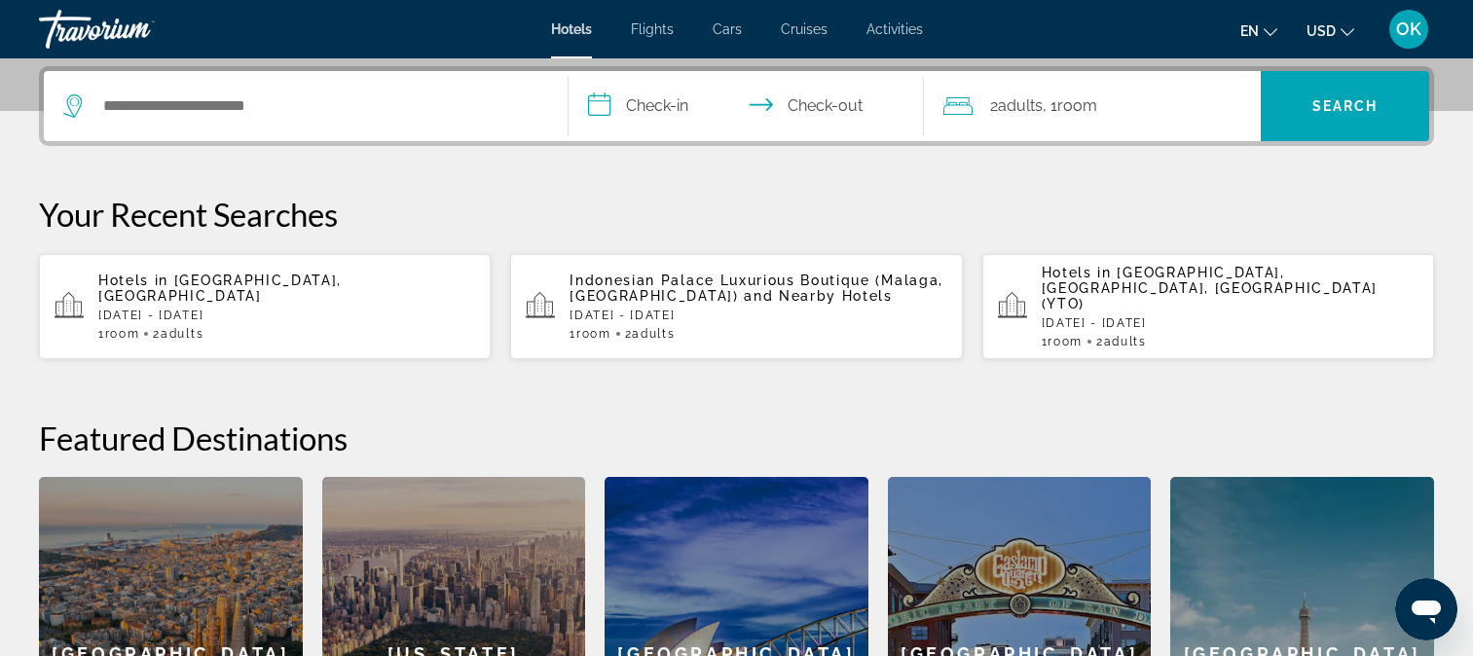
scroll to position [476, 0]
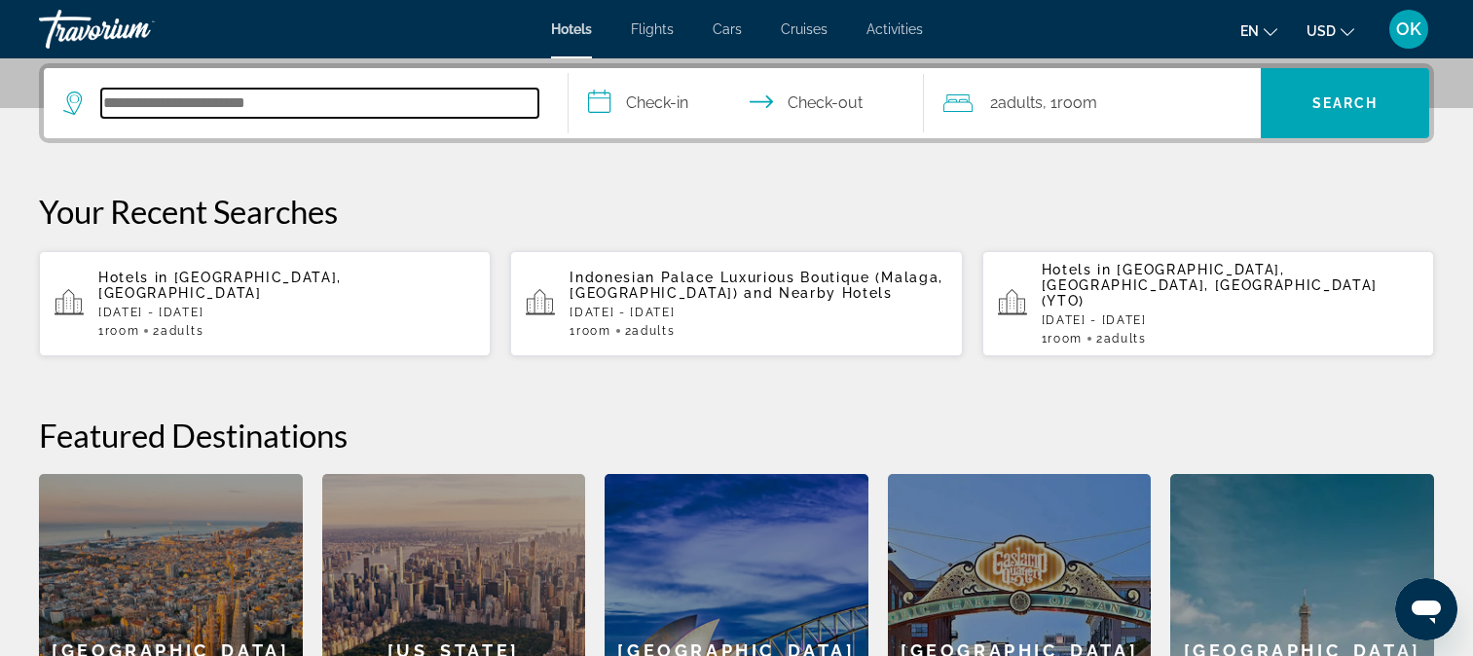
click at [304, 105] on input "Search hotel destination" at bounding box center [319, 103] width 437 height 29
click at [192, 99] on input "Search hotel destination" at bounding box center [319, 103] width 437 height 29
click at [291, 101] on input "Search hotel destination" at bounding box center [319, 103] width 437 height 29
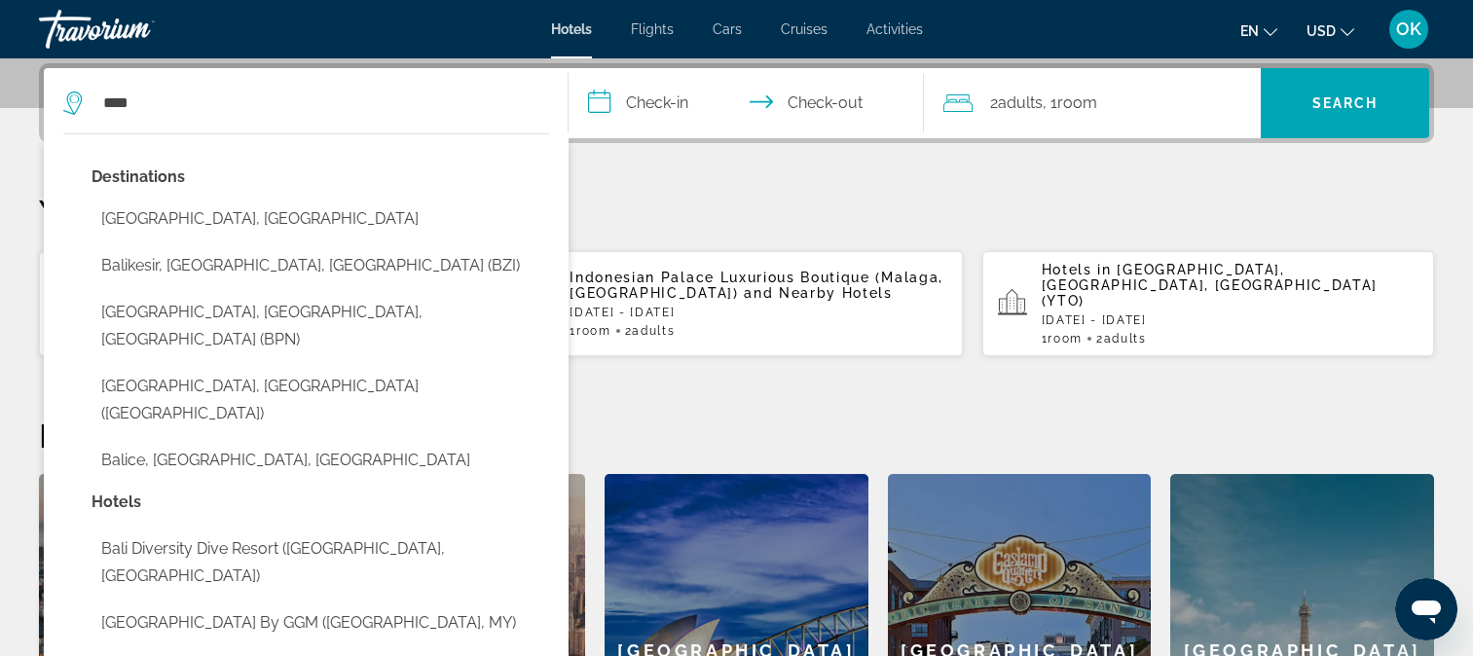
click at [239, 211] on button "[GEOGRAPHIC_DATA], [GEOGRAPHIC_DATA]" at bounding box center [321, 219] width 458 height 37
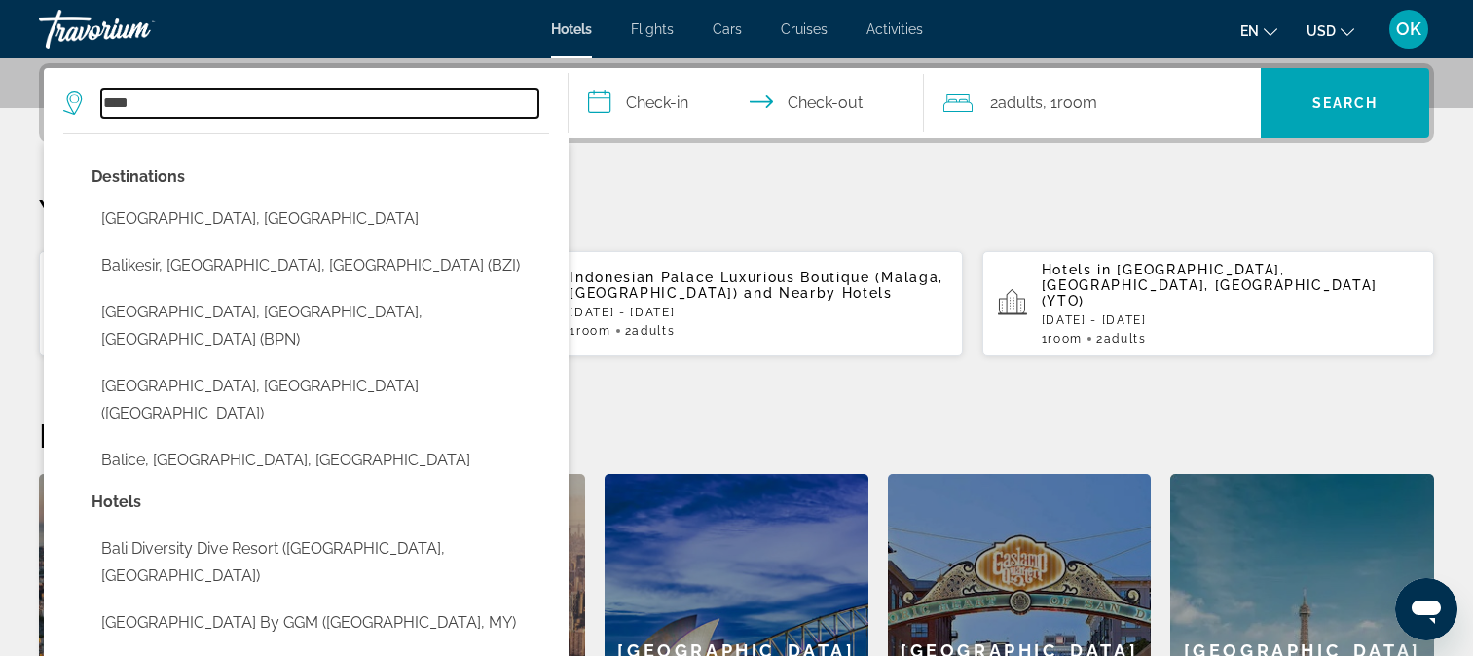
type input "**********"
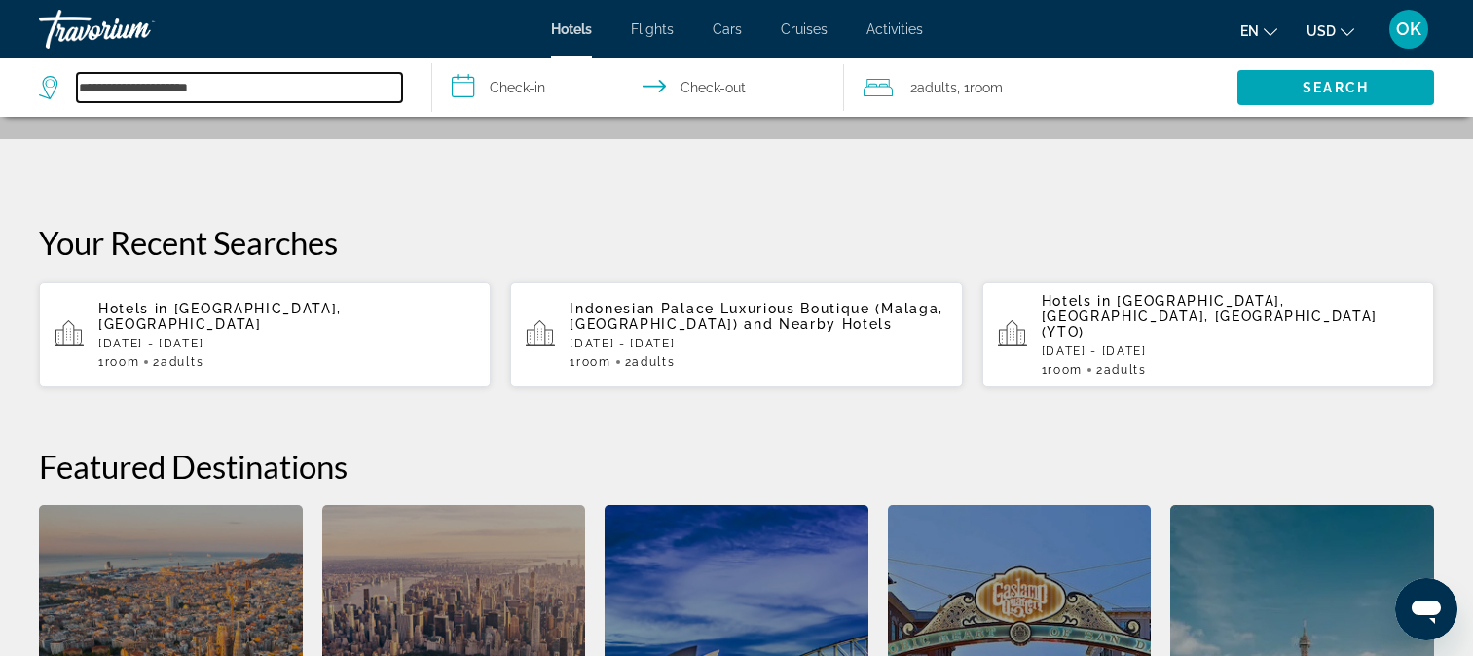
scroll to position [336, 0]
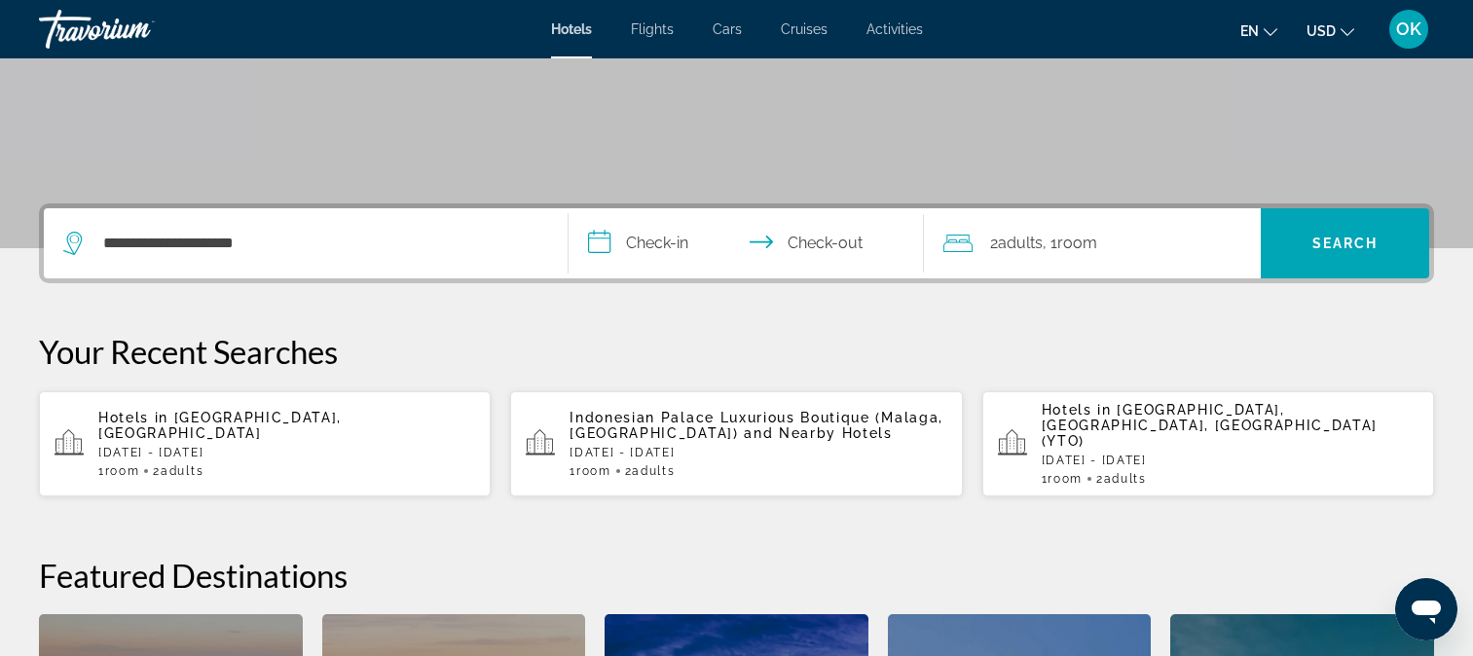
click at [611, 236] on input "**********" at bounding box center [751, 246] width 364 height 76
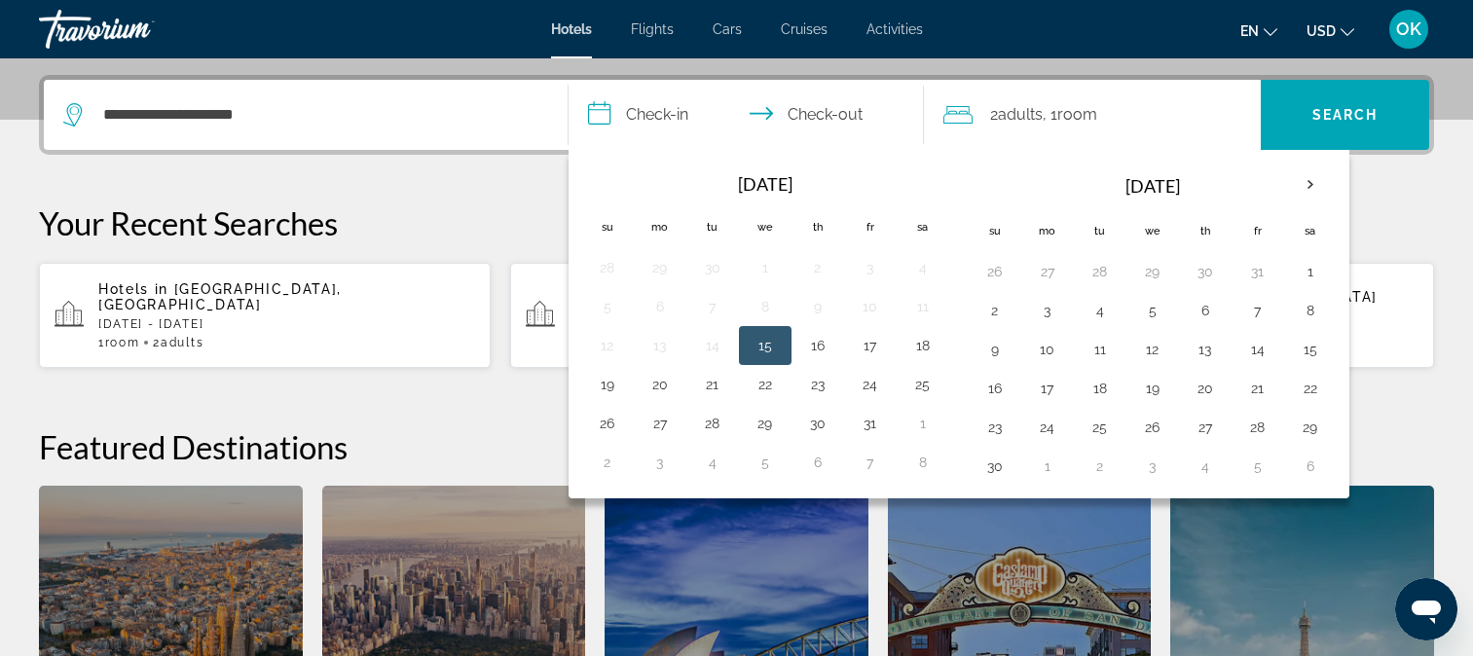
scroll to position [476, 0]
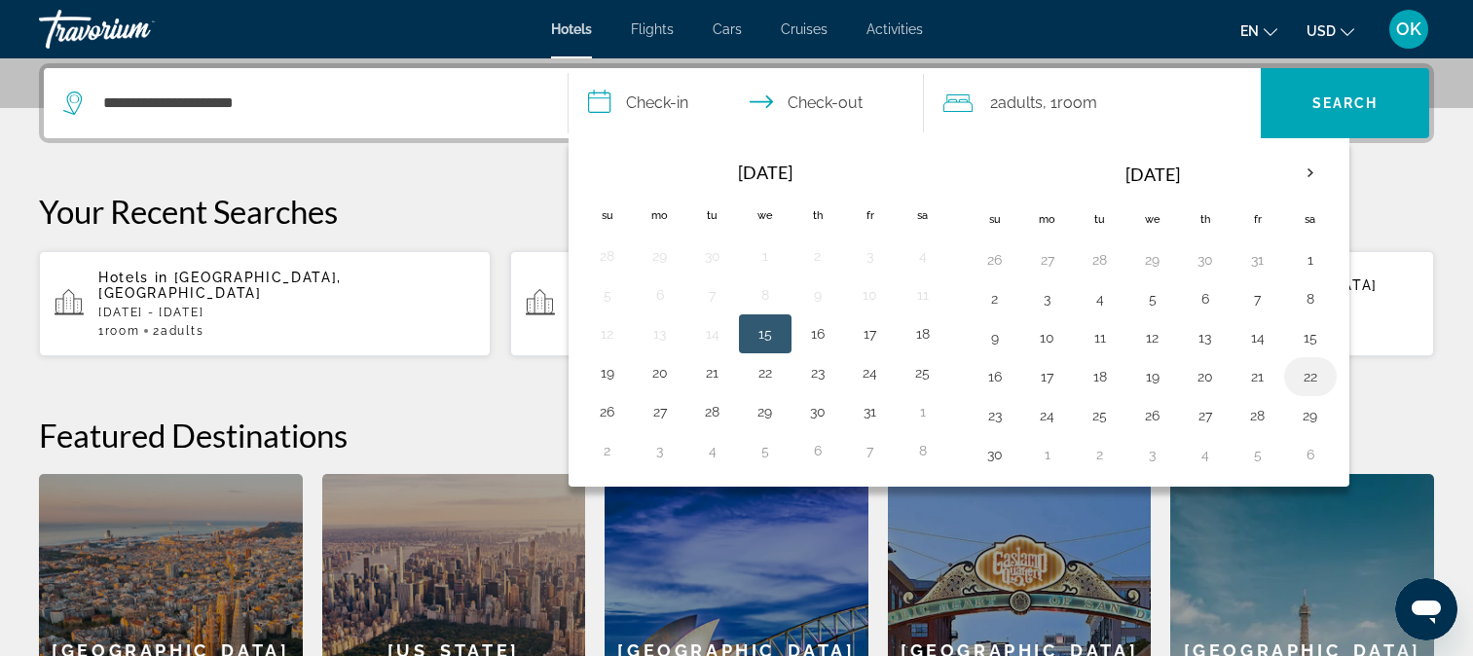
click at [1311, 381] on button "22" at bounding box center [1310, 376] width 31 height 27
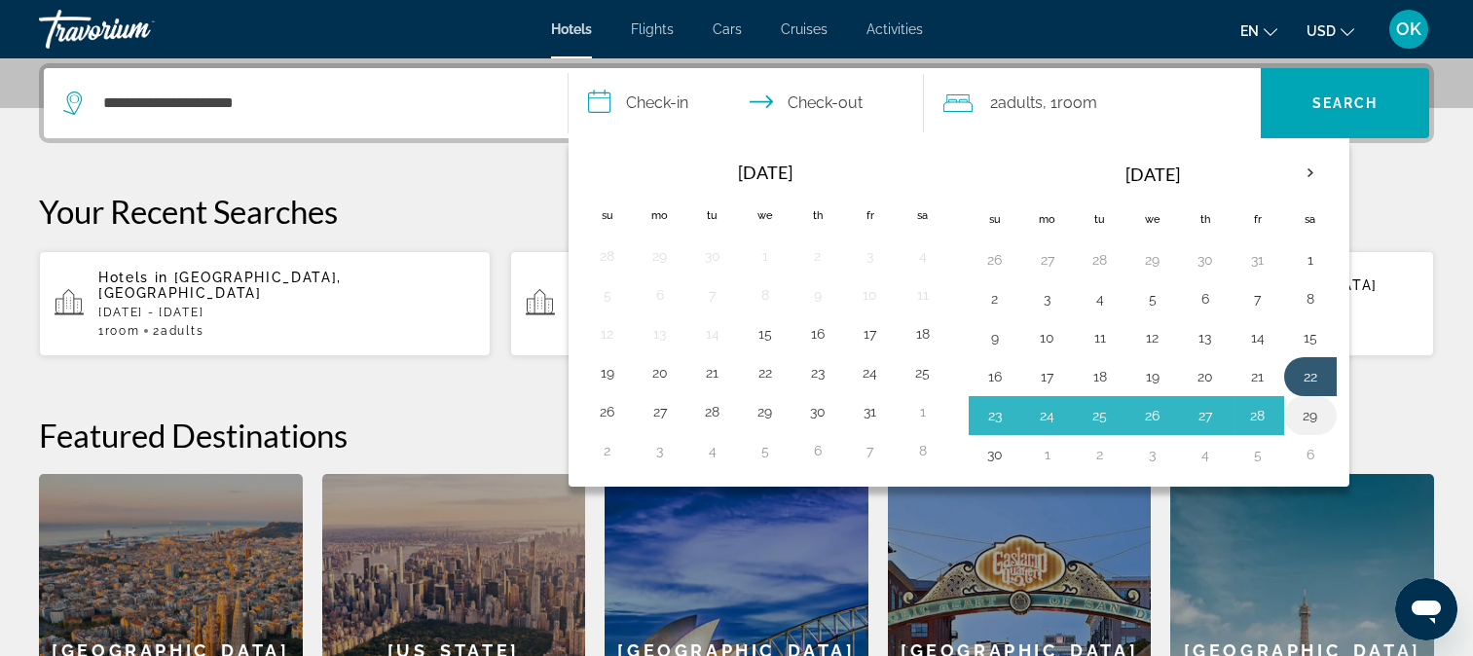
click at [1318, 413] on button "29" at bounding box center [1310, 415] width 31 height 27
type input "**********"
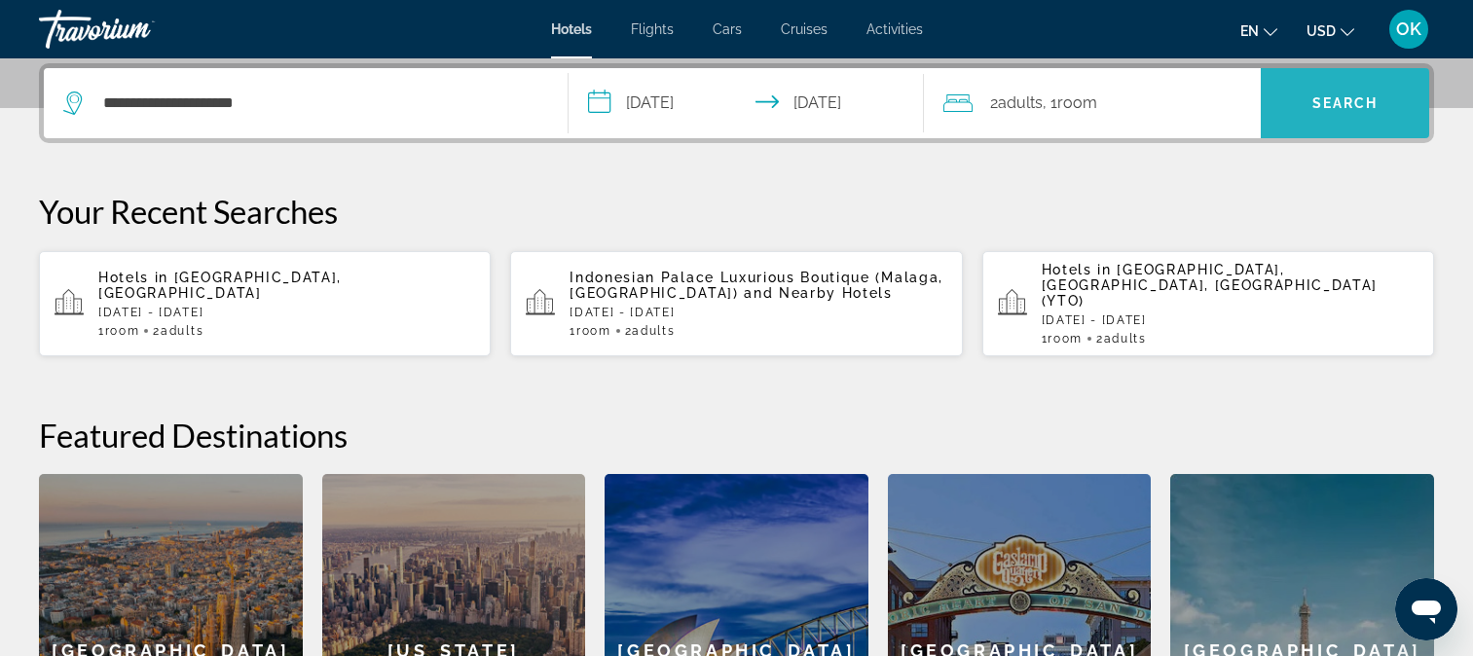
click at [1337, 102] on span "Search" at bounding box center [1346, 103] width 66 height 16
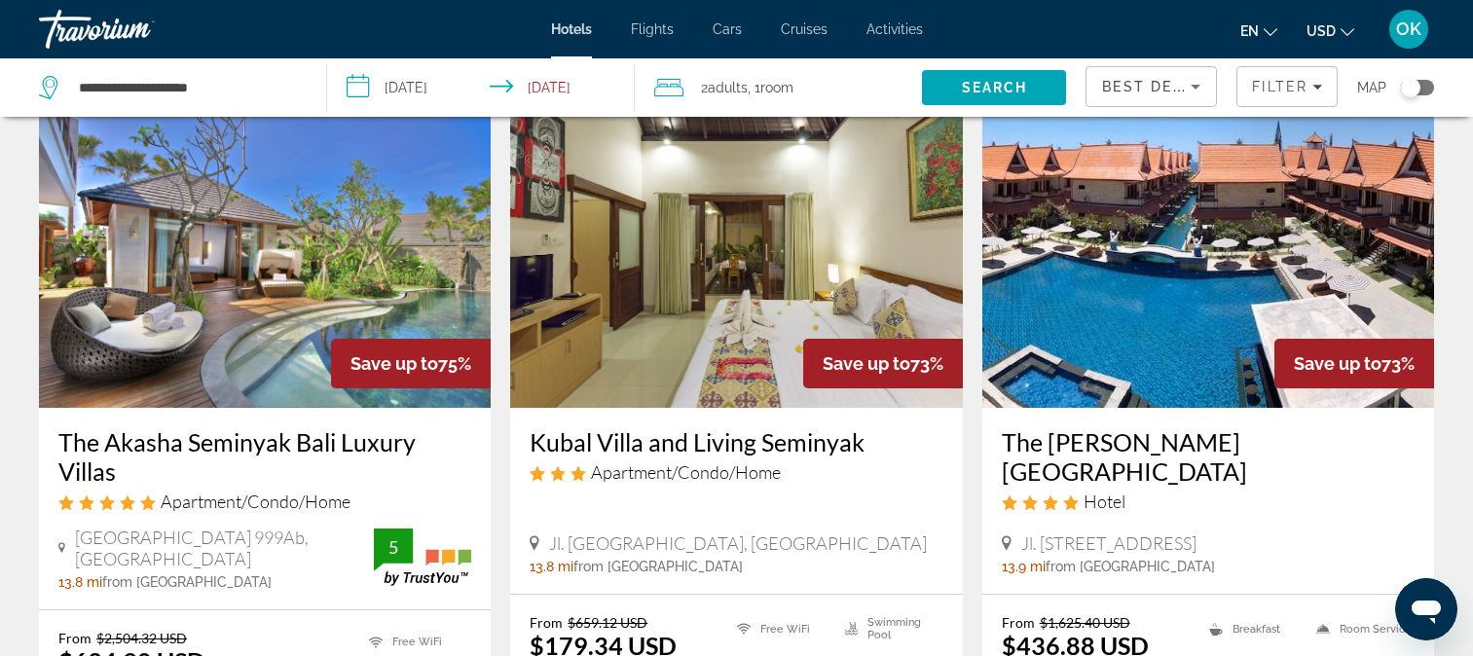
scroll to position [877, 0]
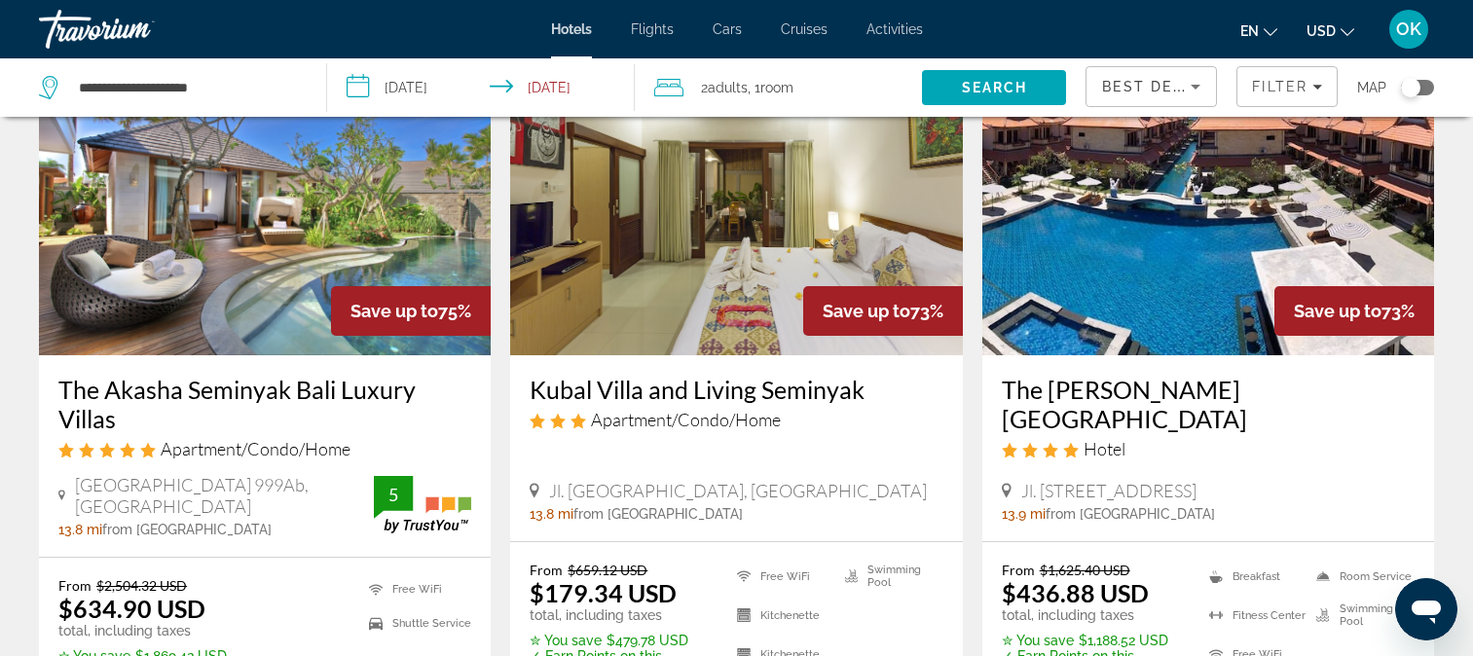
click at [348, 178] on img "Main content" at bounding box center [265, 200] width 452 height 312
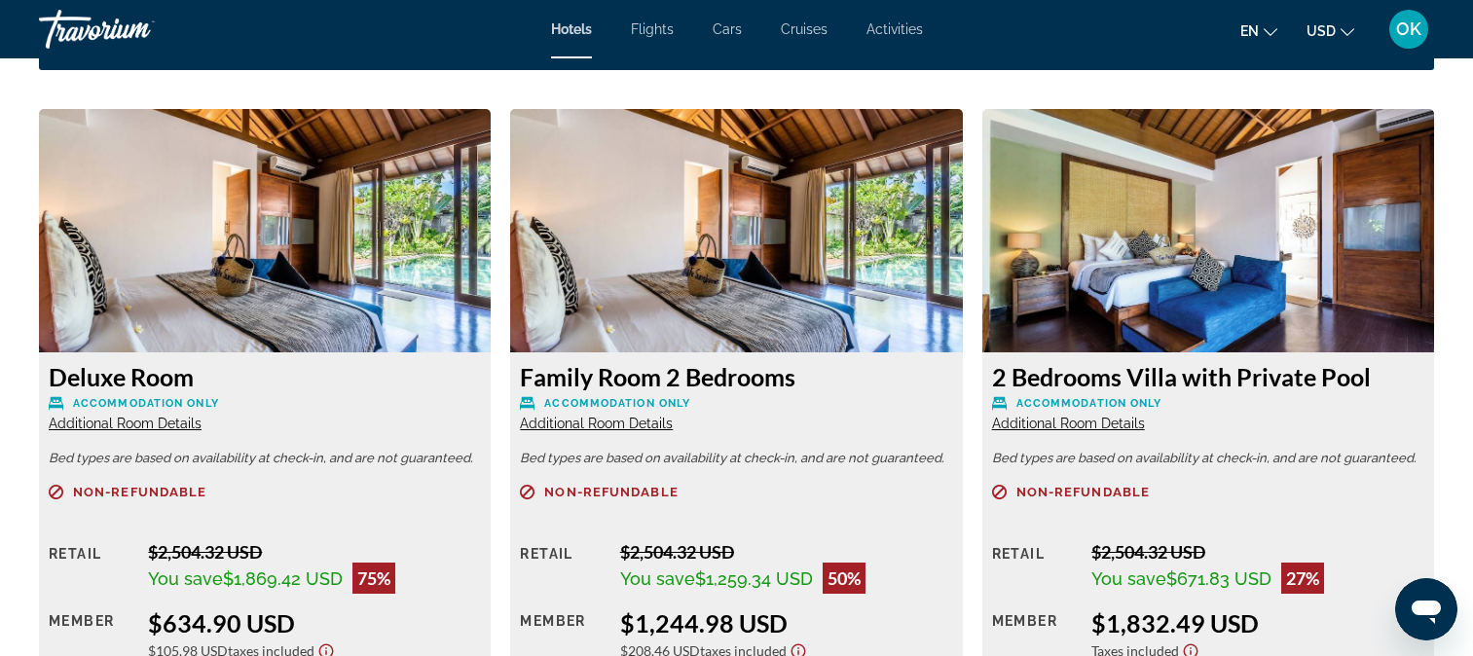
scroll to position [2727, 0]
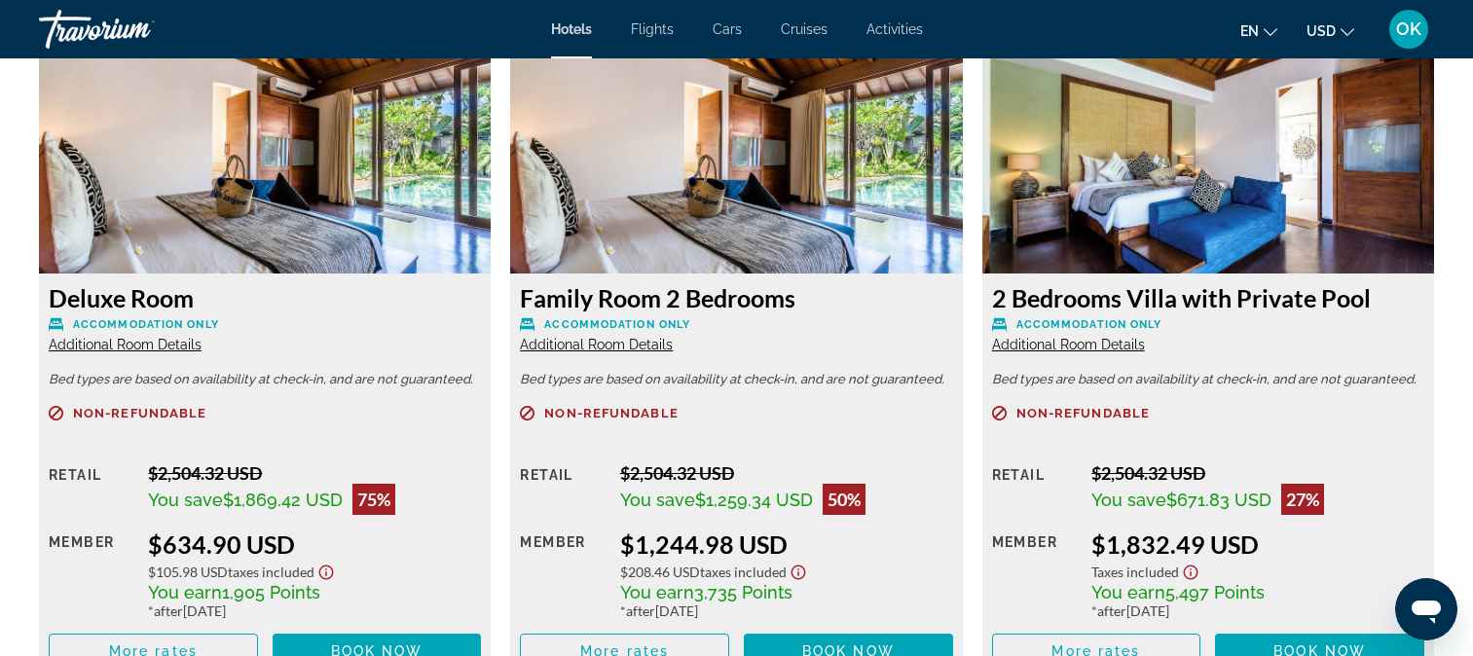
click at [242, 257] on img "Main content" at bounding box center [265, 151] width 452 height 243
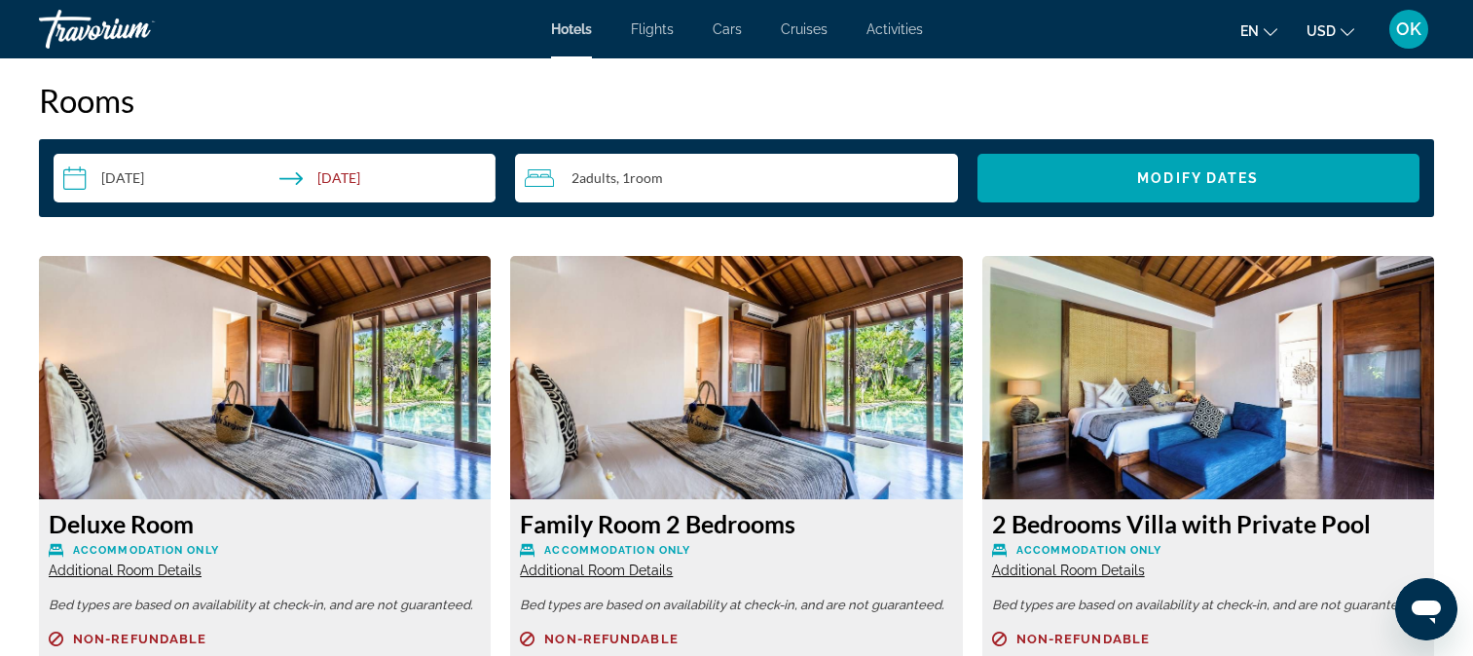
scroll to position [2532, 0]
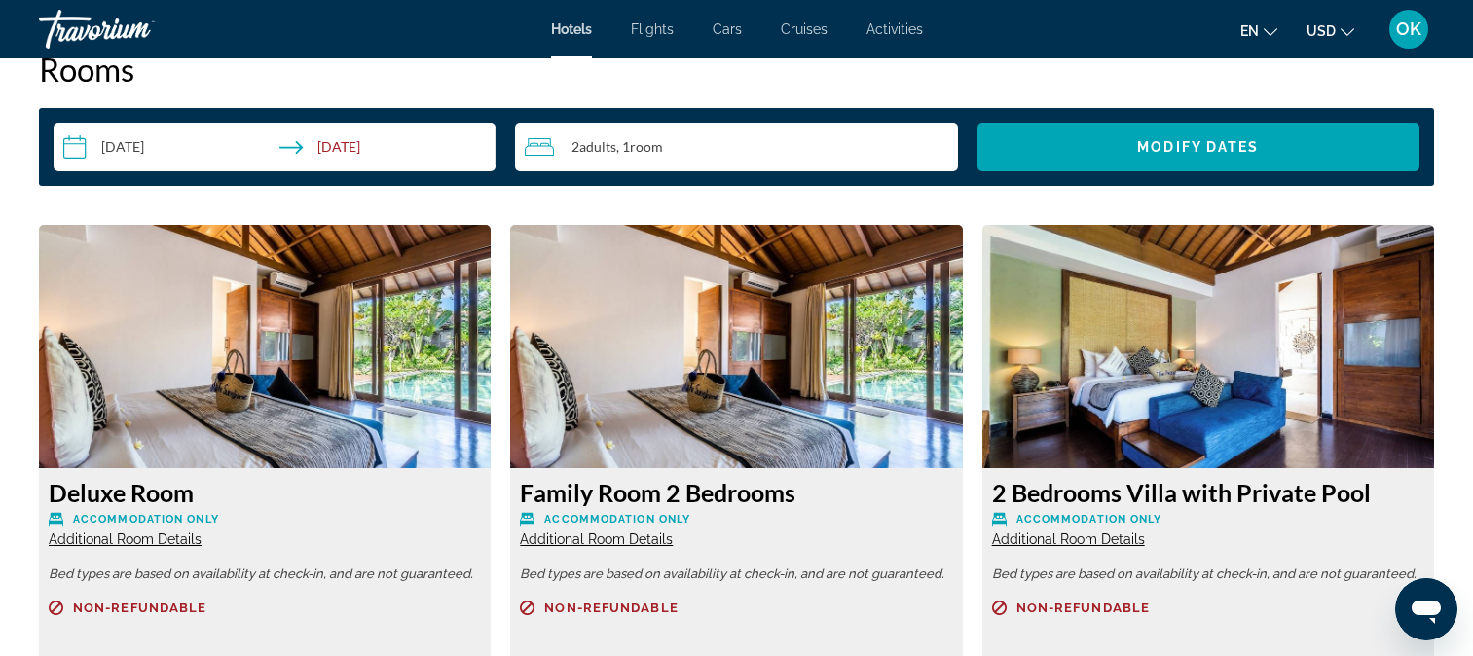
click at [276, 284] on img "Main content" at bounding box center [265, 346] width 452 height 243
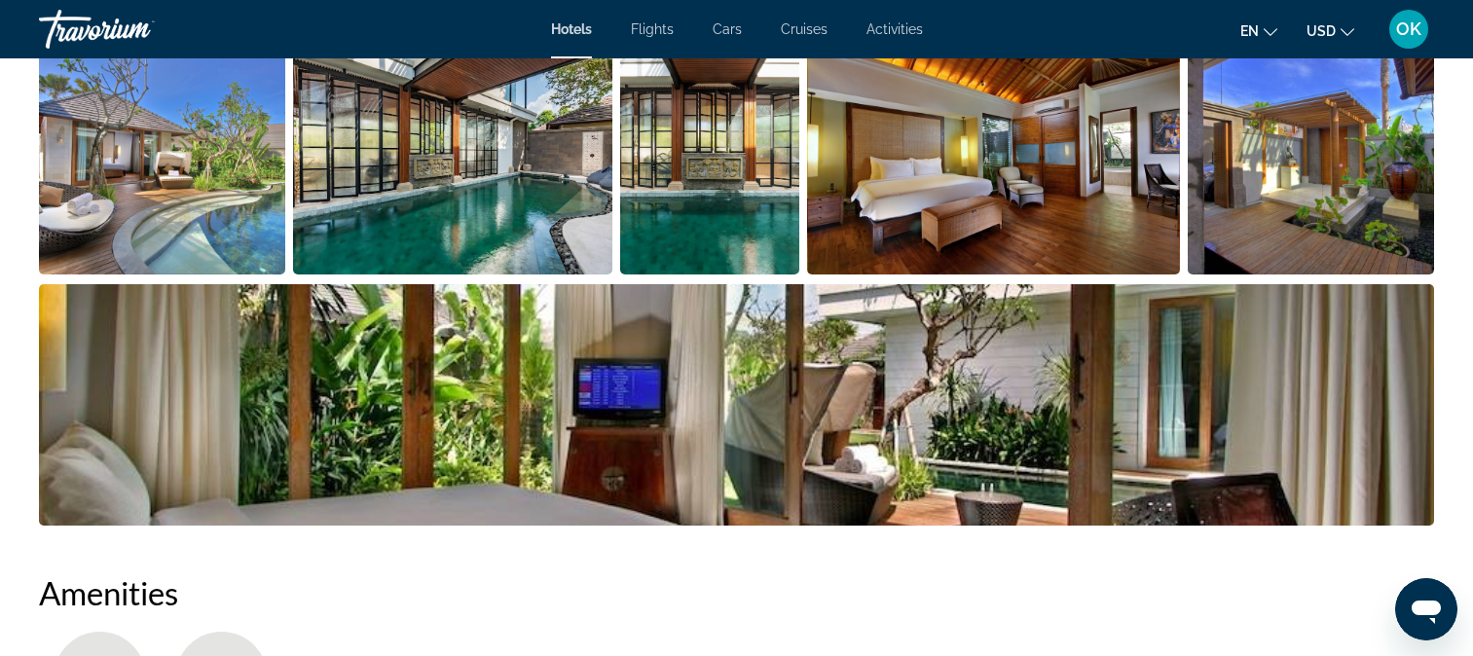
scroll to position [779, 0]
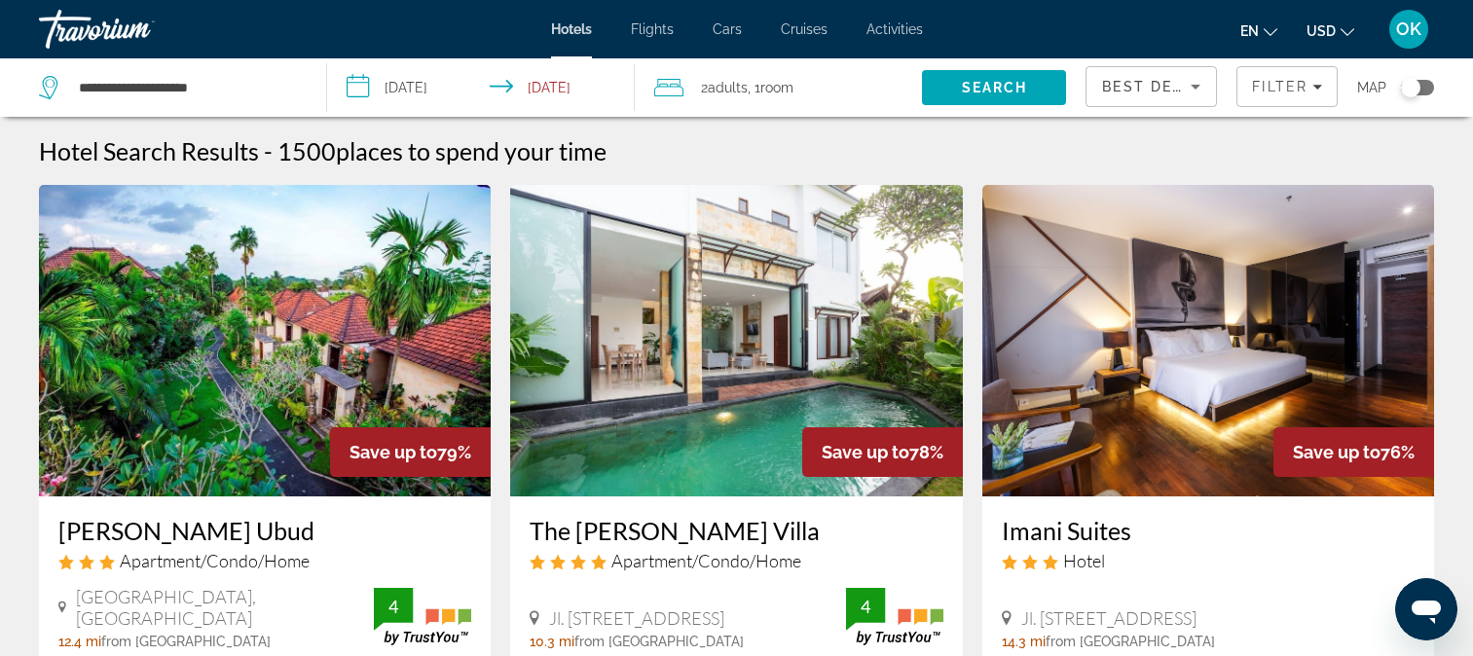
click at [351, 77] on input "**********" at bounding box center [485, 90] width 316 height 64
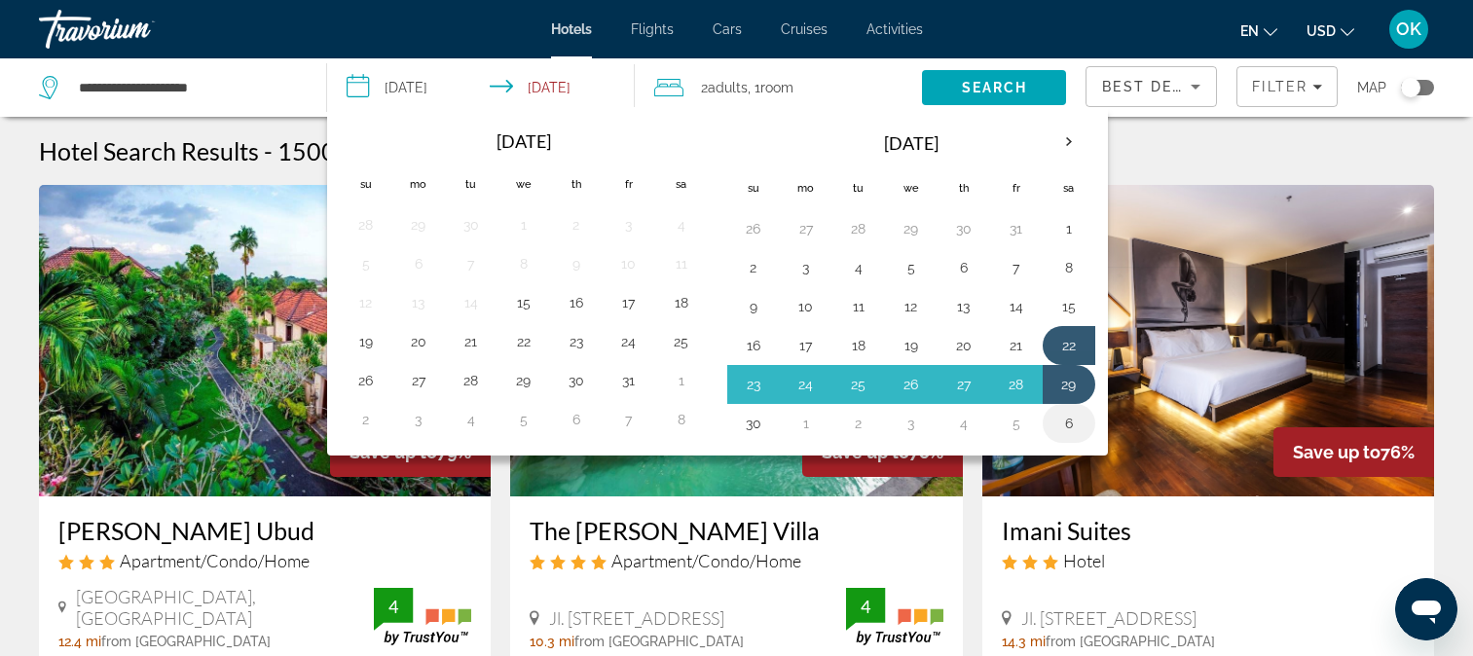
click at [1077, 425] on button "6" at bounding box center [1069, 423] width 31 height 27
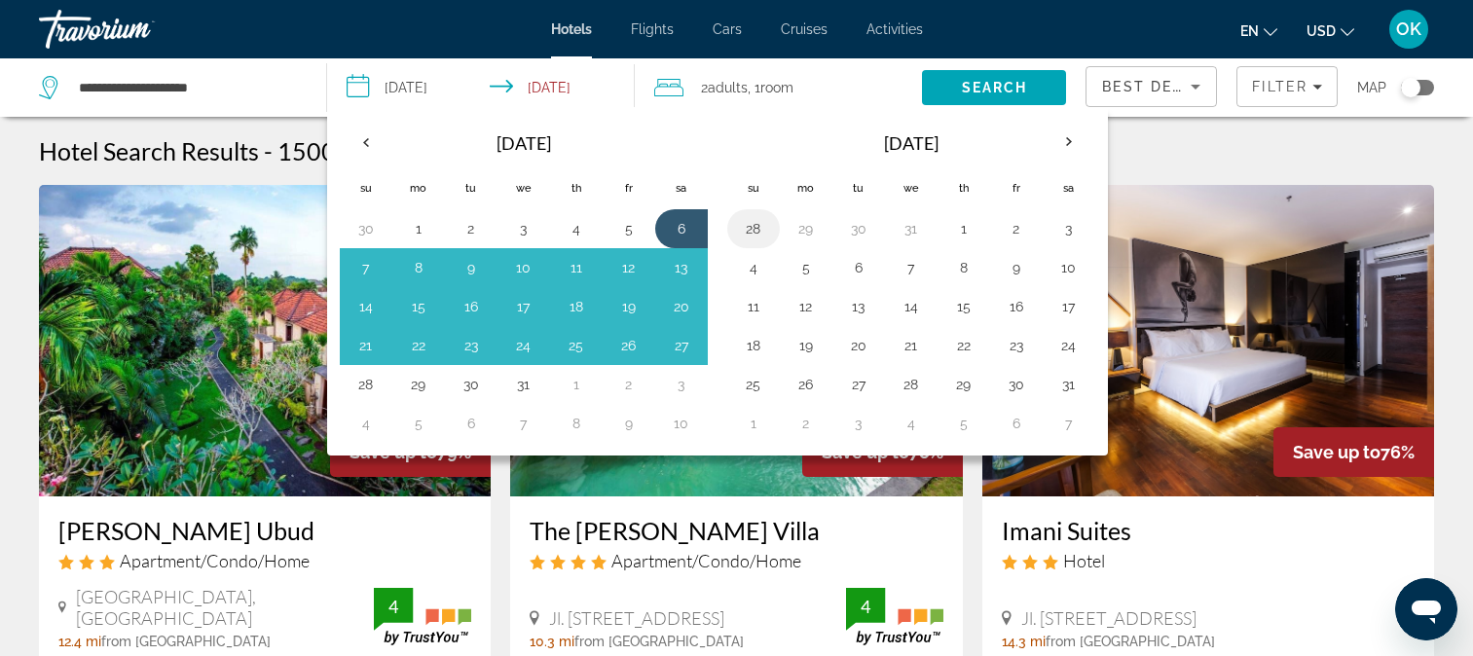
click at [757, 223] on button "28" at bounding box center [753, 228] width 31 height 27
type input "**********"
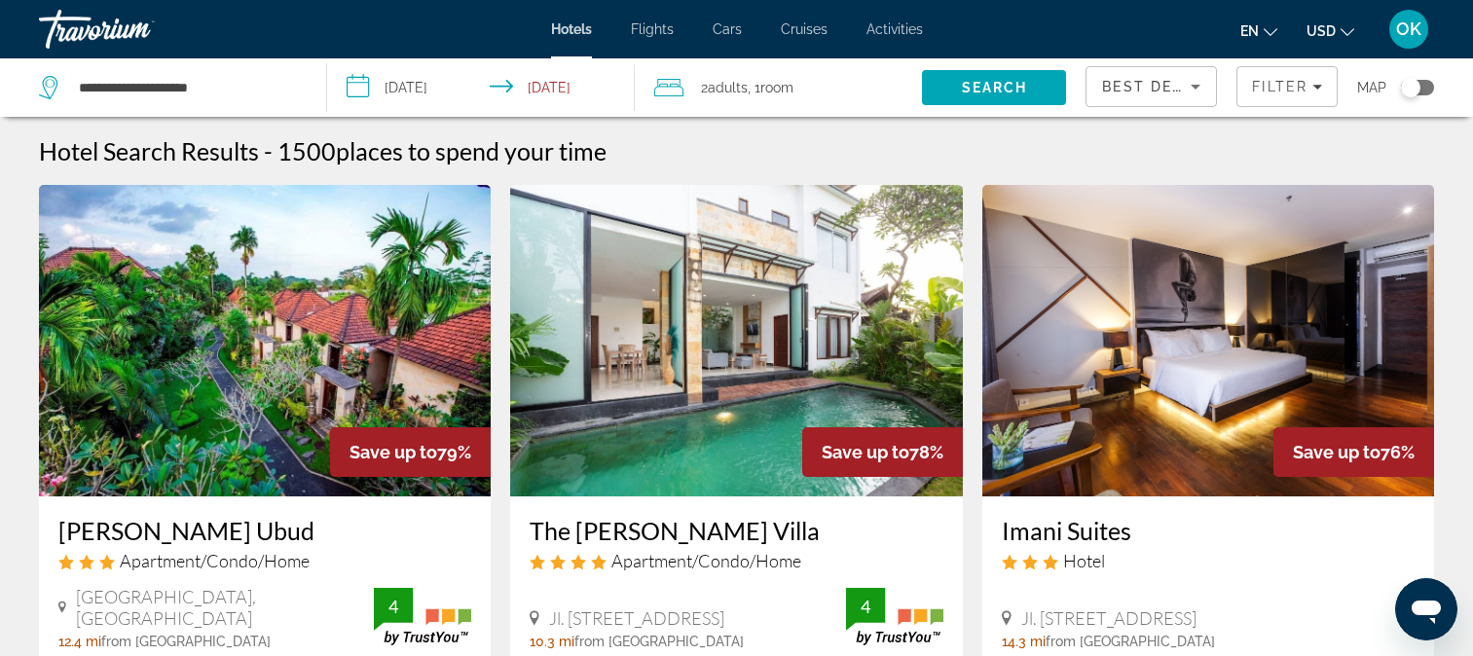
click at [674, 35] on span "Flights" at bounding box center [652, 29] width 43 height 16
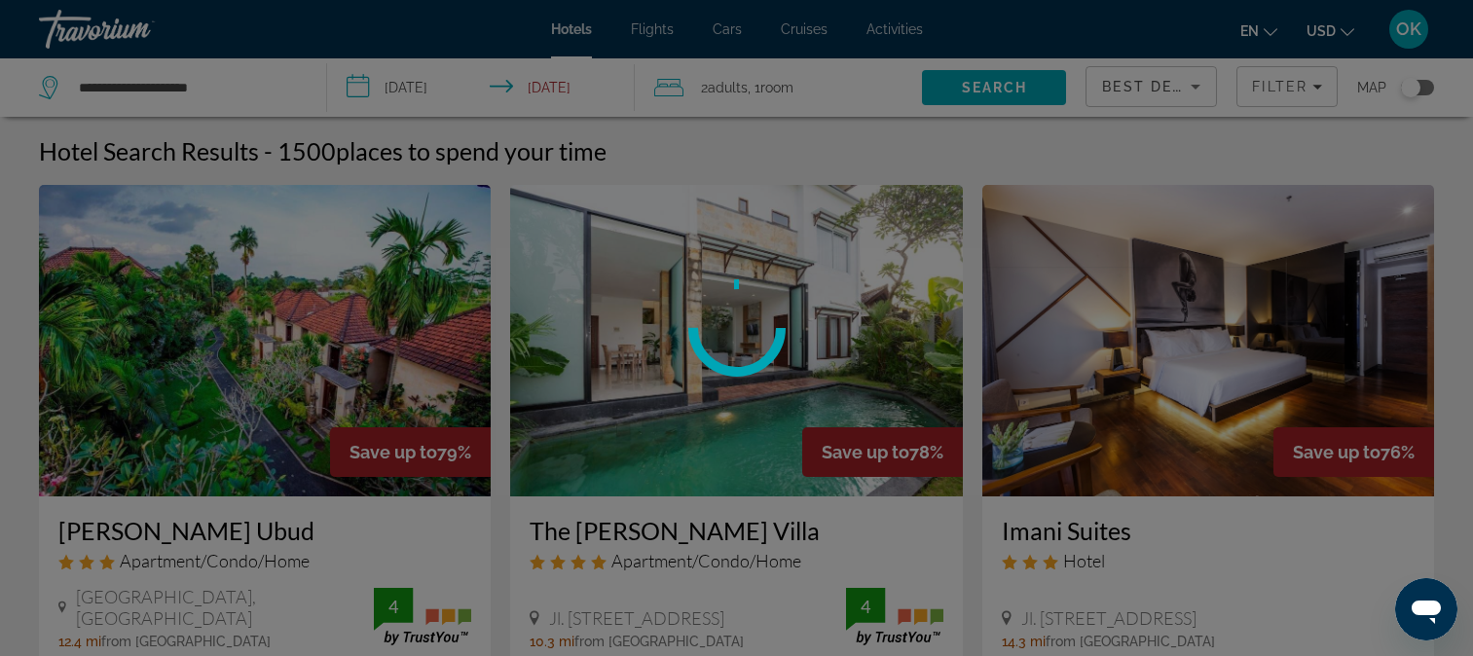
click at [674, 35] on div at bounding box center [736, 328] width 1473 height 656
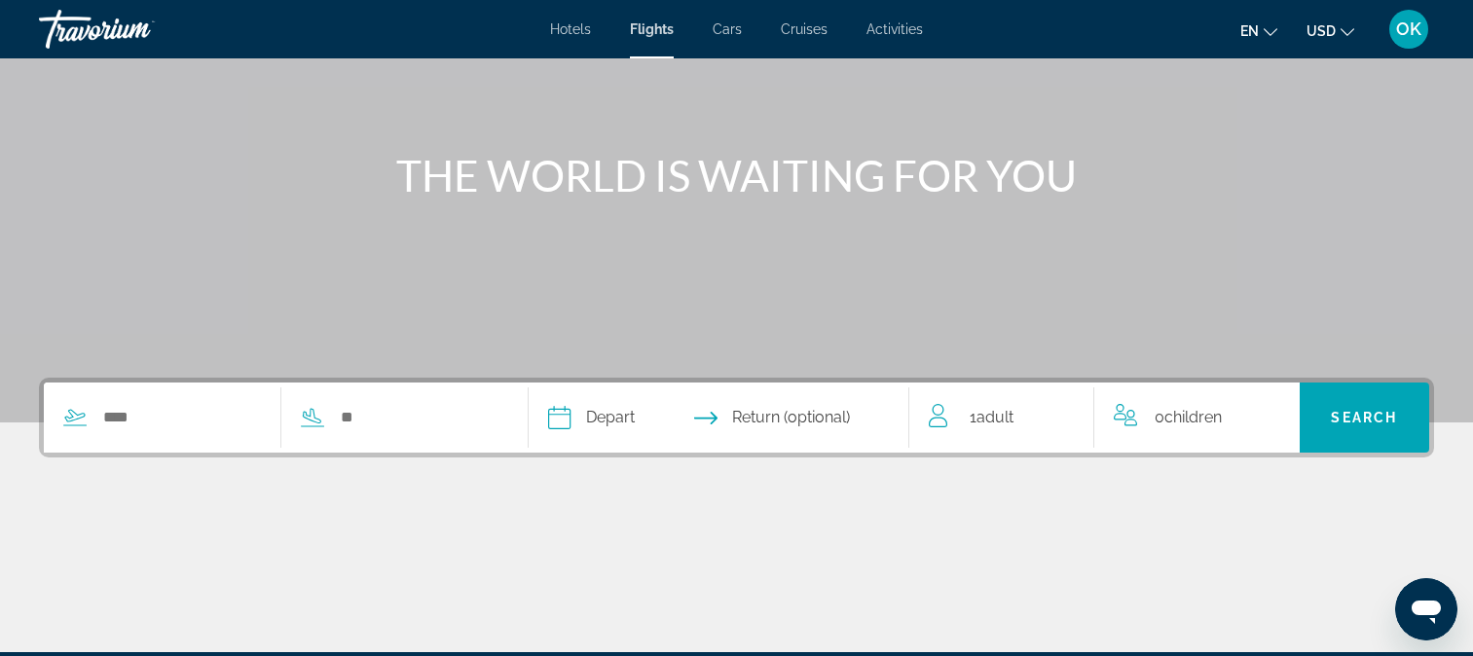
scroll to position [195, 0]
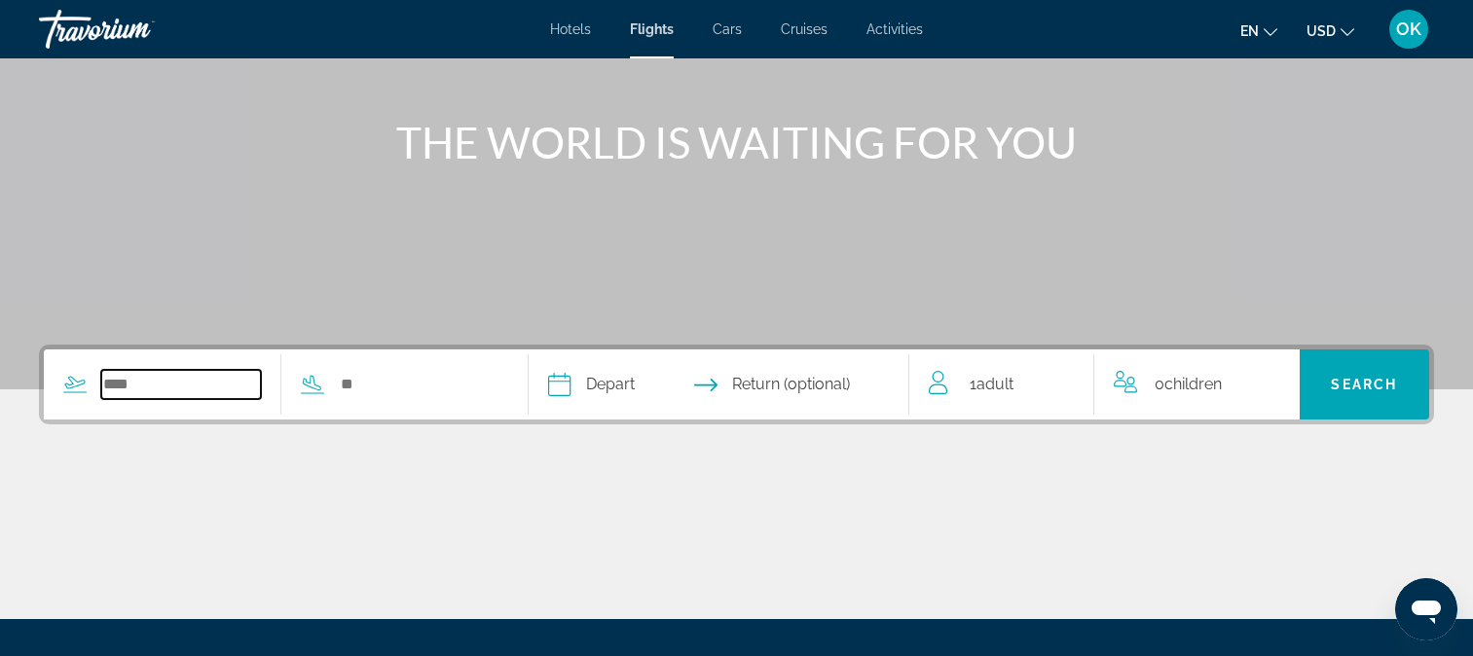
click at [139, 385] on input "Search widget" at bounding box center [181, 384] width 160 height 29
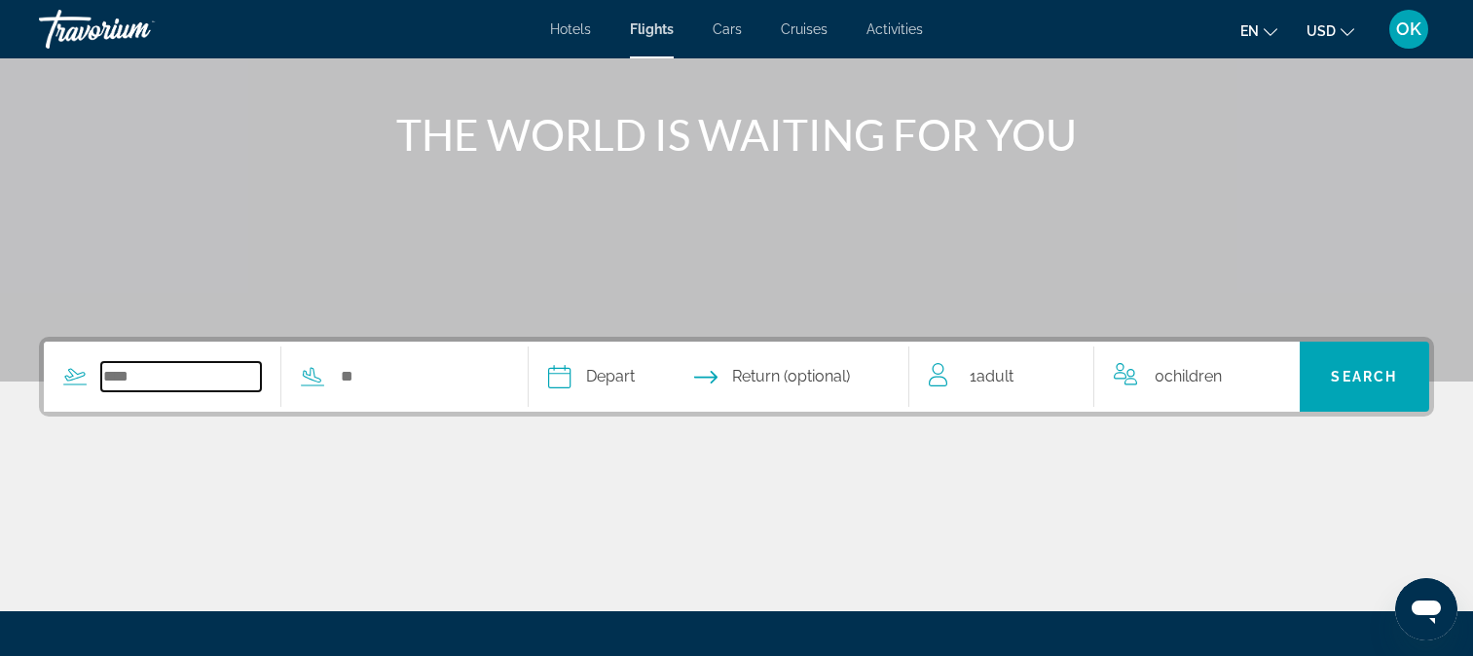
scroll to position [202, 0]
click at [197, 369] on input "Search widget" at bounding box center [181, 377] width 160 height 29
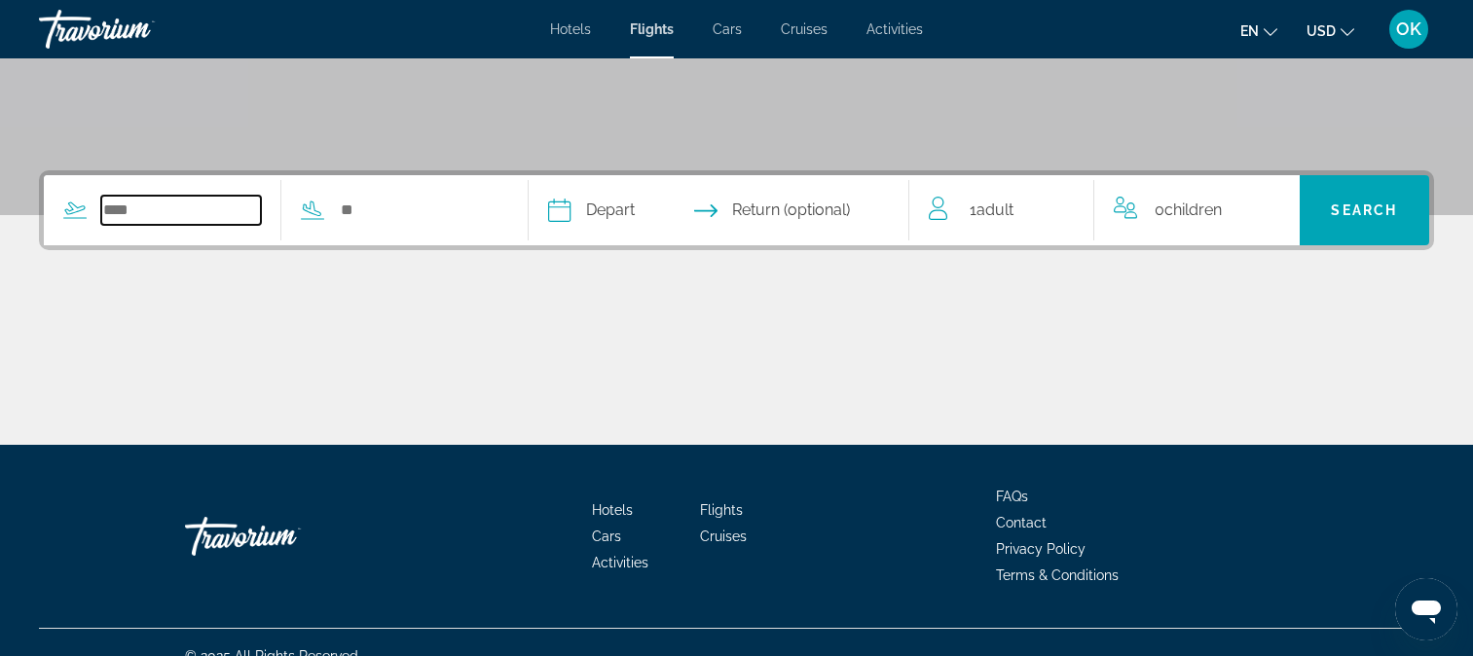
scroll to position [396, 0]
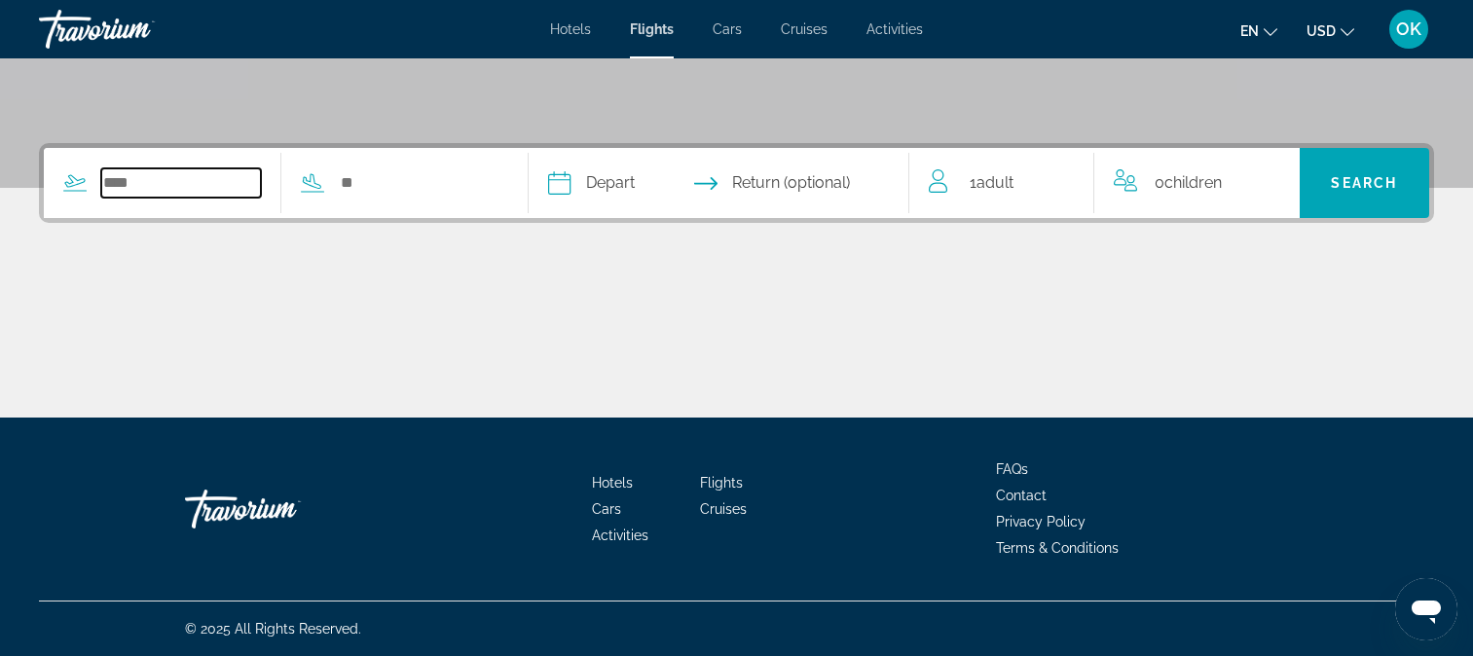
type input "*"
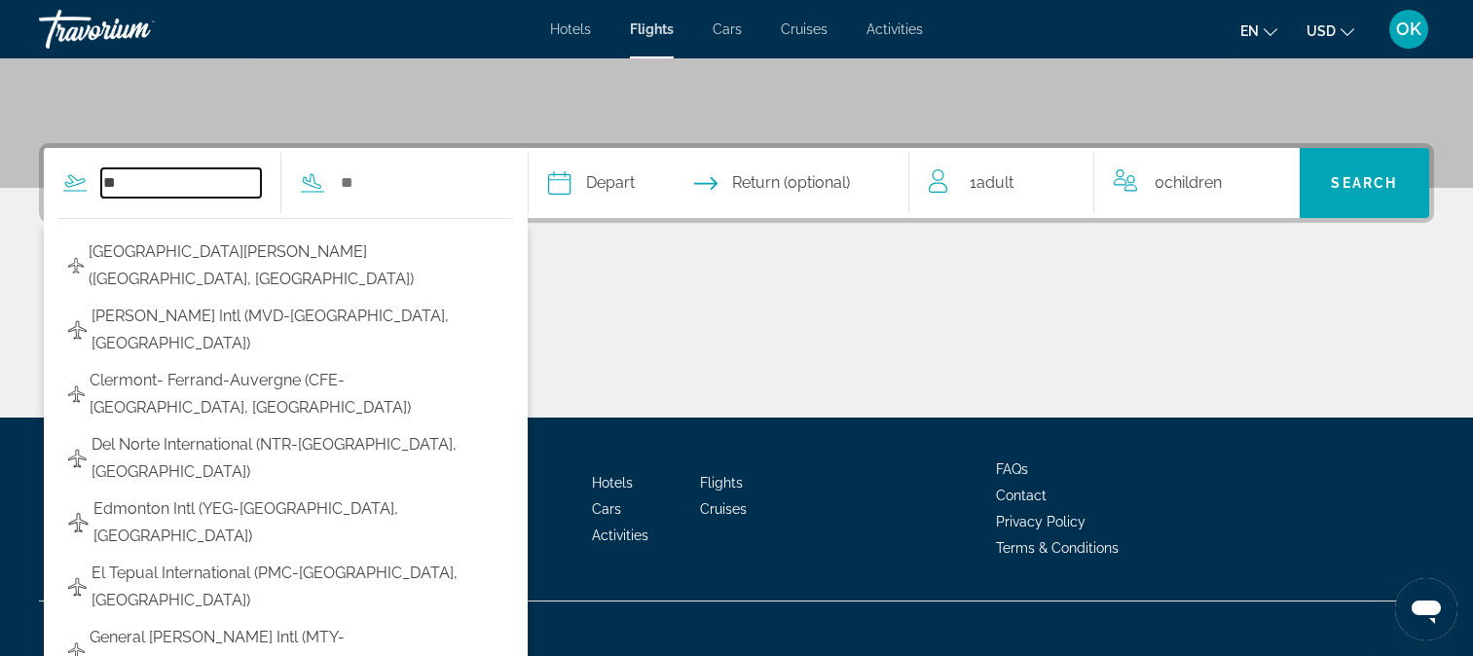
type input "*"
click at [127, 188] on input "Search widget" at bounding box center [181, 182] width 160 height 29
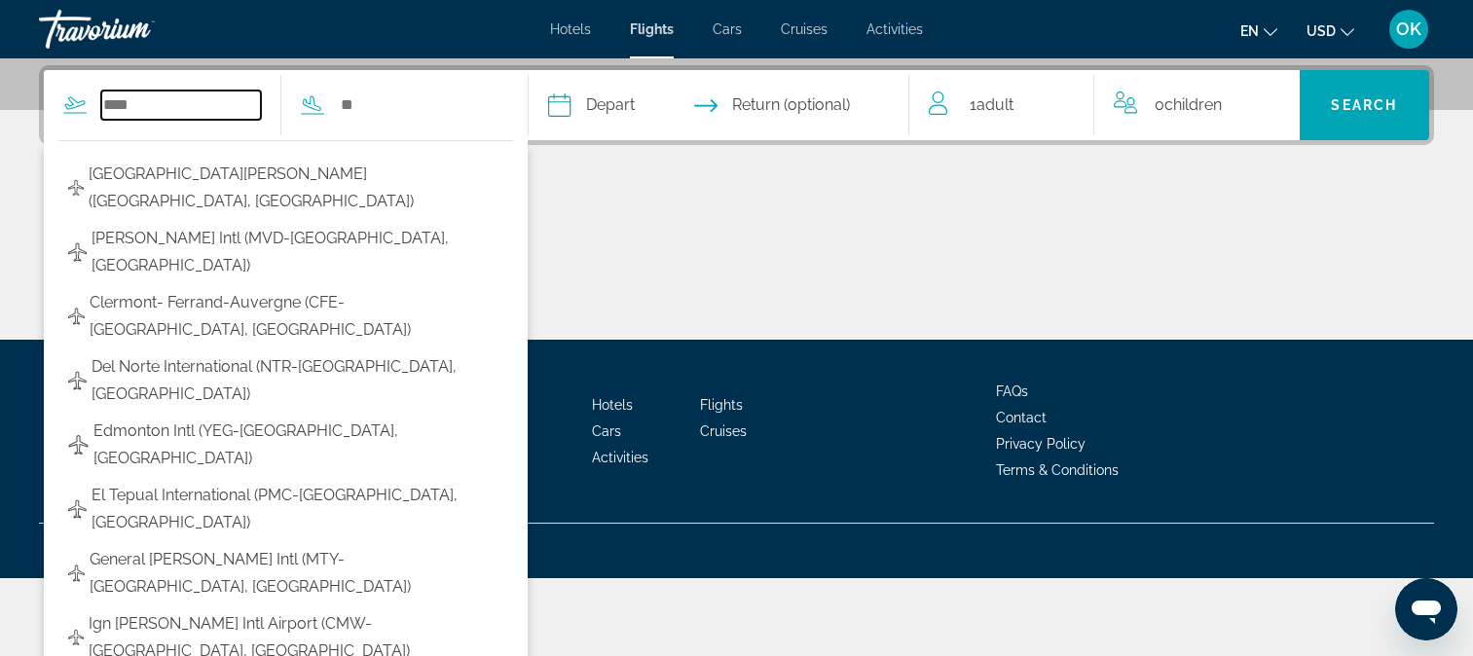
scroll to position [476, 0]
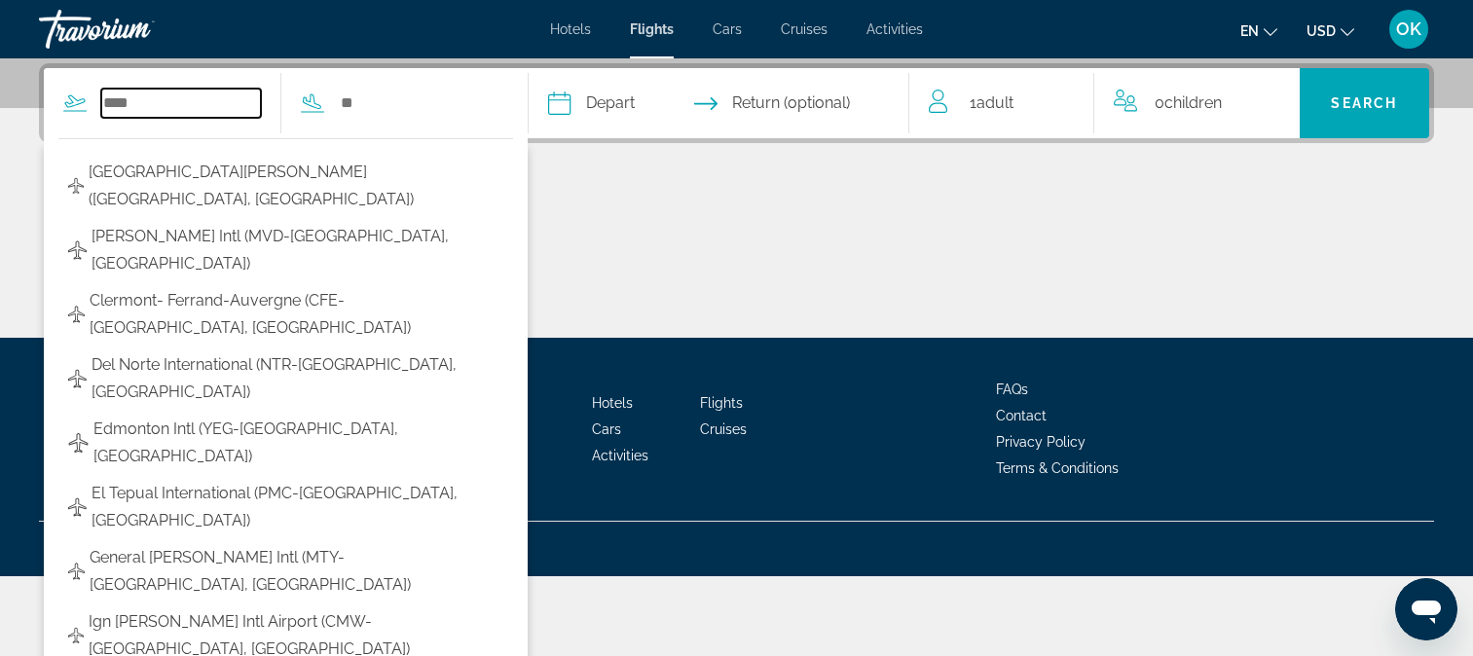
click at [152, 99] on input "Search widget" at bounding box center [181, 103] width 160 height 29
type input "*"
click at [153, 100] on input "Search widget" at bounding box center [181, 103] width 160 height 29
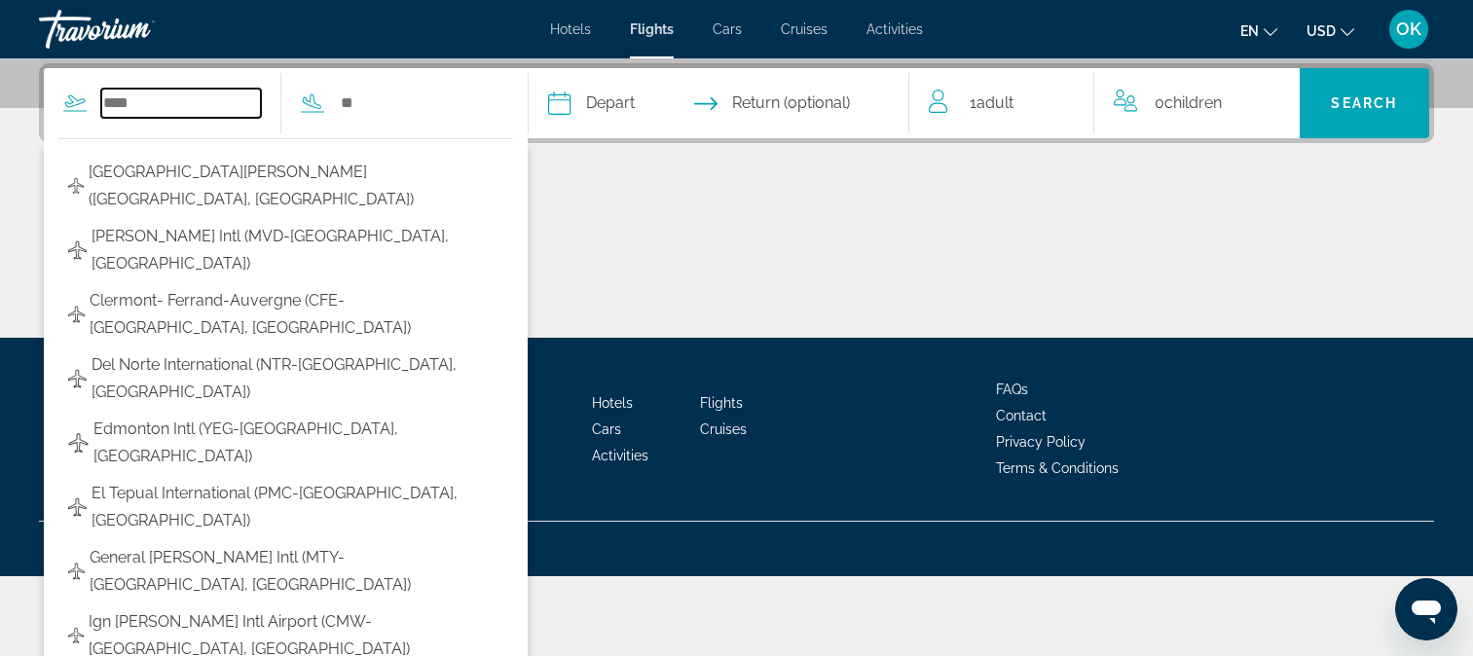
type input "*"
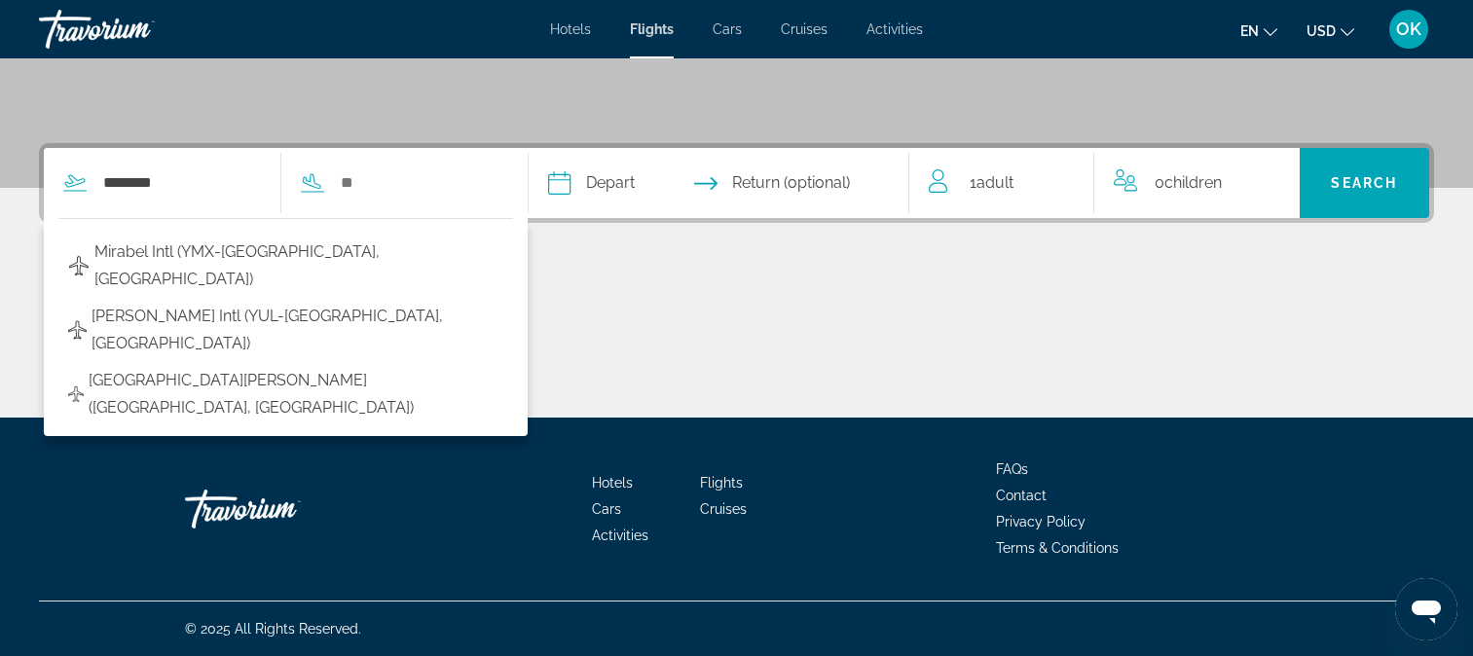
click at [321, 185] on icon "Search widget" at bounding box center [312, 181] width 19 height 16
click at [362, 183] on input "Search widget" at bounding box center [419, 182] width 160 height 29
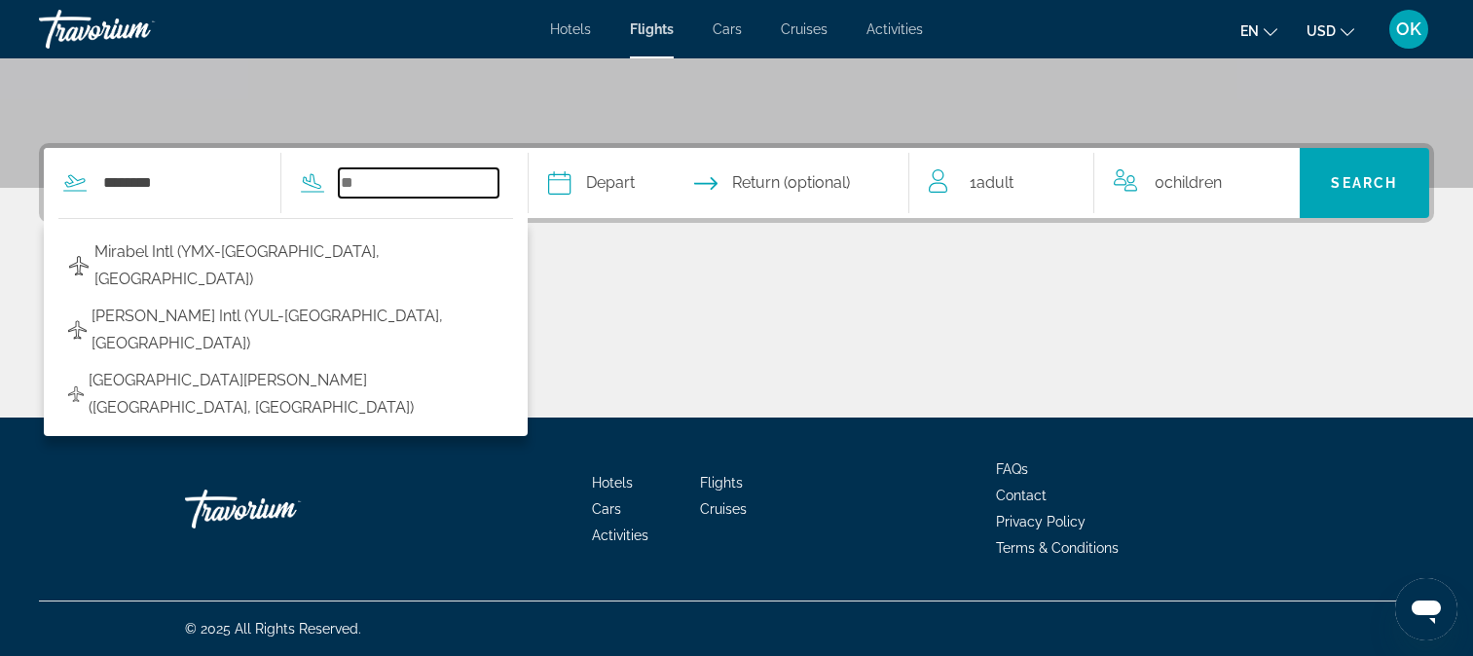
click at [362, 183] on input "Search widget" at bounding box center [419, 182] width 160 height 29
click at [74, 195] on div "******** Mirabel Intl (YMX-[GEOGRAPHIC_DATA], [GEOGRAPHIC_DATA]) [PERSON_NAME] …" at bounding box center [162, 182] width 237 height 29
click at [73, 195] on div "******** Mirabel Intl (YMX-[GEOGRAPHIC_DATA], [GEOGRAPHIC_DATA]) [PERSON_NAME] …" at bounding box center [162, 182] width 237 height 29
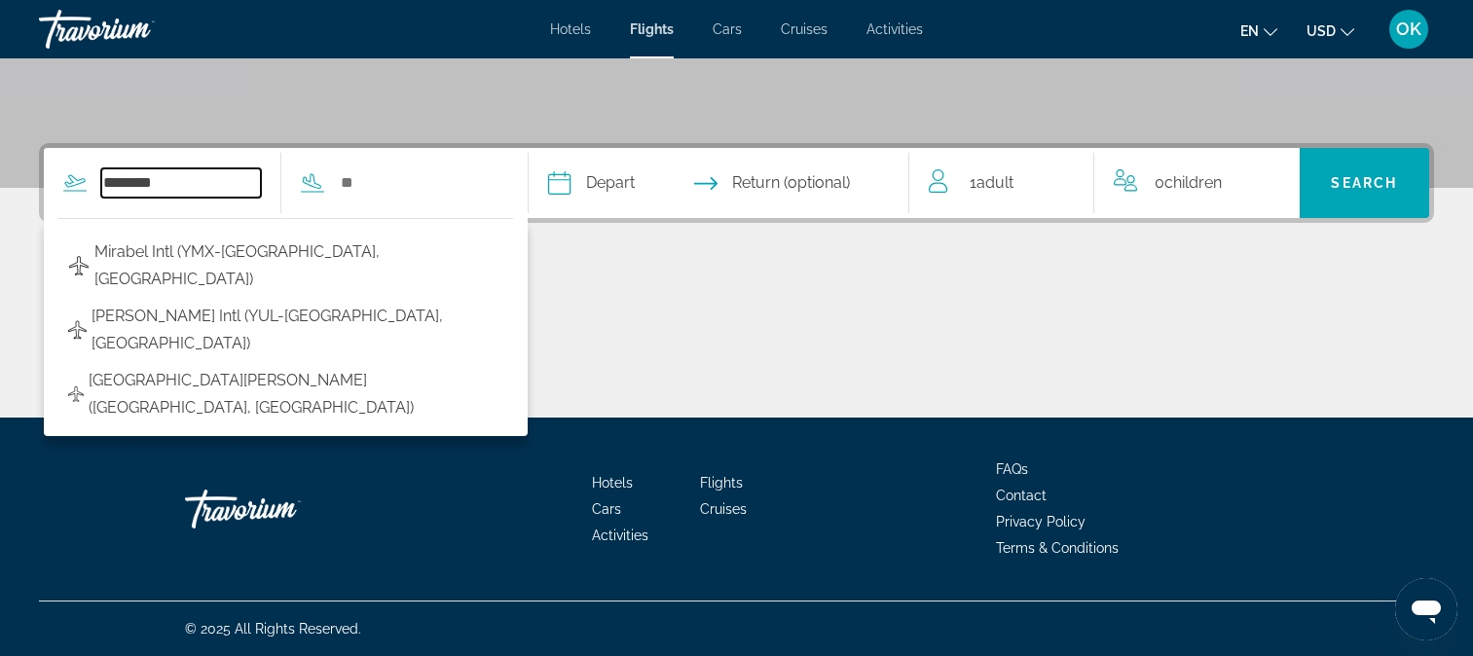
click at [206, 173] on input "********" at bounding box center [181, 182] width 160 height 29
type input "*"
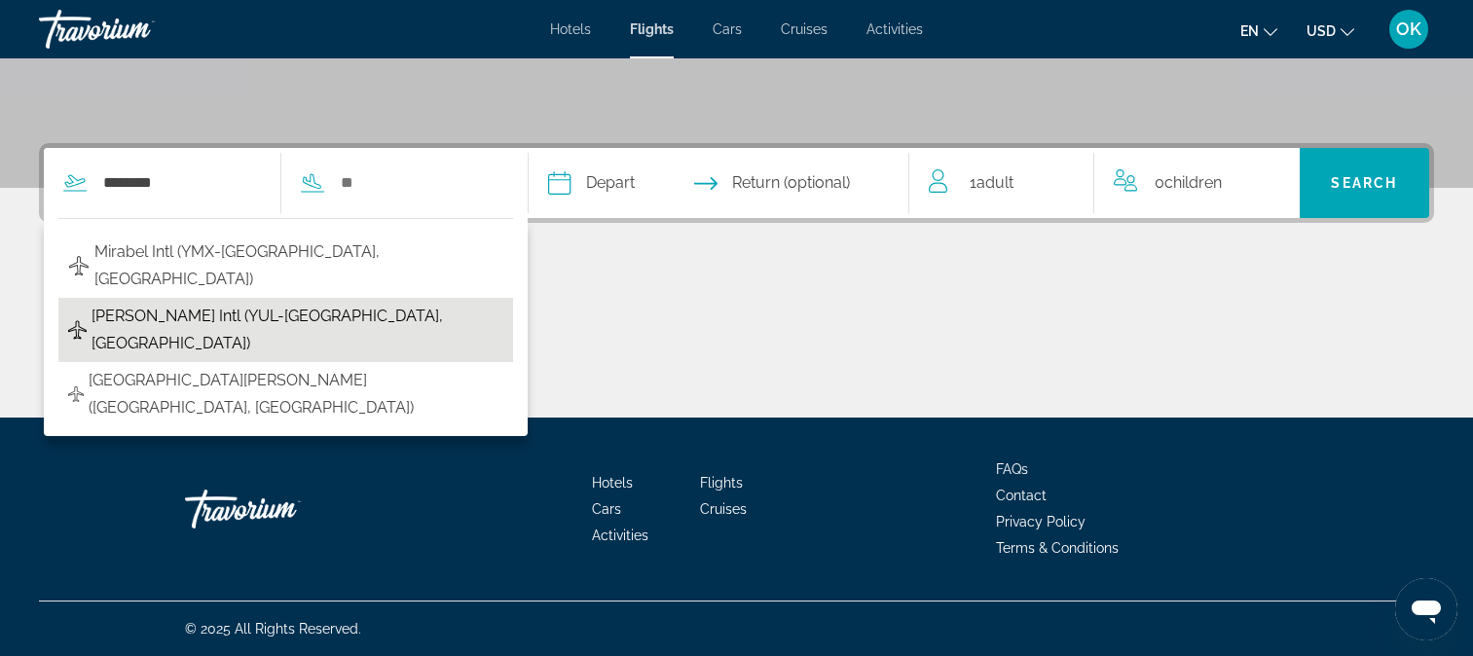
click at [238, 303] on span "[PERSON_NAME] Intl (YUL-[GEOGRAPHIC_DATA], [GEOGRAPHIC_DATA])" at bounding box center [298, 330] width 412 height 55
type input "**********"
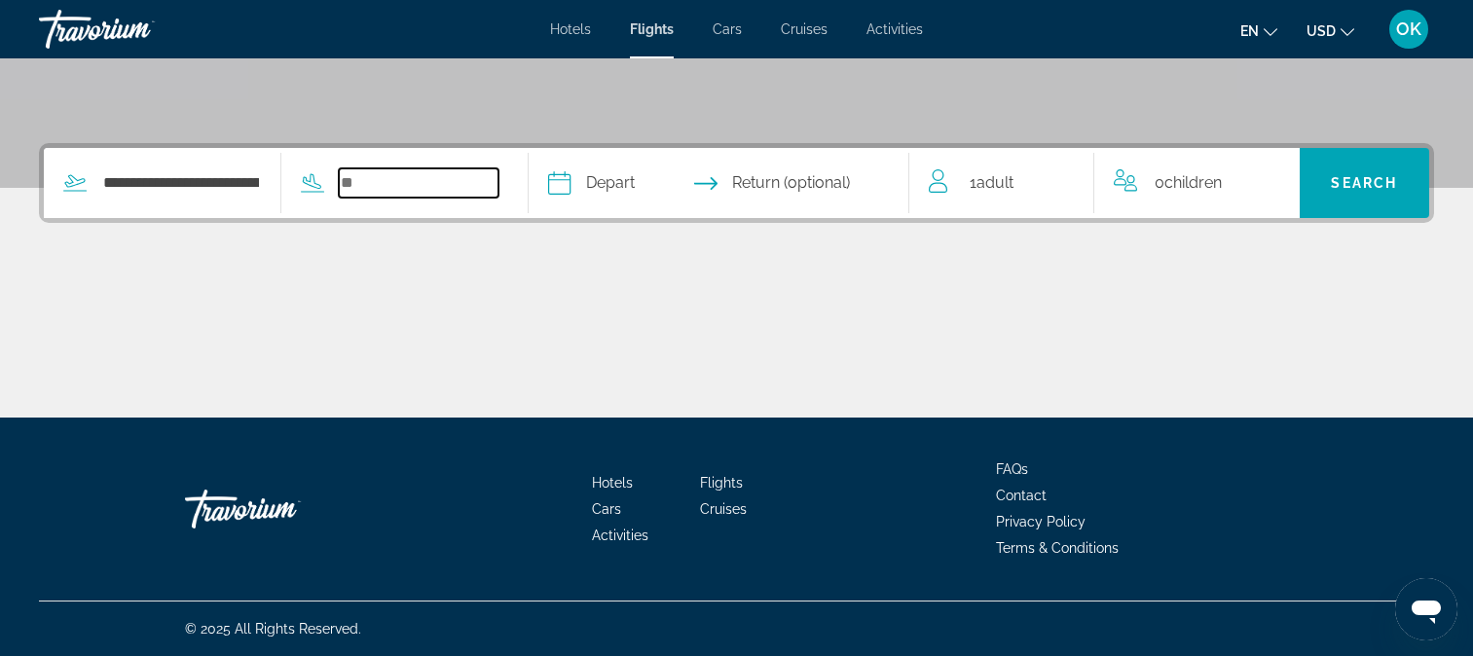
click at [410, 189] on input "Search widget" at bounding box center [419, 182] width 160 height 29
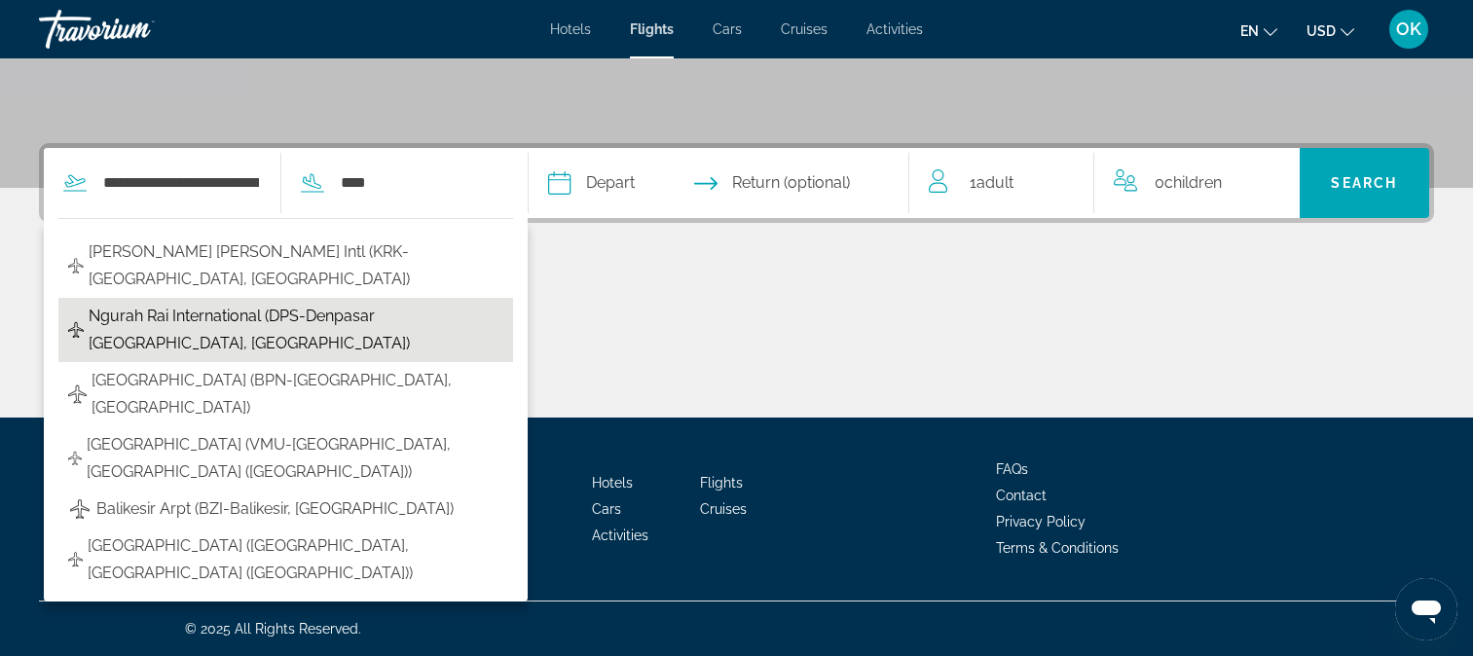
click at [348, 303] on span "Ngurah Rai International (DPS-Denpasar [GEOGRAPHIC_DATA], [GEOGRAPHIC_DATA])" at bounding box center [296, 330] width 415 height 55
type input "**********"
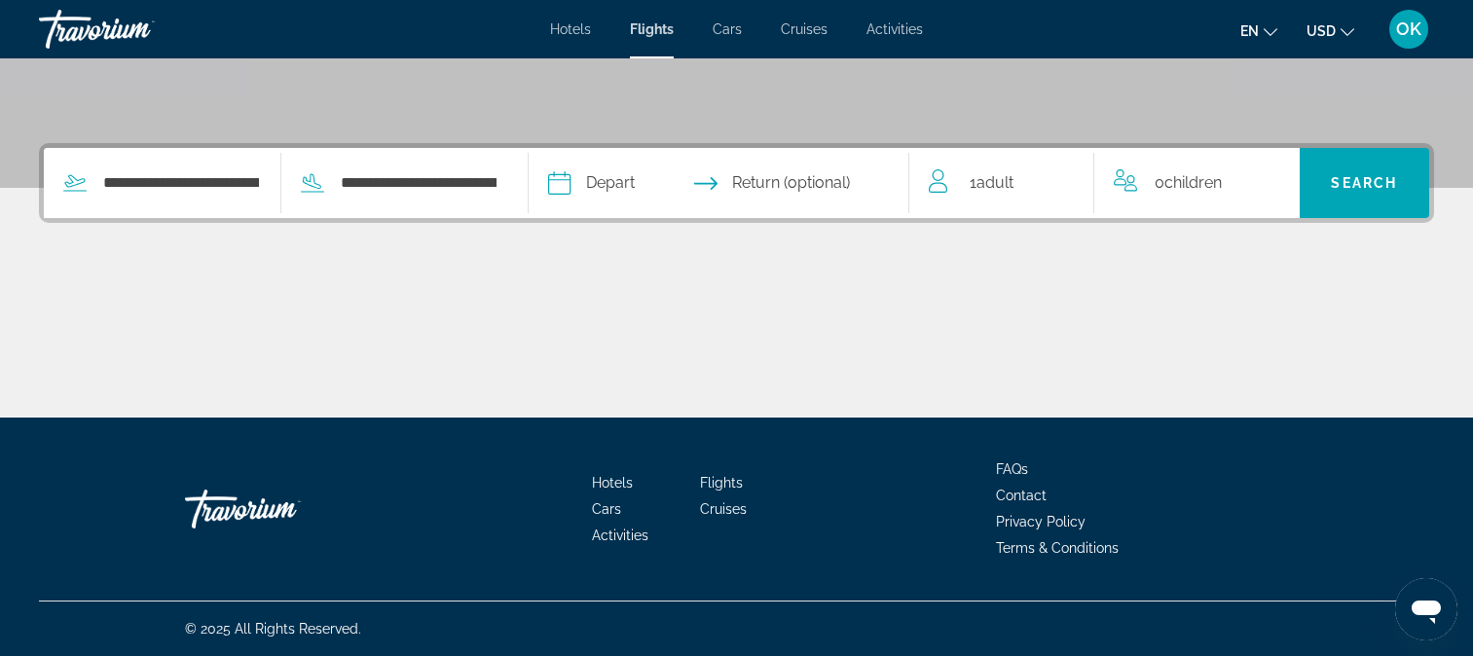
click at [650, 183] on input "Depart date" at bounding box center [637, 186] width 189 height 76
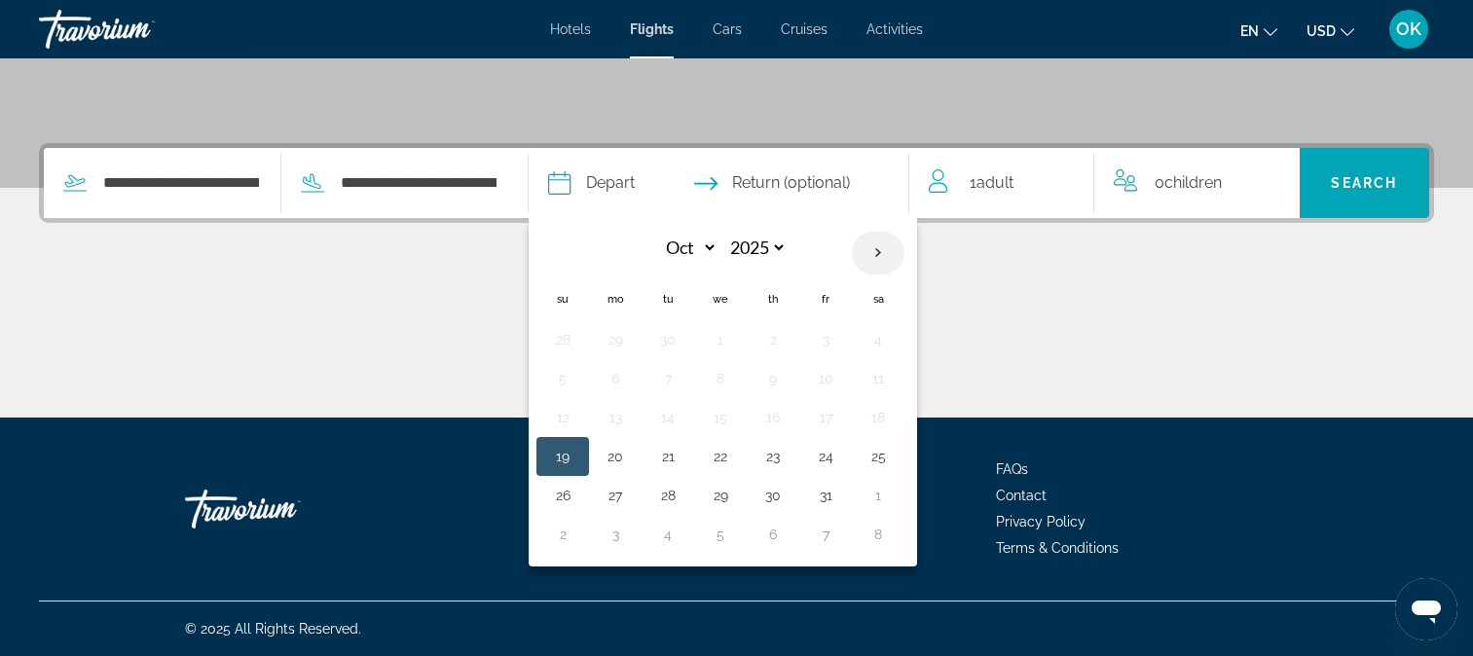
click at [905, 249] on th "Next month" at bounding box center [878, 253] width 53 height 43
select select "**"
click at [789, 455] on button "20" at bounding box center [773, 456] width 31 height 27
type input "**********"
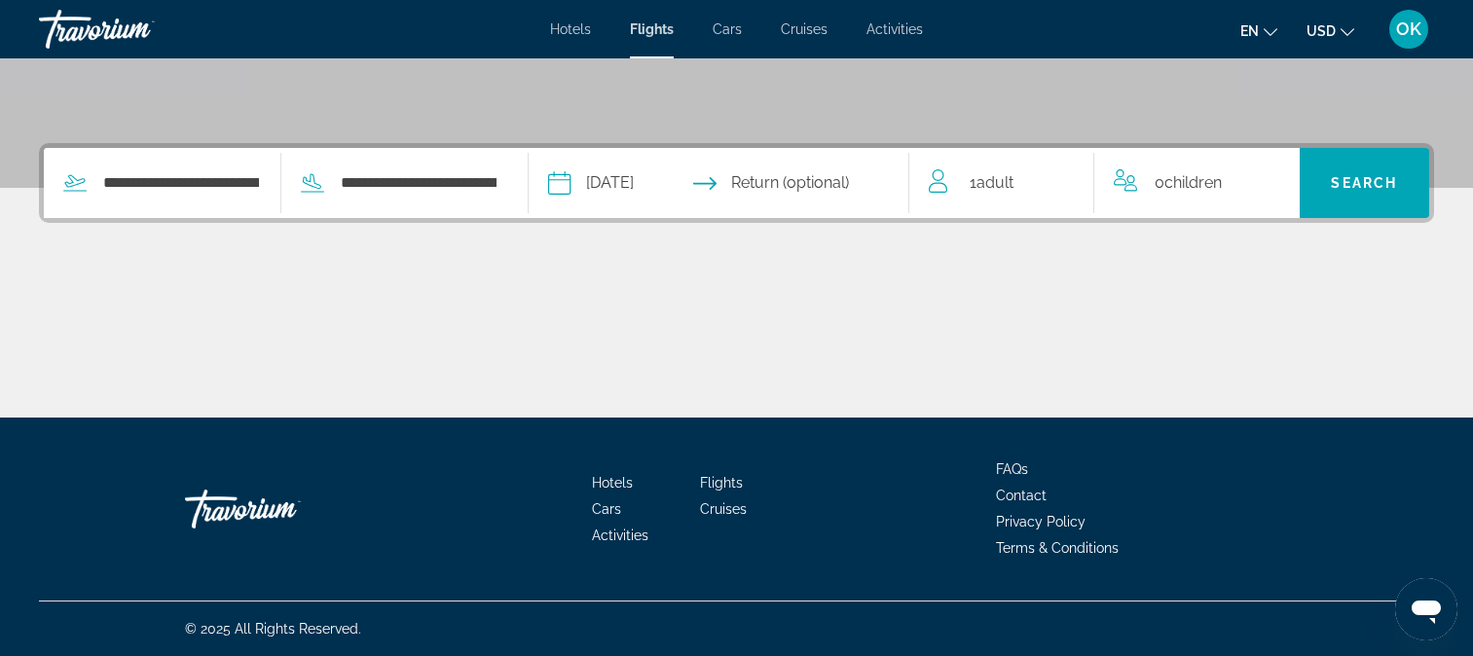
click at [802, 187] on input "Return date" at bounding box center [823, 186] width 189 height 76
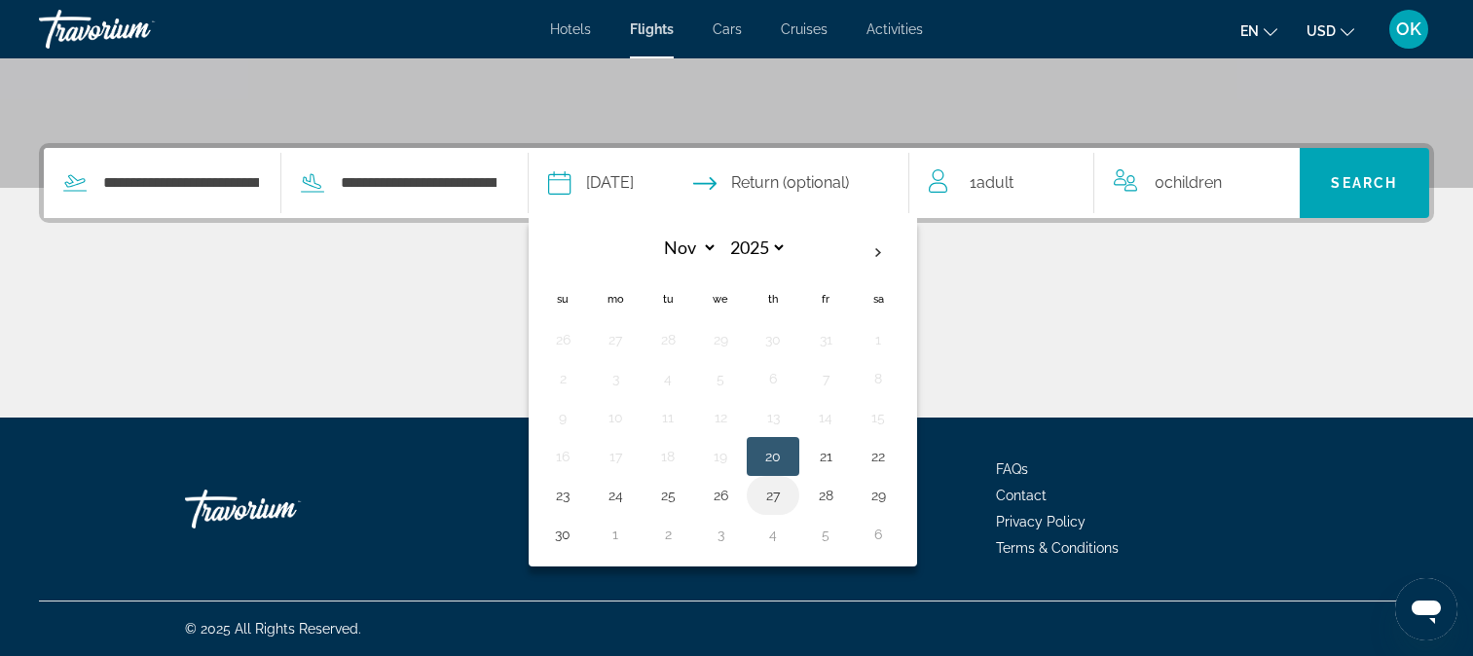
click at [789, 501] on button "27" at bounding box center [773, 495] width 31 height 27
type input "**********"
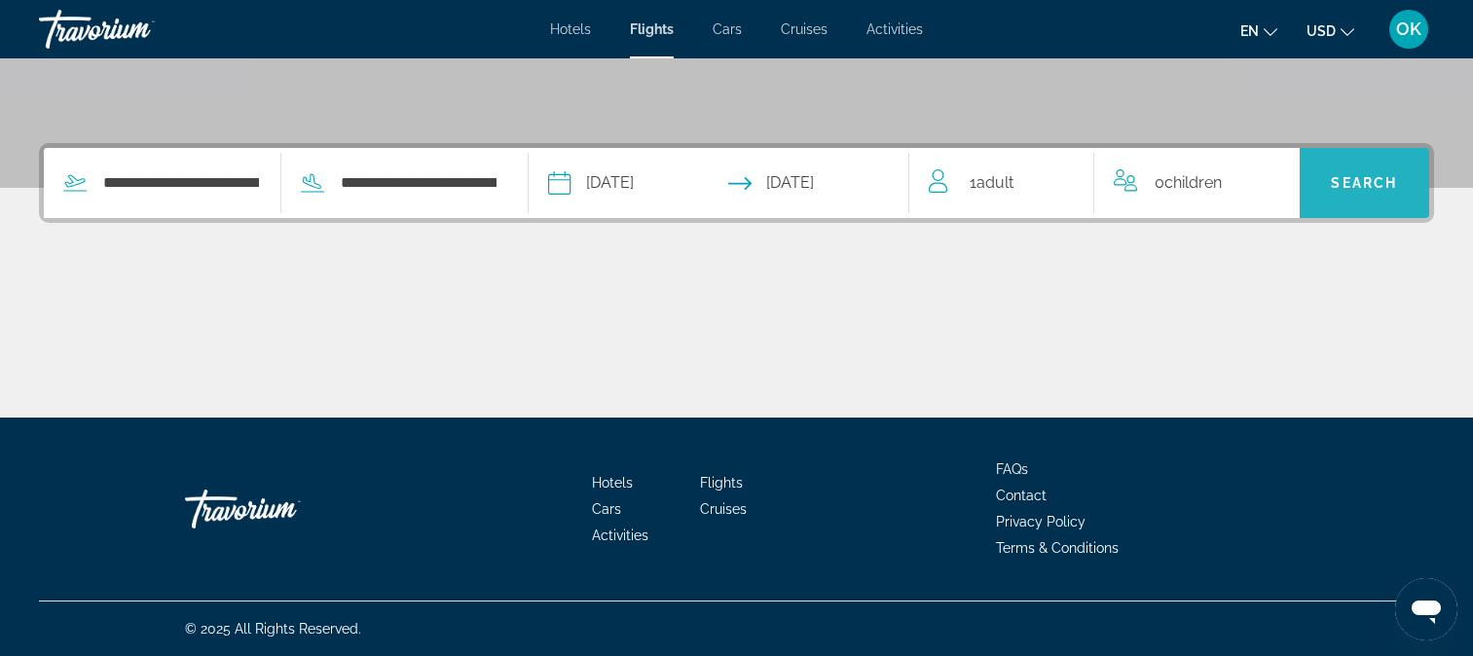
click at [1369, 176] on span "Search" at bounding box center [1364, 183] width 66 height 16
